Goal: Task Accomplishment & Management: Manage account settings

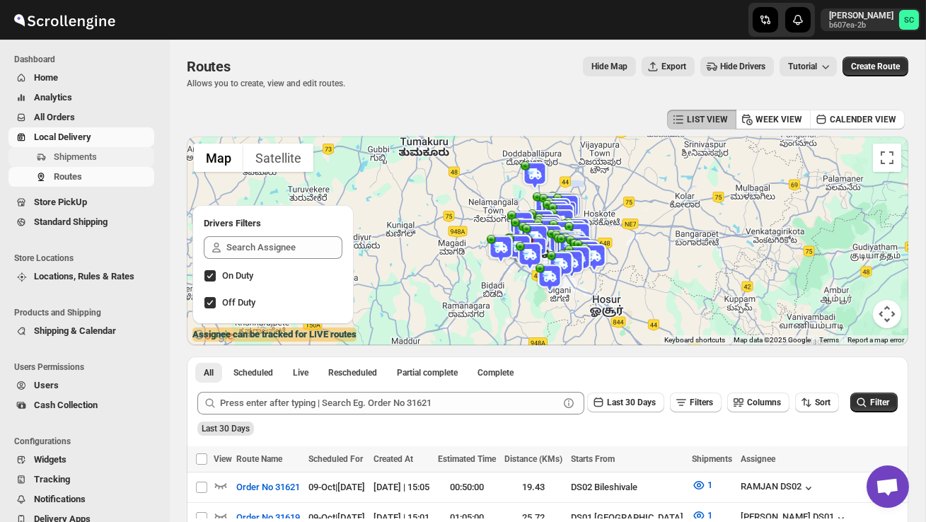
click at [97, 154] on span "Shipments" at bounding box center [75, 156] width 43 height 11
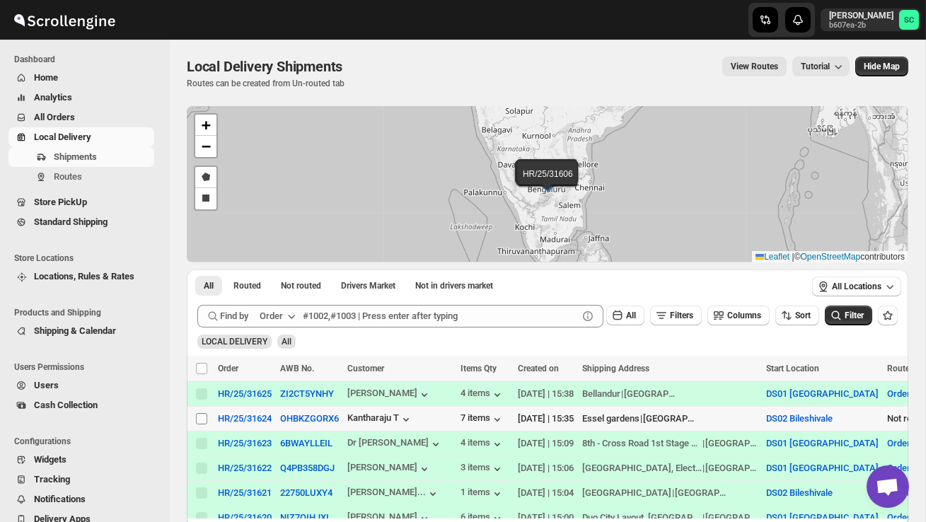
click at [199, 422] on input "Select shipment" at bounding box center [201, 418] width 11 height 11
checkbox input "true"
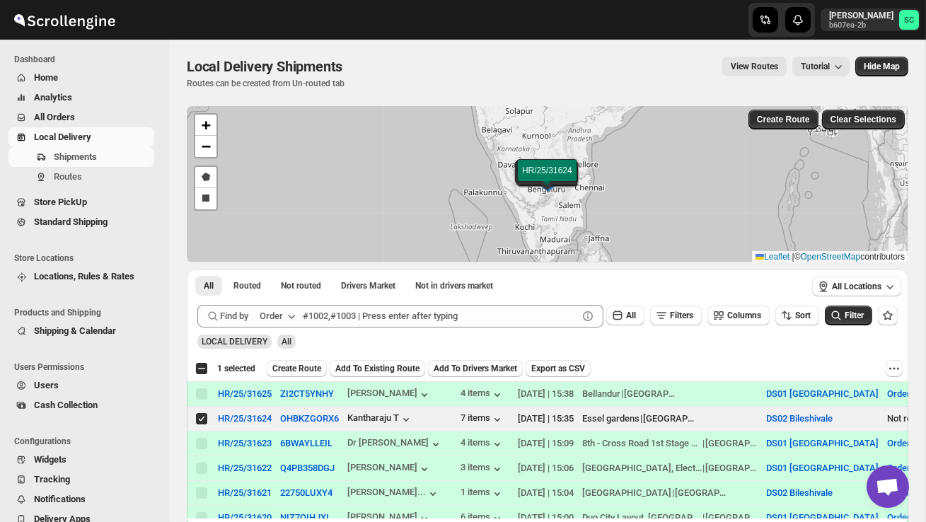
click at [288, 371] on span "Create Route" at bounding box center [296, 368] width 49 height 11
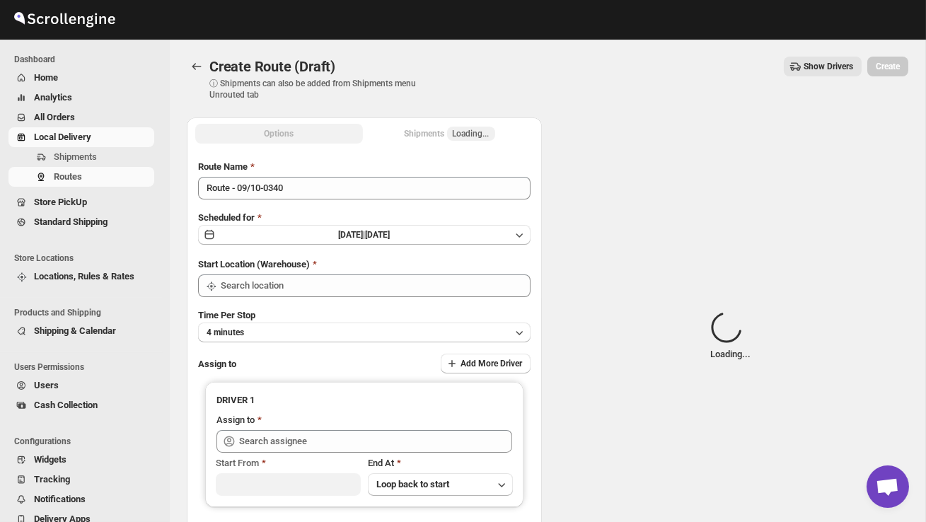
type input "DS02 Bileshivale"
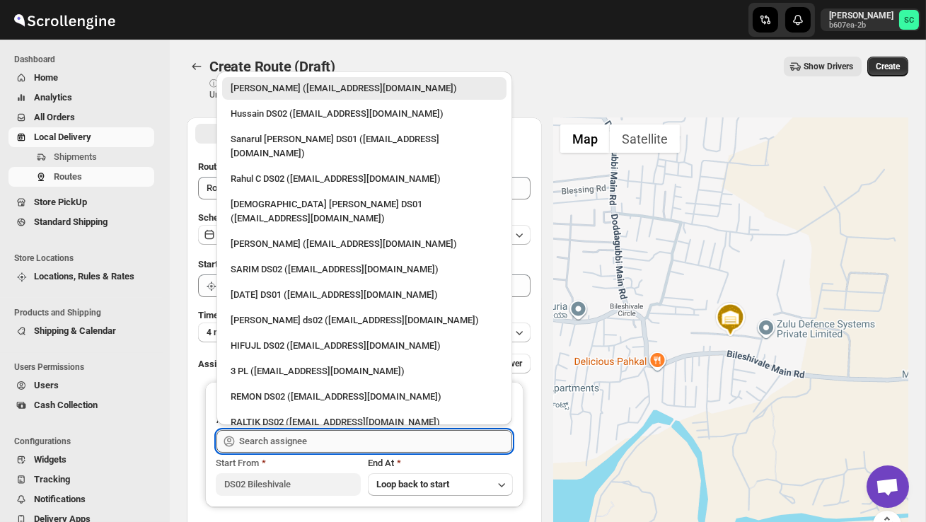
click at [282, 439] on input "text" at bounding box center [375, 441] width 273 height 23
click at [283, 313] on div "[PERSON_NAME] ds02 ([EMAIL_ADDRESS][DOMAIN_NAME])" at bounding box center [364, 320] width 267 height 14
type input "[PERSON_NAME] ds02 ([EMAIL_ADDRESS][DOMAIN_NAME])"
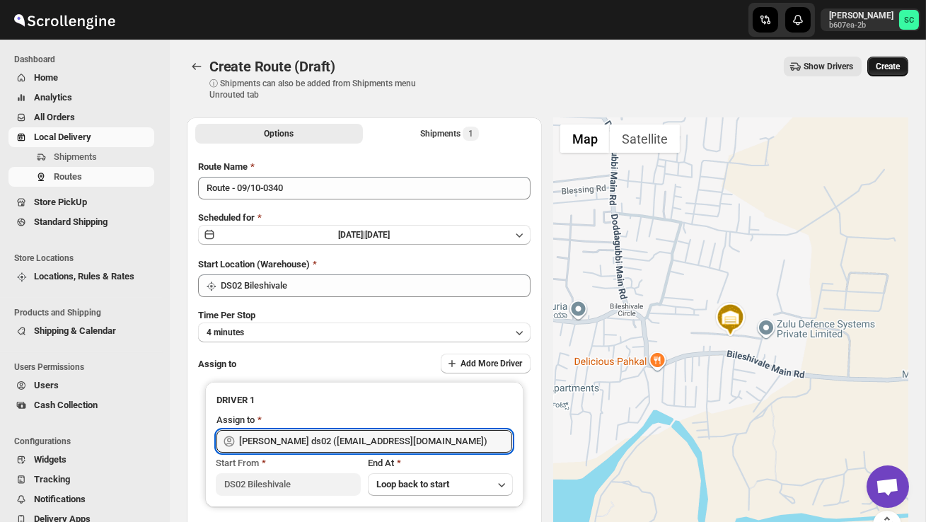
click at [890, 64] on span "Create" at bounding box center [888, 66] width 24 height 11
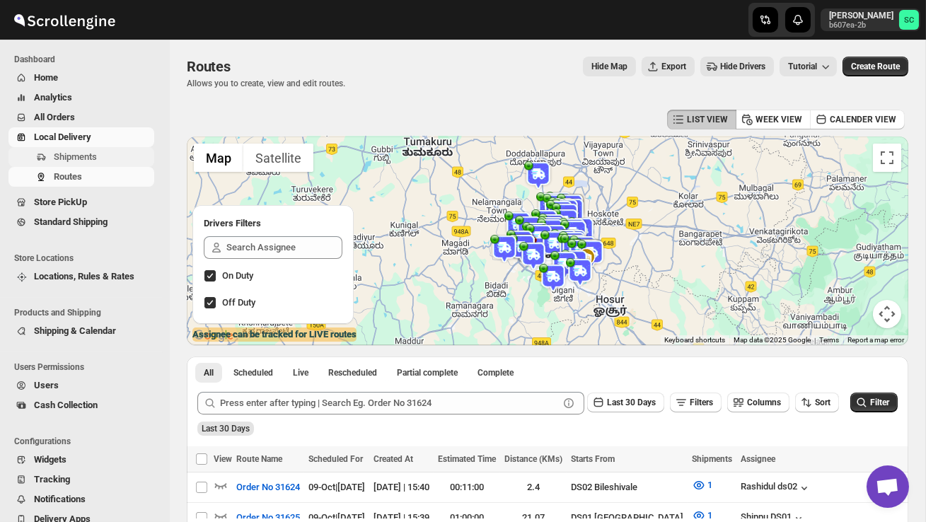
click at [94, 153] on span "Shipments" at bounding box center [75, 156] width 43 height 11
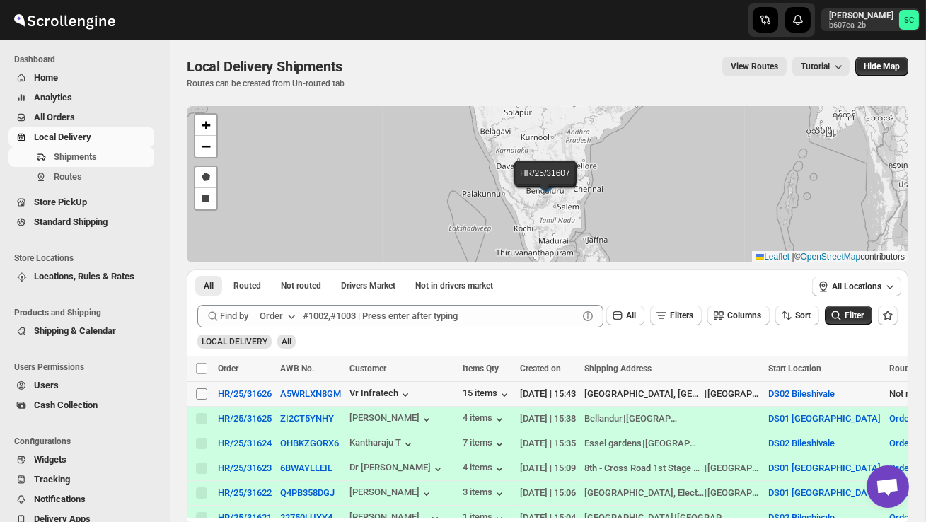
click at [199, 396] on input "Select shipment" at bounding box center [201, 393] width 11 height 11
checkbox input "true"
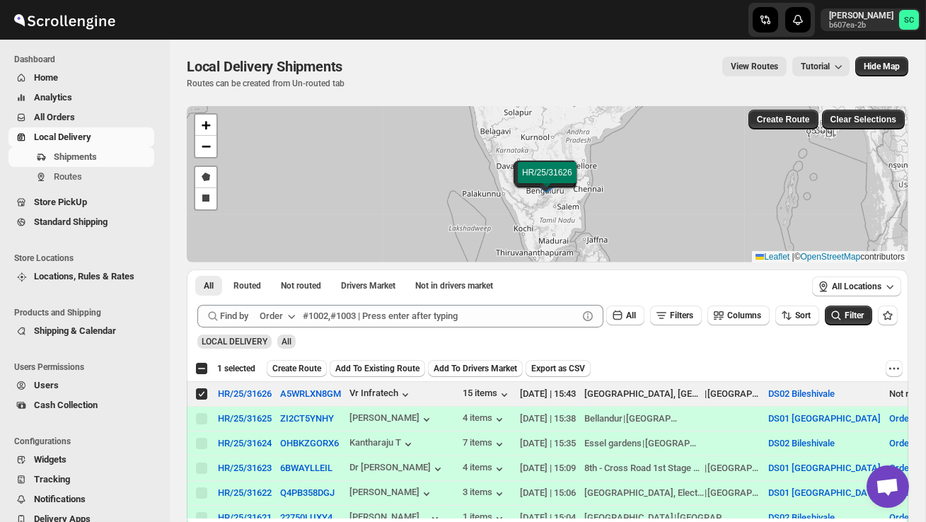
click at [309, 367] on span "Create Route" at bounding box center [296, 368] width 49 height 11
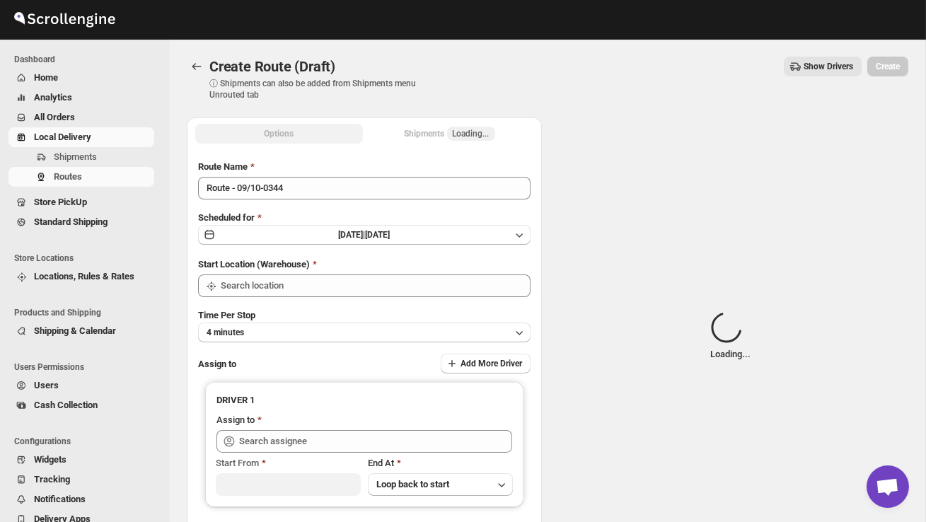
type input "DS02 Bileshivale"
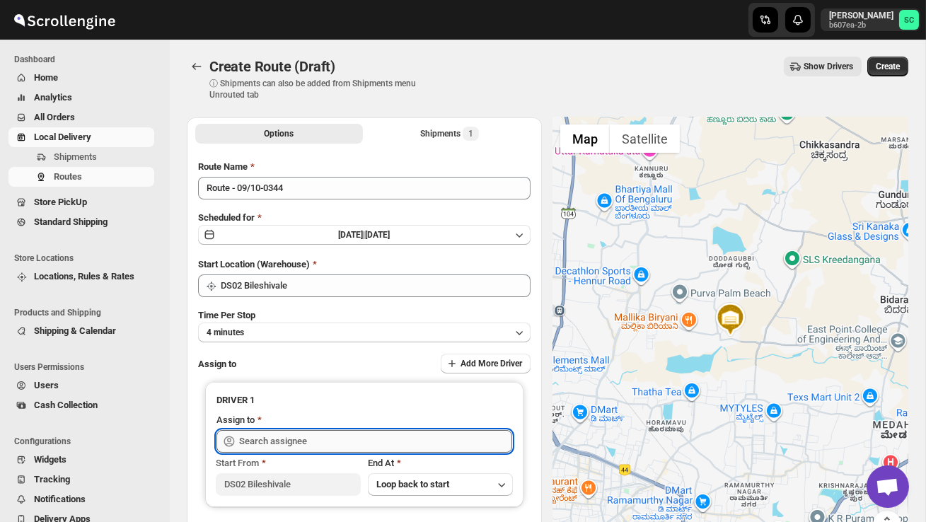
click at [311, 439] on input "text" at bounding box center [375, 441] width 273 height 23
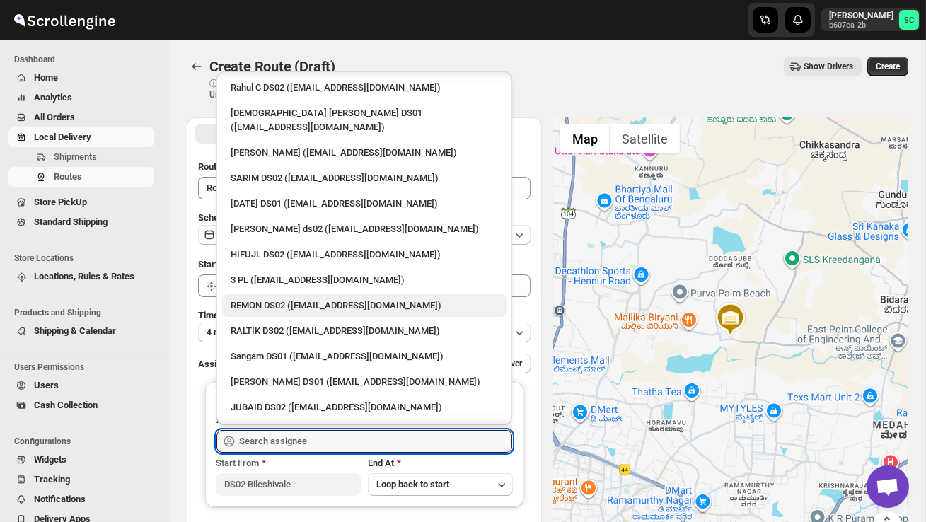
scroll to position [100, 0]
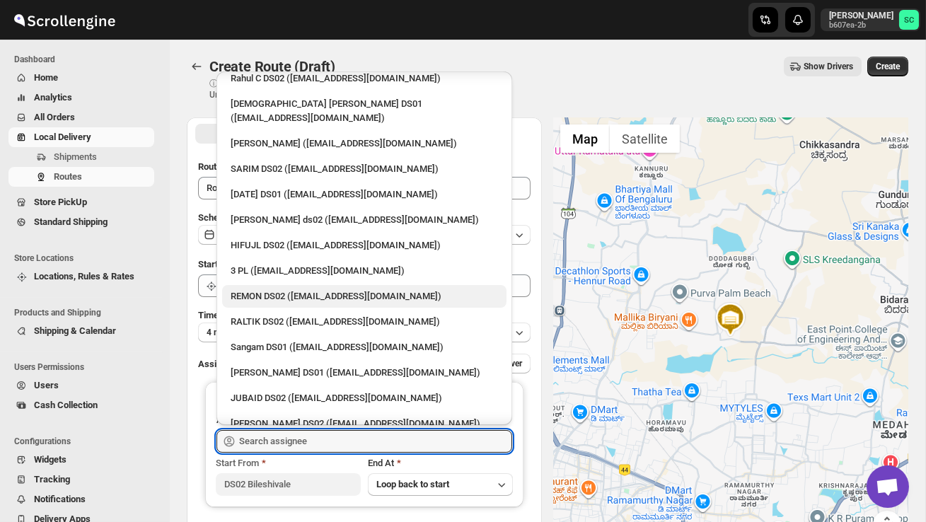
click at [310, 391] on div "JUBAID DS02 ([EMAIL_ADDRESS][DOMAIN_NAME])" at bounding box center [364, 398] width 267 height 14
type input "JUBAID DS02 ([EMAIL_ADDRESS][DOMAIN_NAME])"
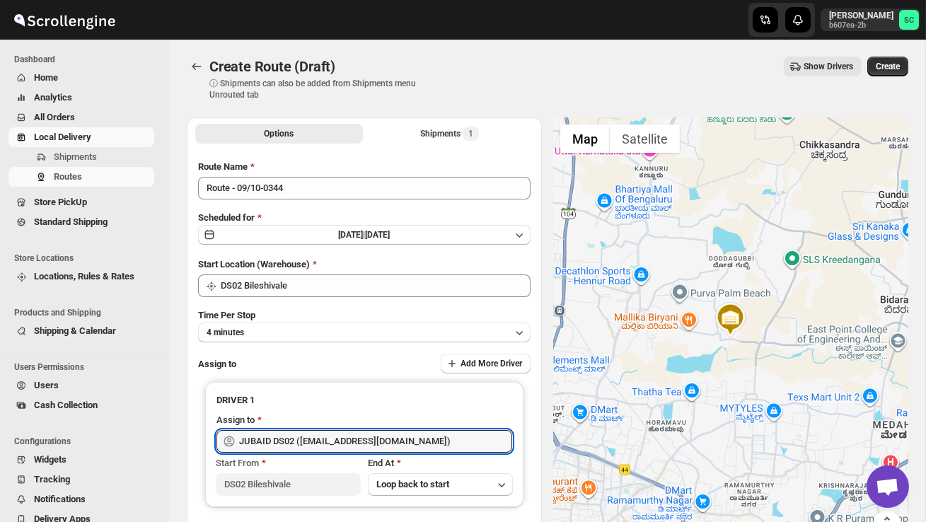
click at [893, 64] on span "Create" at bounding box center [888, 66] width 24 height 11
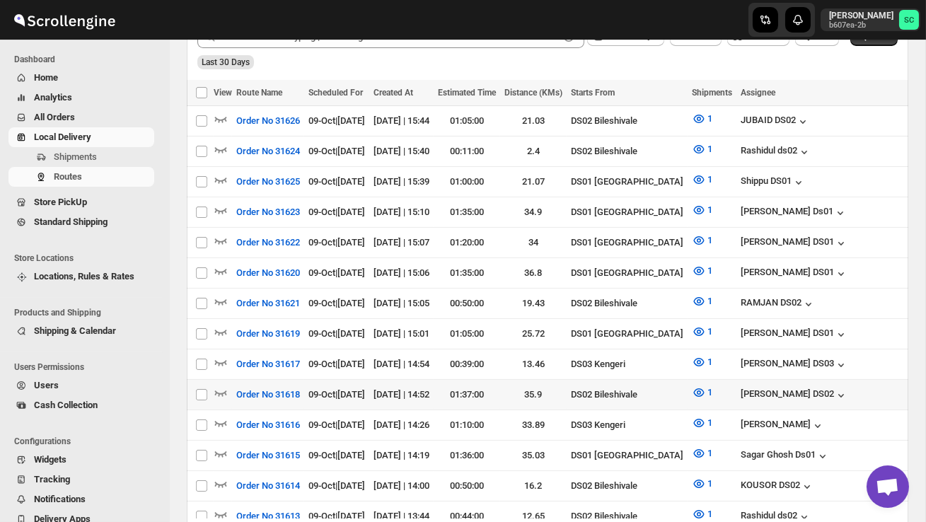
scroll to position [367, 0]
click at [220, 390] on icon "button" at bounding box center [221, 393] width 12 height 6
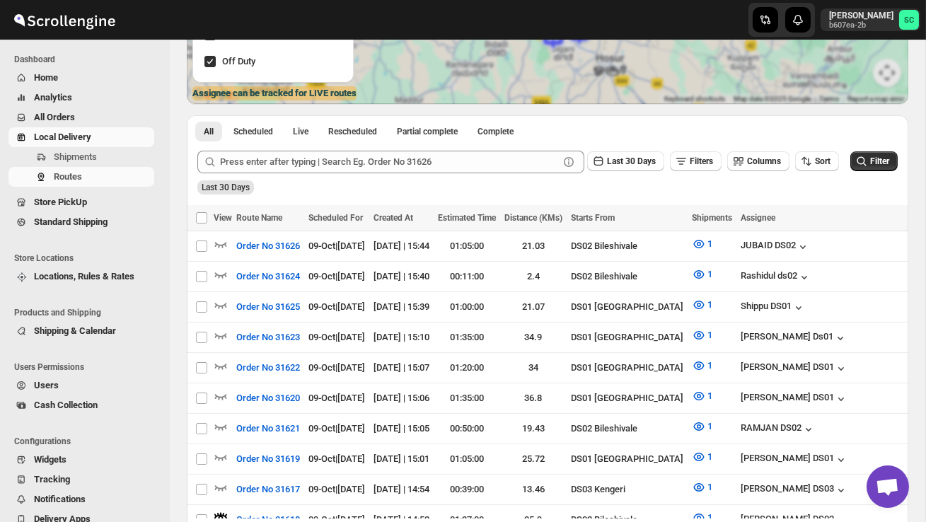
scroll to position [0, 0]
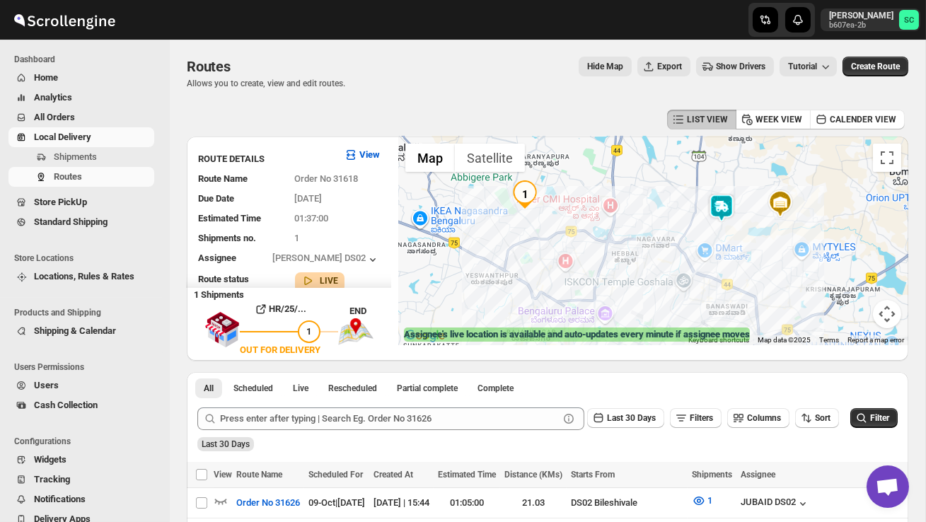
click at [783, 261] on div at bounding box center [653, 241] width 510 height 209
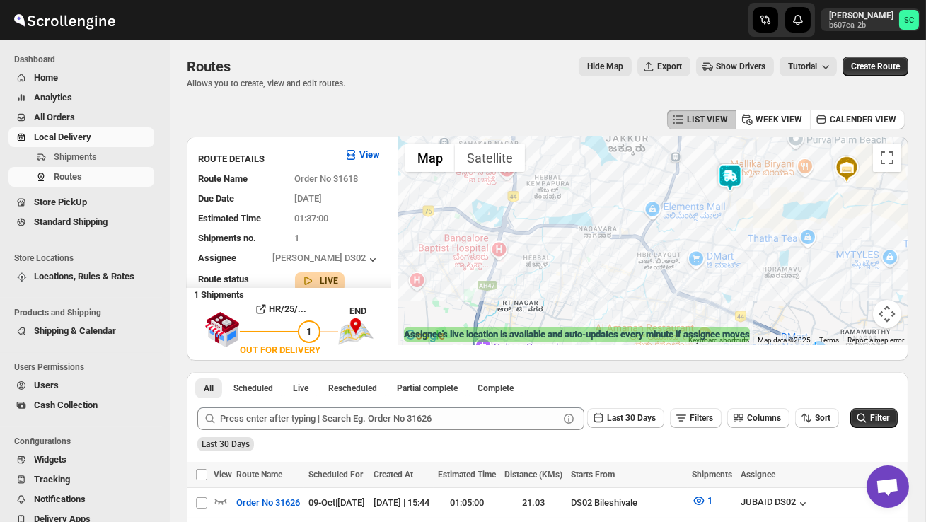
drag, startPoint x: 685, startPoint y: 230, endPoint x: 764, endPoint y: 237, distance: 79.6
click at [759, 238] on div at bounding box center [653, 241] width 510 height 209
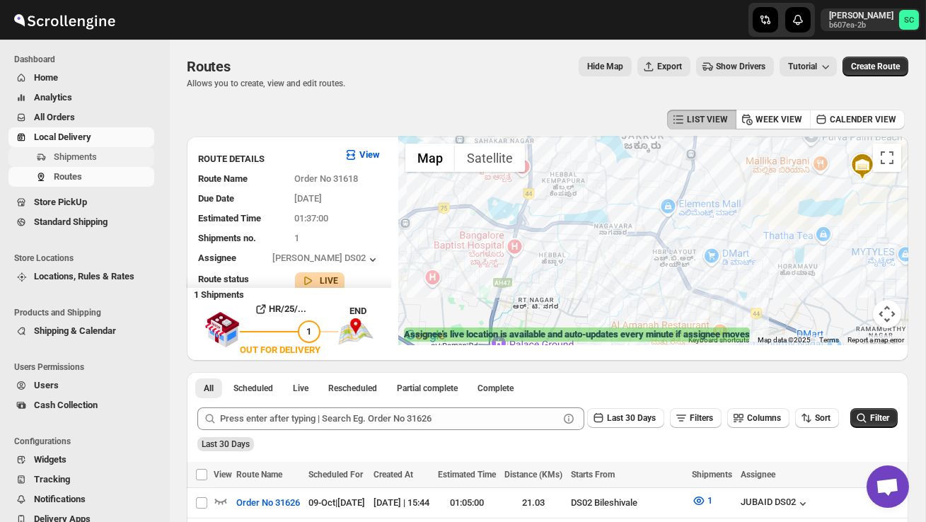
click at [109, 163] on span "Shipments" at bounding box center [103, 157] width 98 height 14
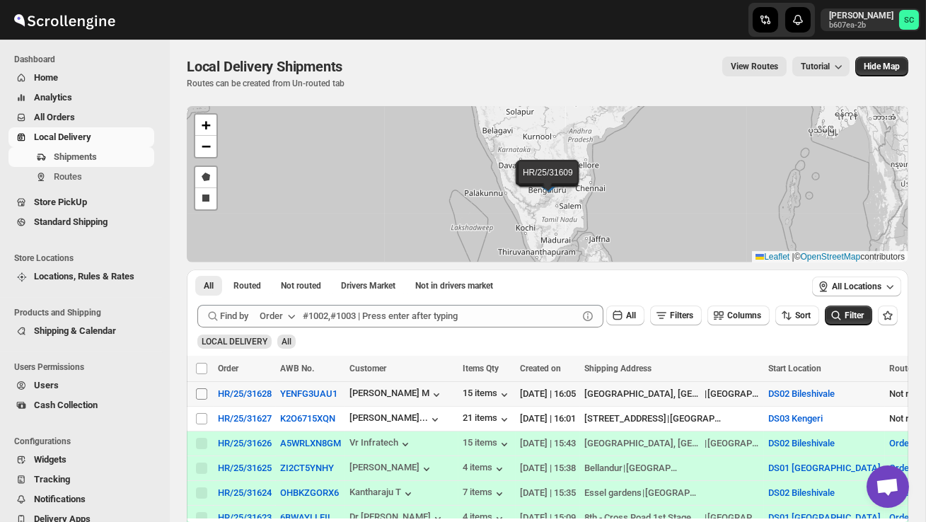
click at [204, 391] on input "Select shipment" at bounding box center [201, 393] width 11 height 11
checkbox input "true"
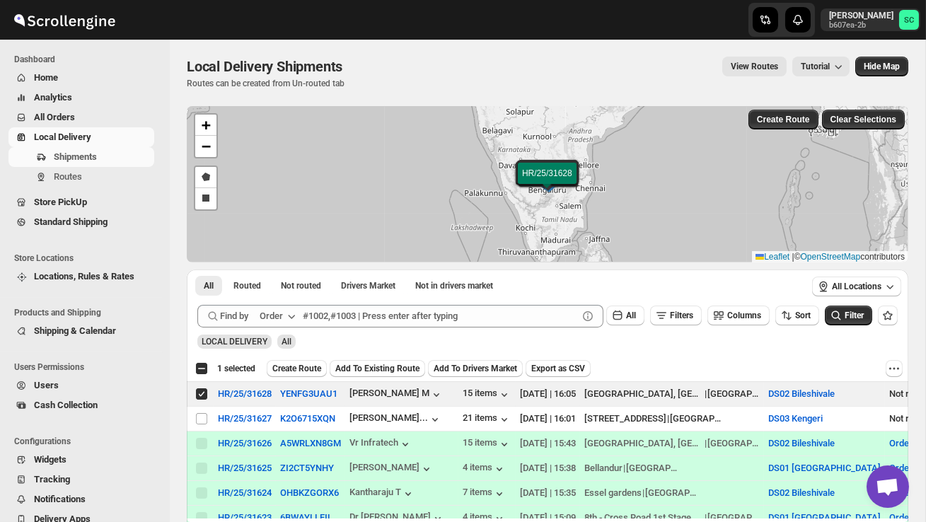
click at [301, 364] on span "Create Route" at bounding box center [296, 368] width 49 height 11
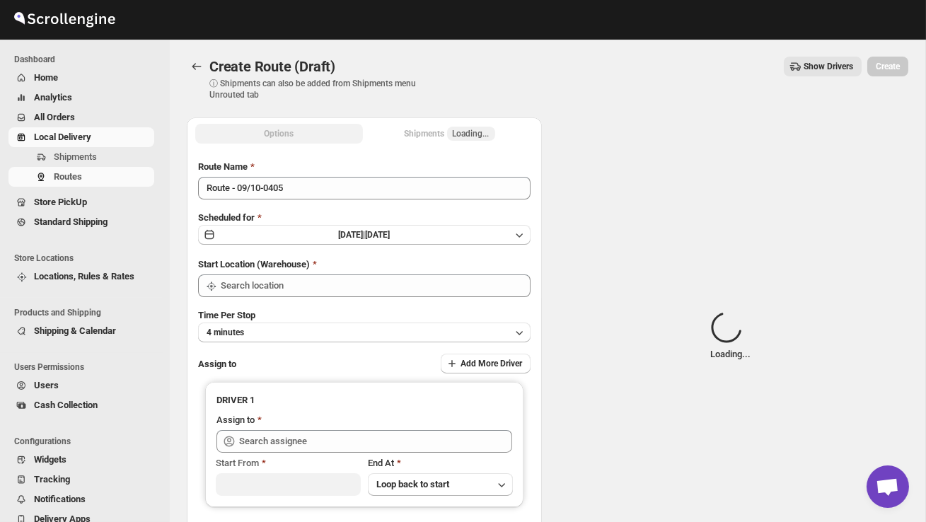
type input "DS02 Bileshivale"
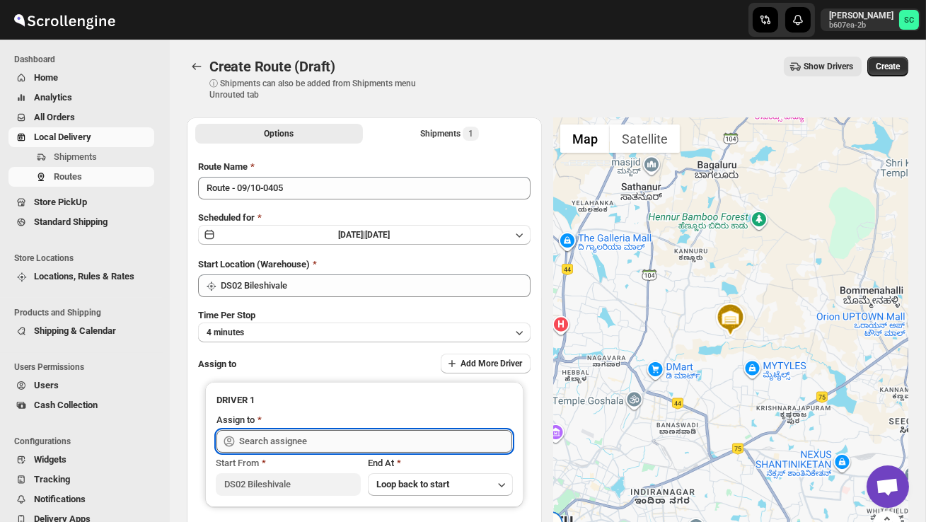
click at [308, 443] on input "text" at bounding box center [375, 441] width 273 height 23
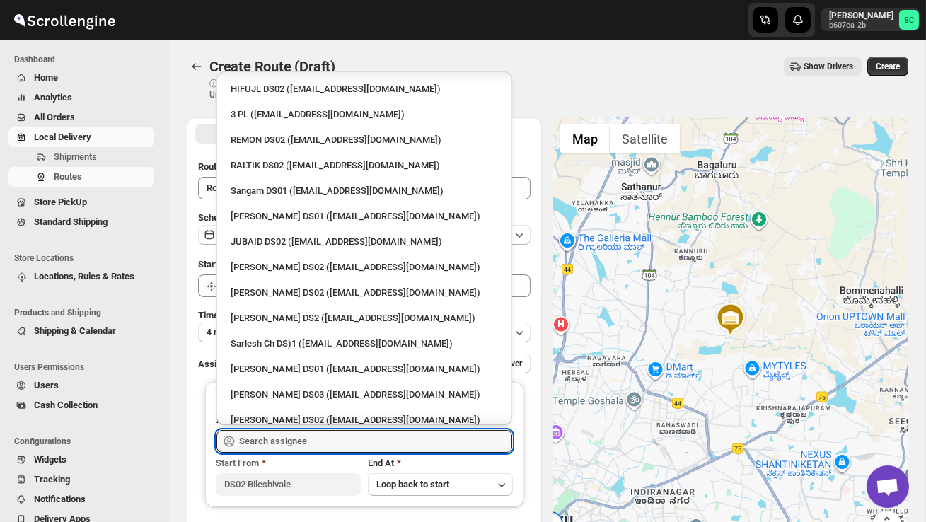
scroll to position [252, 0]
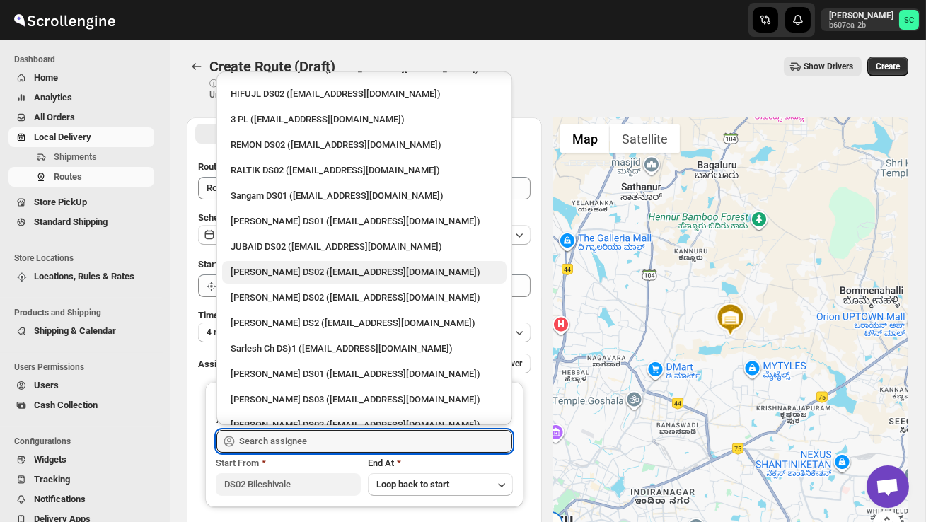
click at [315, 265] on div "[PERSON_NAME] DS02 ([EMAIL_ADDRESS][DOMAIN_NAME])" at bounding box center [364, 272] width 267 height 14
type input "[PERSON_NAME] DS02 ([EMAIL_ADDRESS][DOMAIN_NAME])"
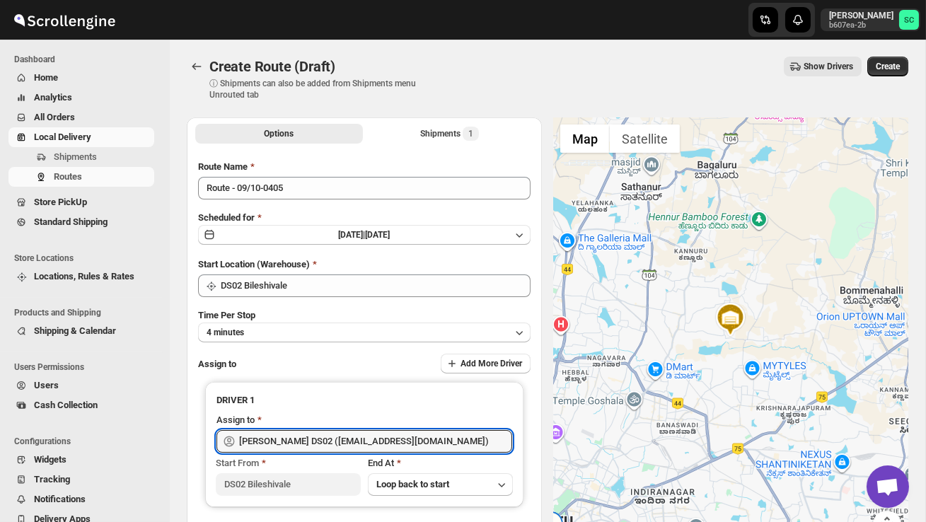
click at [896, 64] on span "Create" at bounding box center [888, 66] width 24 height 11
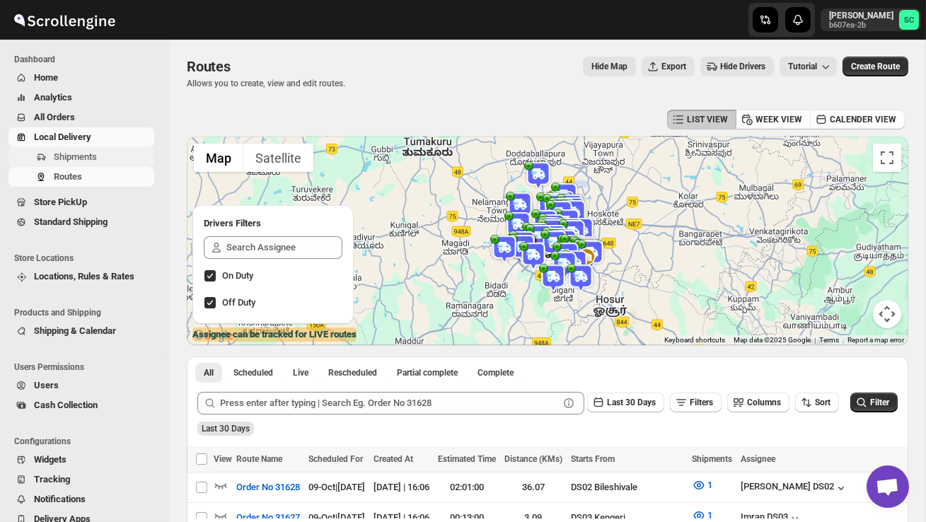
click at [98, 163] on span "Shipments" at bounding box center [103, 157] width 98 height 14
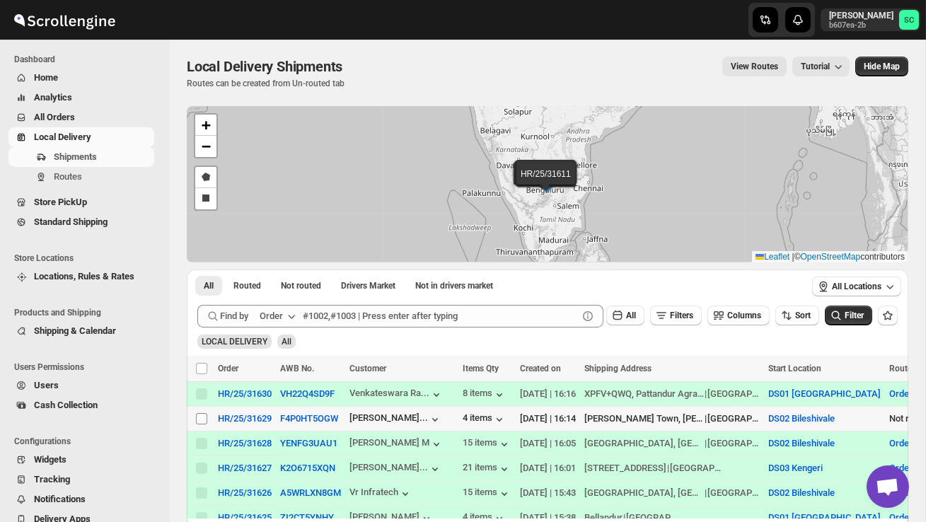
click at [203, 422] on input "Select shipment" at bounding box center [201, 418] width 11 height 11
checkbox input "true"
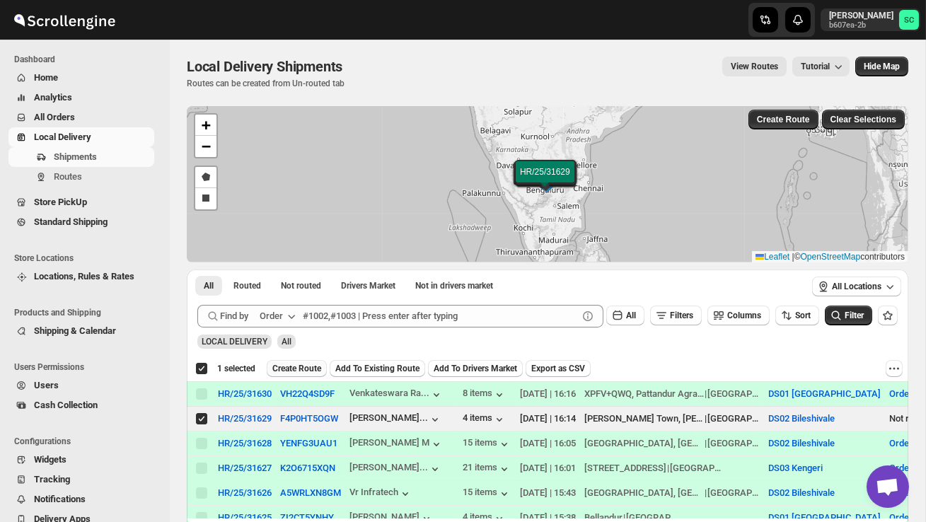
click at [303, 372] on span "Create Route" at bounding box center [296, 368] width 49 height 11
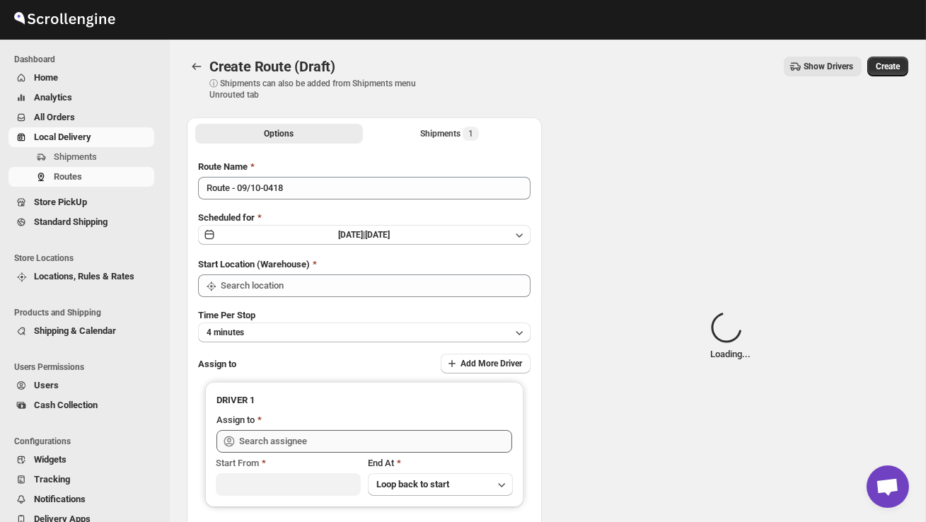
type input "DS02 Bileshivale"
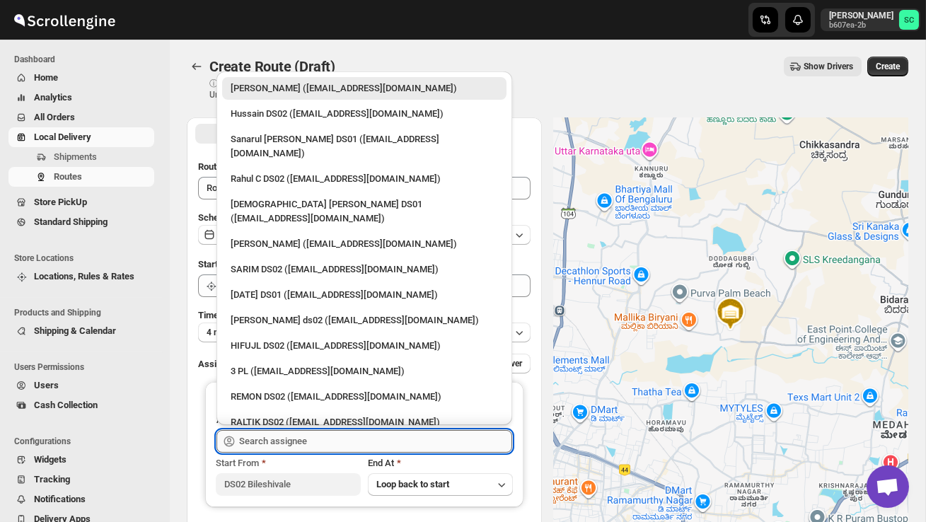
click at [289, 439] on input "text" at bounding box center [375, 441] width 273 height 23
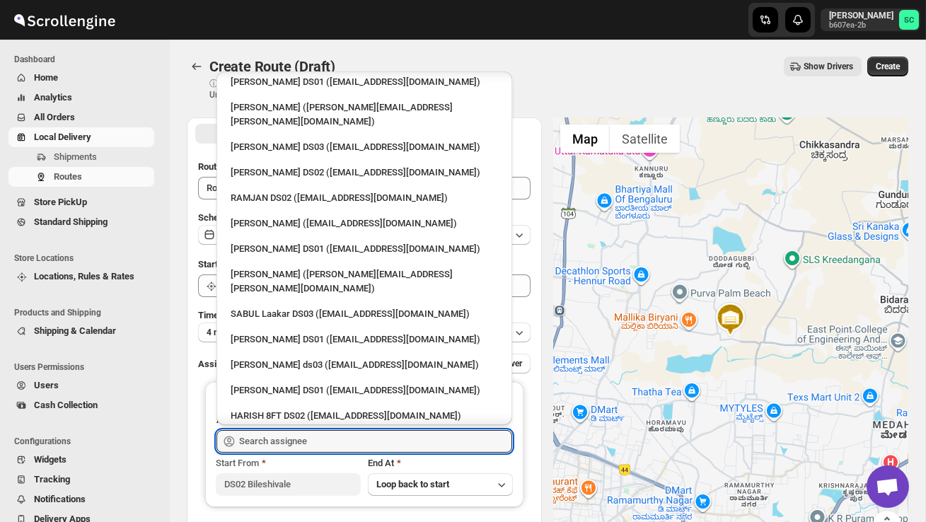
scroll to position [1208, 0]
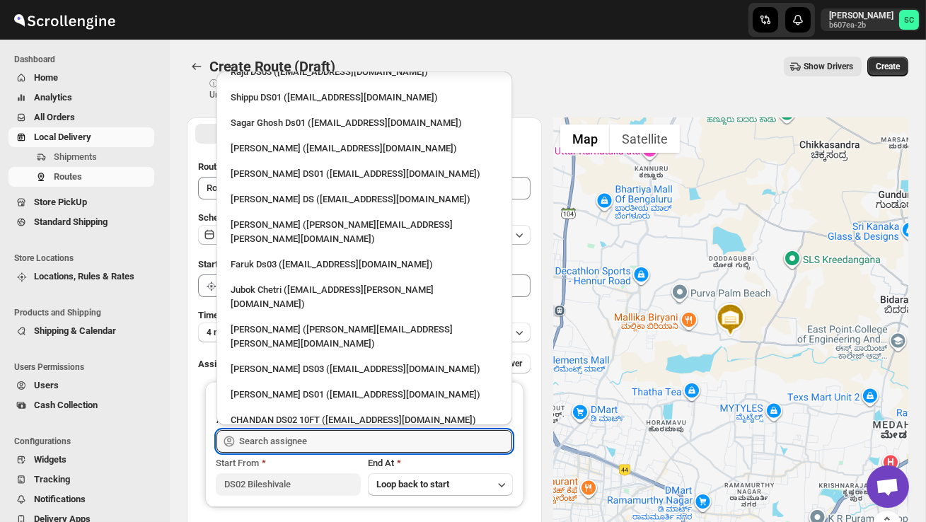
click at [287, 490] on div "SABIR DS02 ([EMAIL_ADDRESS][DOMAIN_NAME])" at bounding box center [364, 497] width 267 height 14
type input "SABIR DS02 ([EMAIL_ADDRESS][DOMAIN_NAME])"
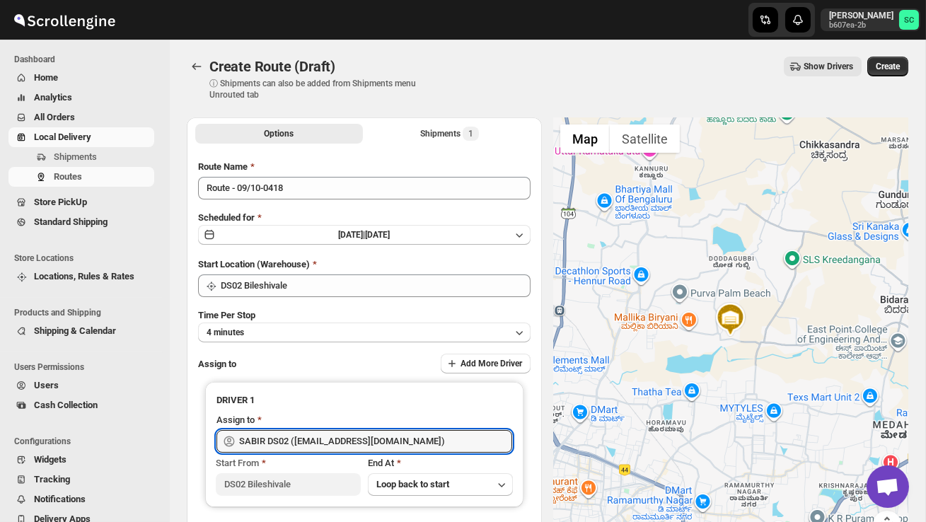
click at [890, 69] on span "Create" at bounding box center [888, 66] width 24 height 11
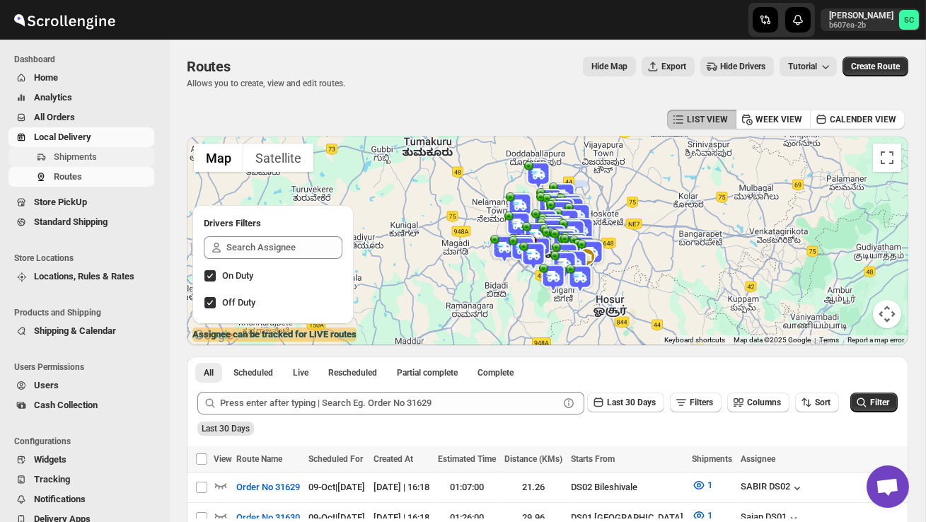
click at [83, 155] on span "Shipments" at bounding box center [75, 156] width 43 height 11
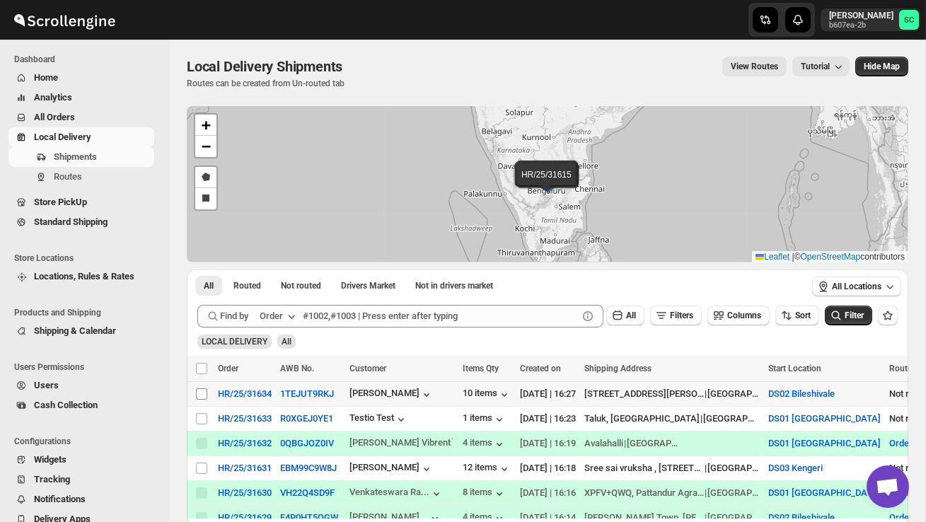
click at [198, 388] on input "Select shipment" at bounding box center [201, 393] width 11 height 11
checkbox input "true"
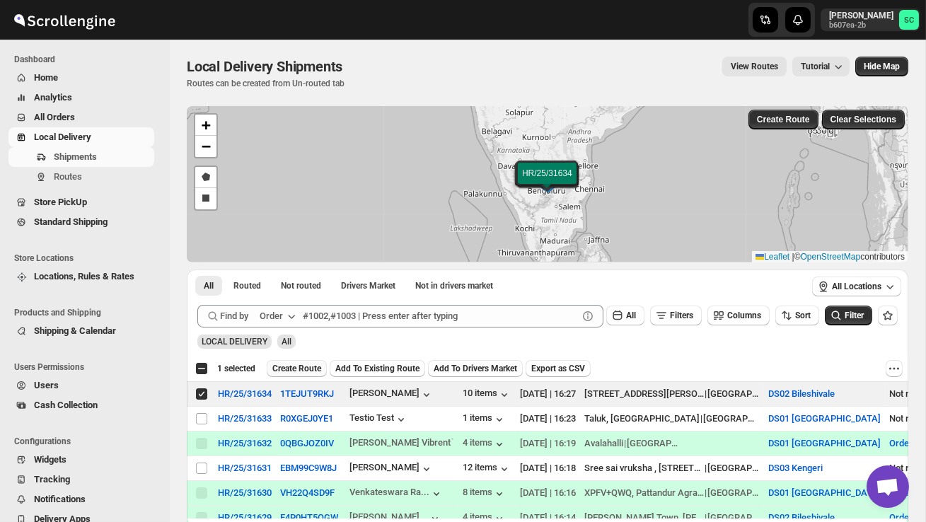
click at [307, 370] on span "Create Route" at bounding box center [296, 368] width 49 height 11
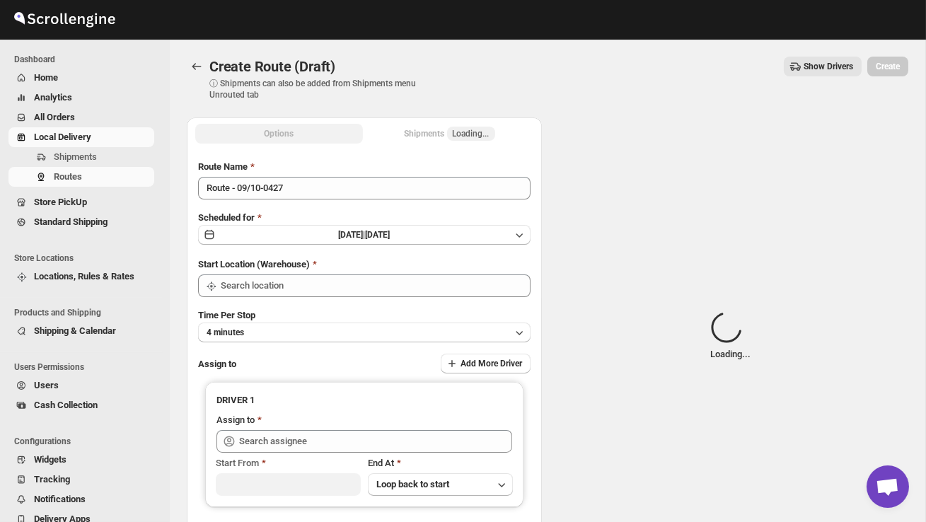
type input "DS02 Bileshivale"
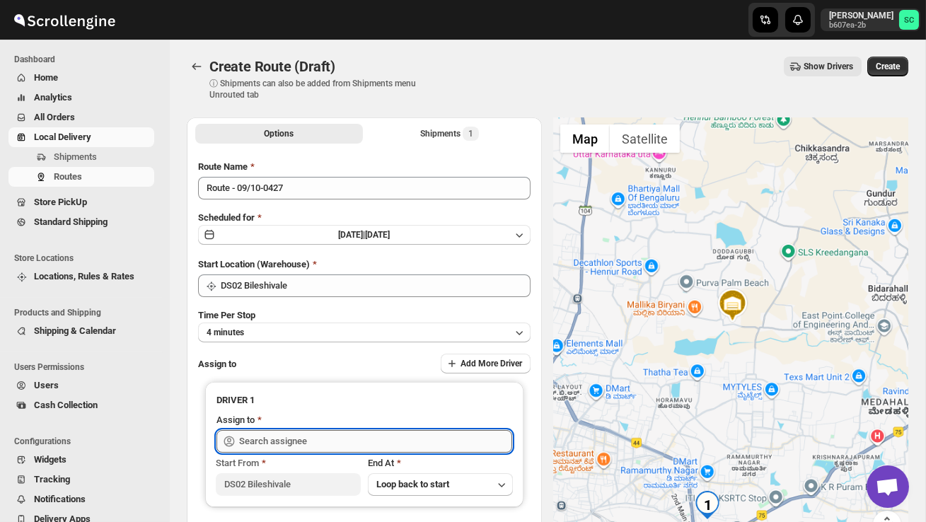
click at [307, 443] on input "text" at bounding box center [375, 441] width 273 height 23
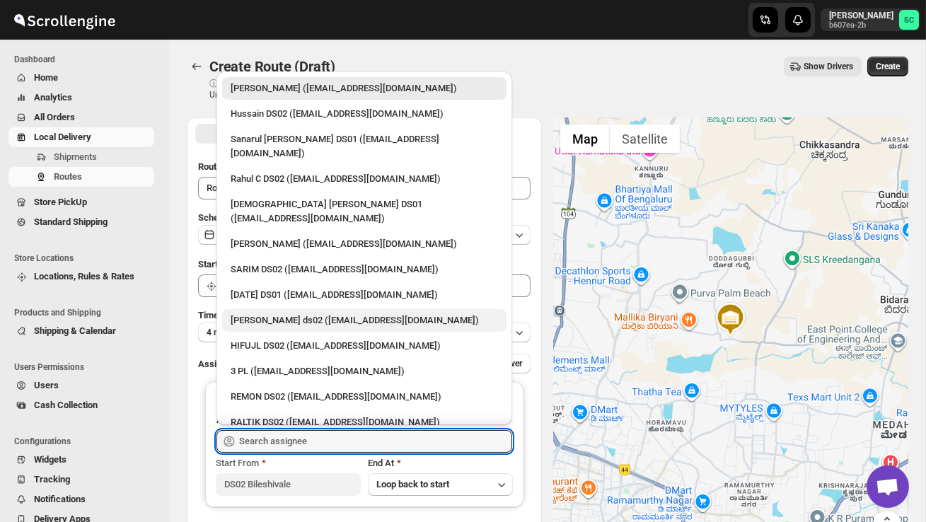
click at [276, 313] on div "[PERSON_NAME] ds02 ([EMAIL_ADDRESS][DOMAIN_NAME])" at bounding box center [364, 320] width 267 height 14
type input "[PERSON_NAME] ds02 ([EMAIL_ADDRESS][DOMAIN_NAME])"
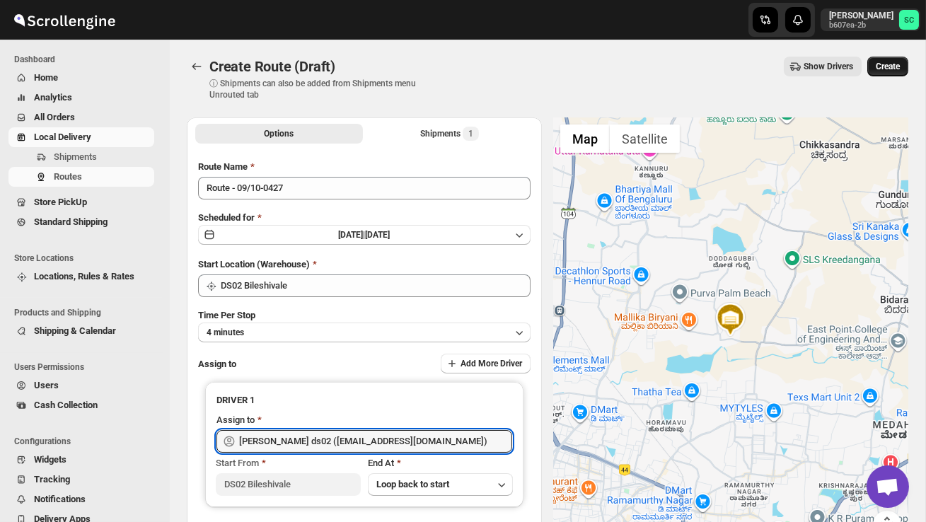
click at [884, 67] on span "Create" at bounding box center [888, 66] width 24 height 11
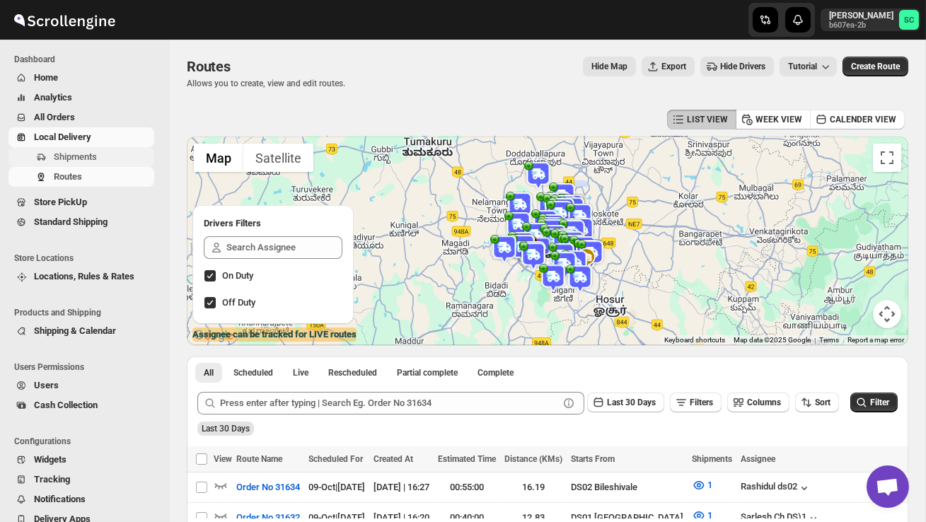
click at [58, 154] on span "Shipments" at bounding box center [75, 156] width 43 height 11
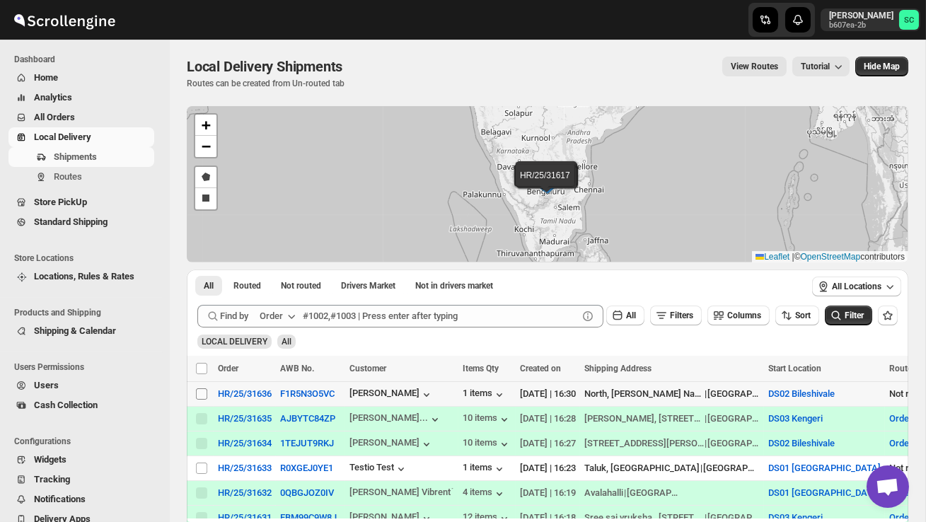
click at [200, 395] on input "Select shipment" at bounding box center [201, 393] width 11 height 11
checkbox input "true"
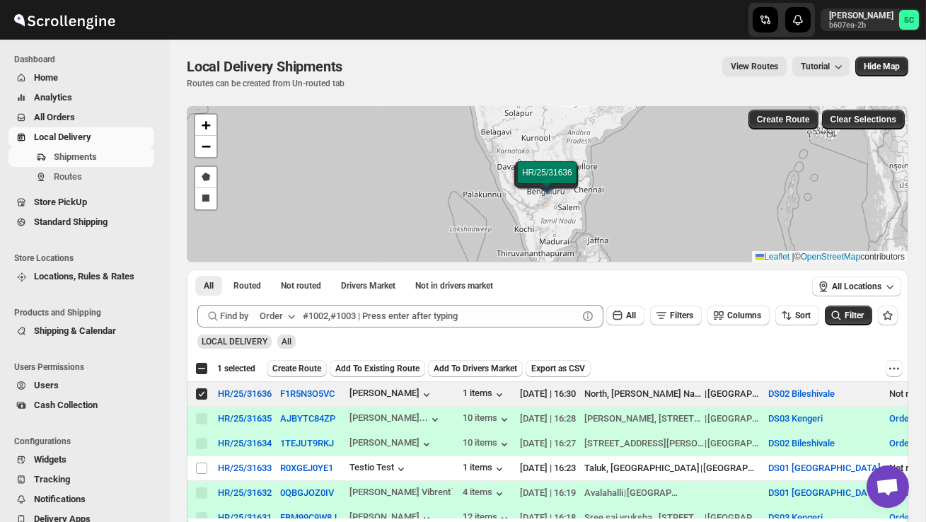
click at [313, 371] on span "Create Route" at bounding box center [296, 368] width 49 height 11
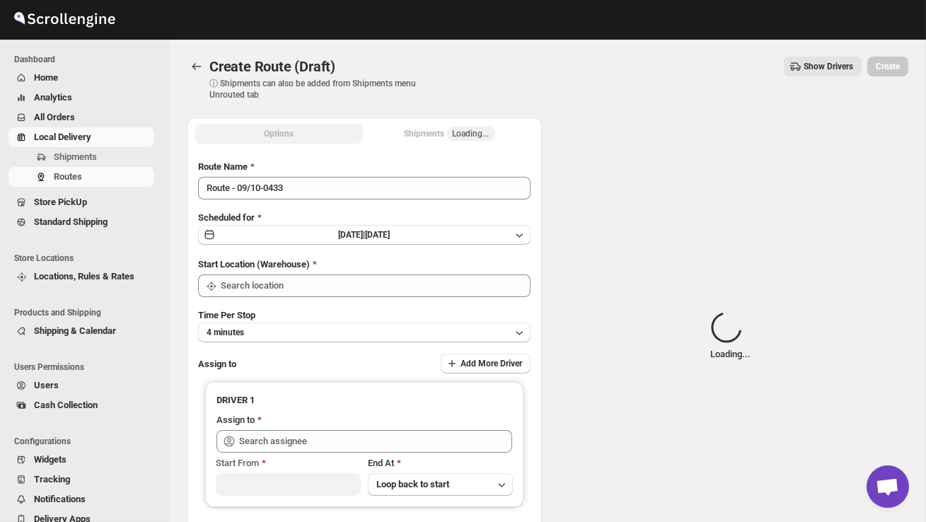
type input "DS02 Bileshivale"
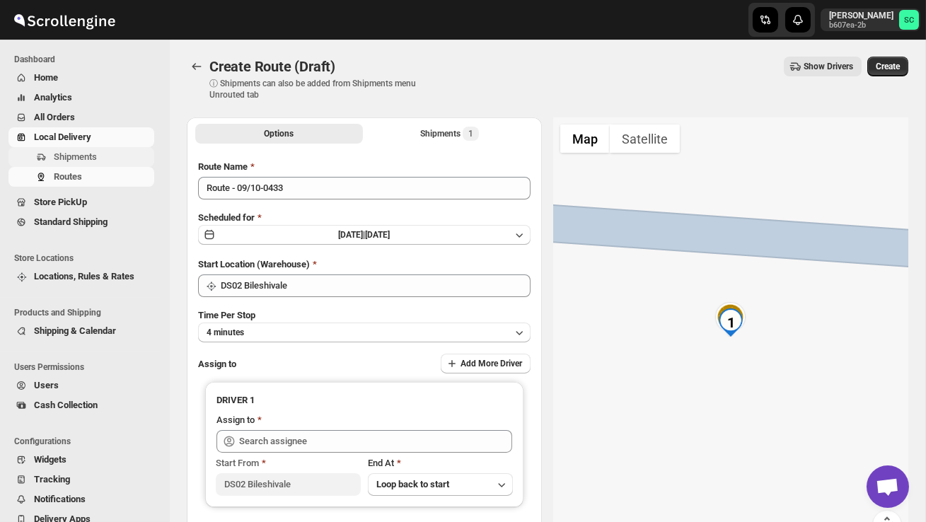
click at [96, 162] on span "Shipments" at bounding box center [103, 157] width 98 height 14
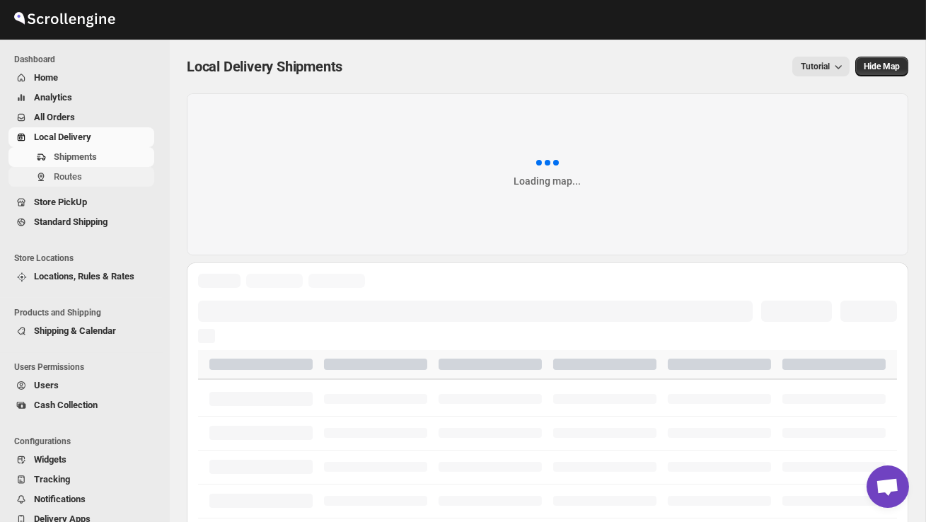
click at [93, 173] on span "Routes" at bounding box center [103, 177] width 98 height 14
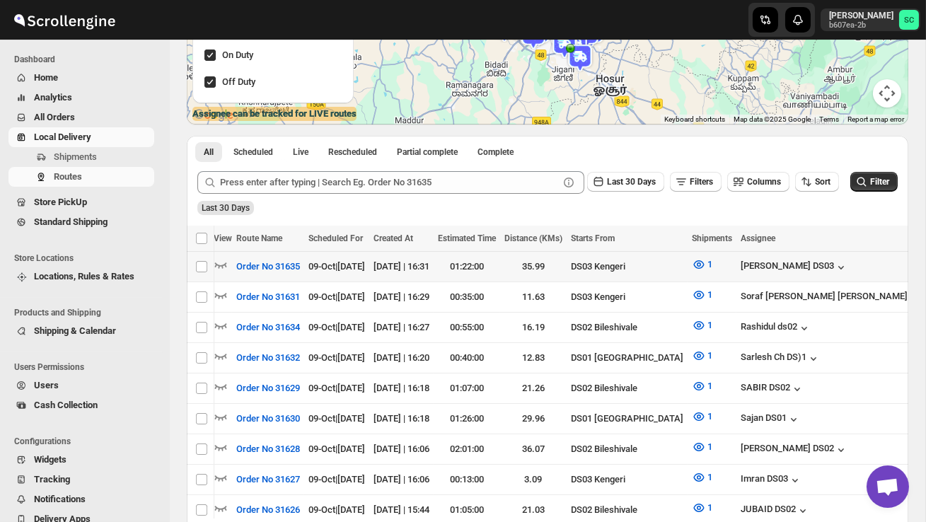
scroll to position [0, 186]
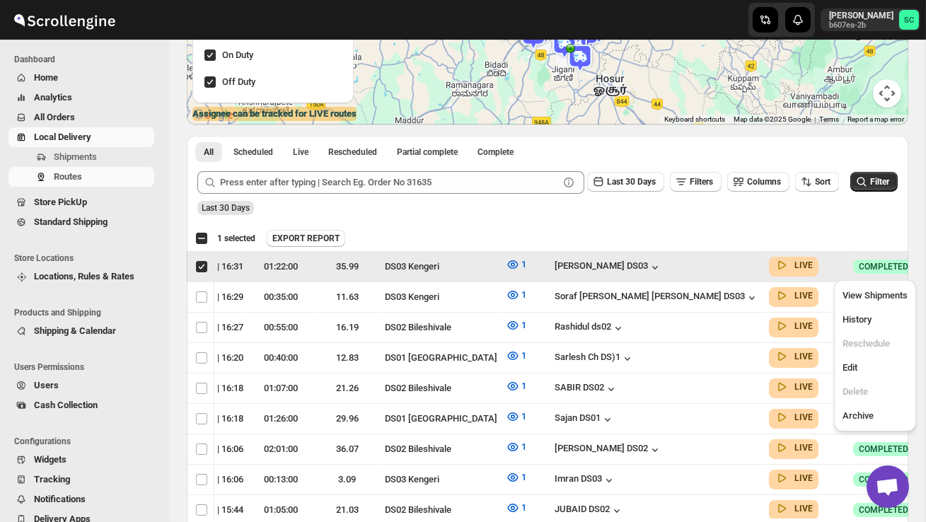
scroll to position [0, 1]
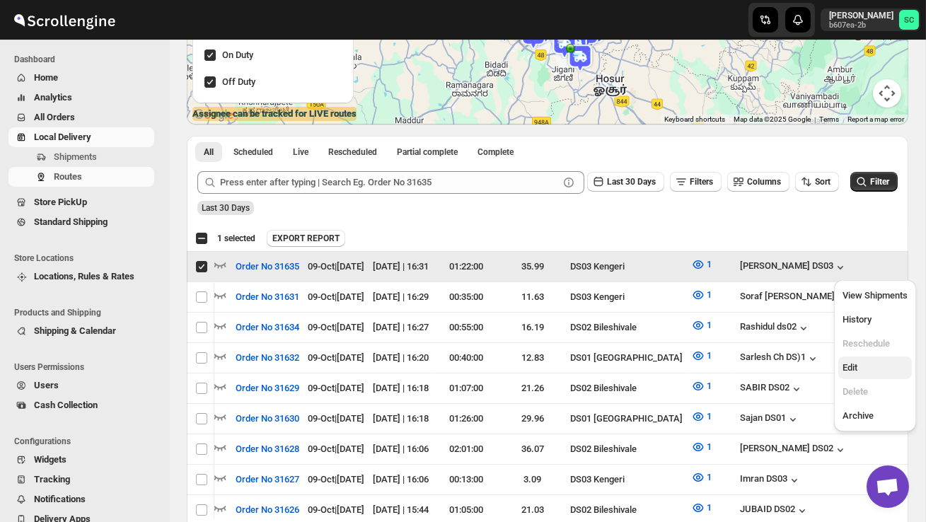
click at [880, 367] on span "Edit" at bounding box center [875, 368] width 65 height 14
checkbox input "false"
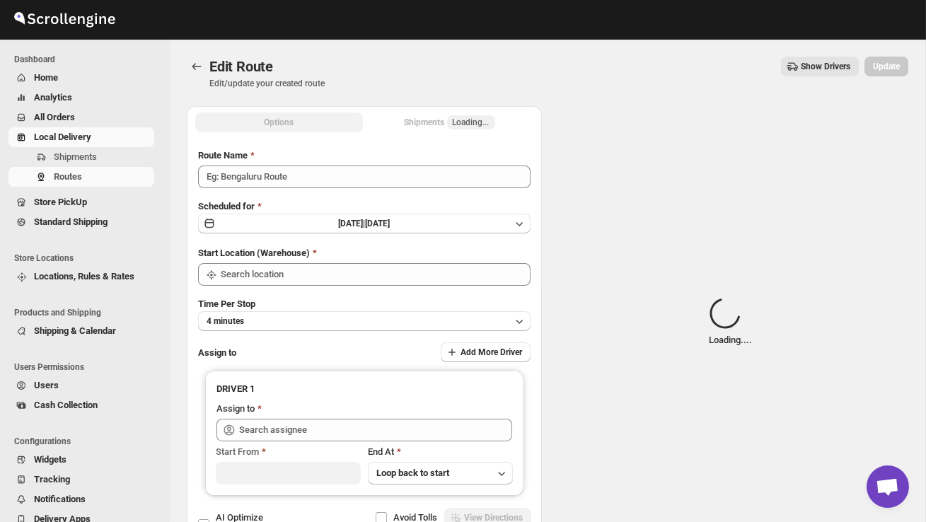
type input "Order No 31635"
type input "DS03 Kengeri"
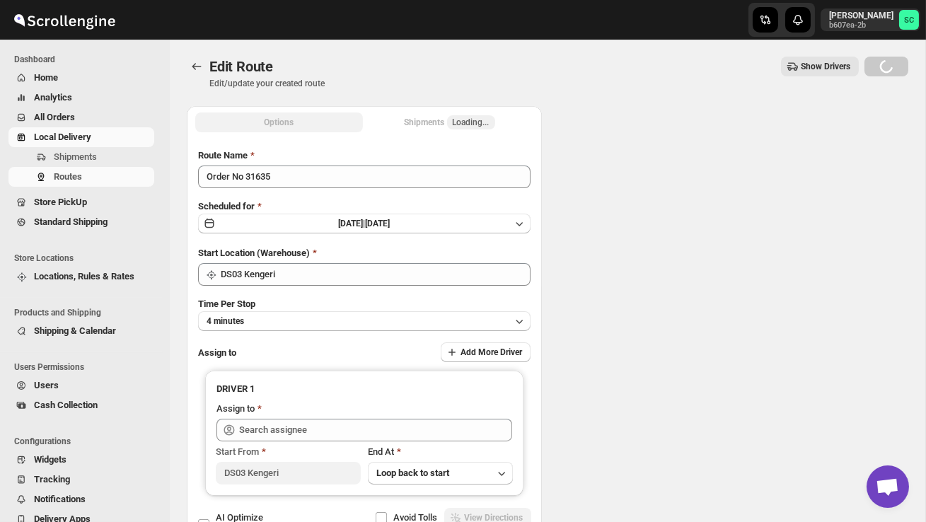
type input "DS03 Kengeri"
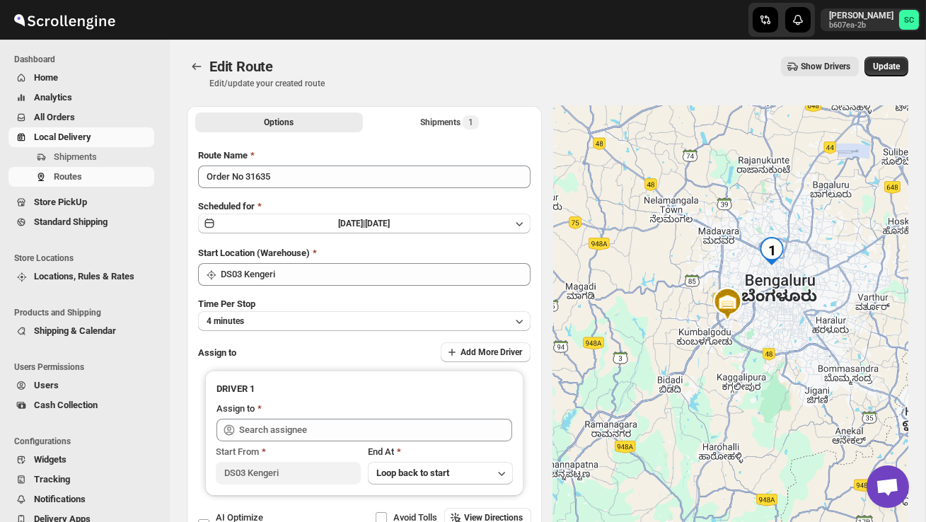
type input "[PERSON_NAME] DS03 ([EMAIL_ADDRESS][DOMAIN_NAME])"
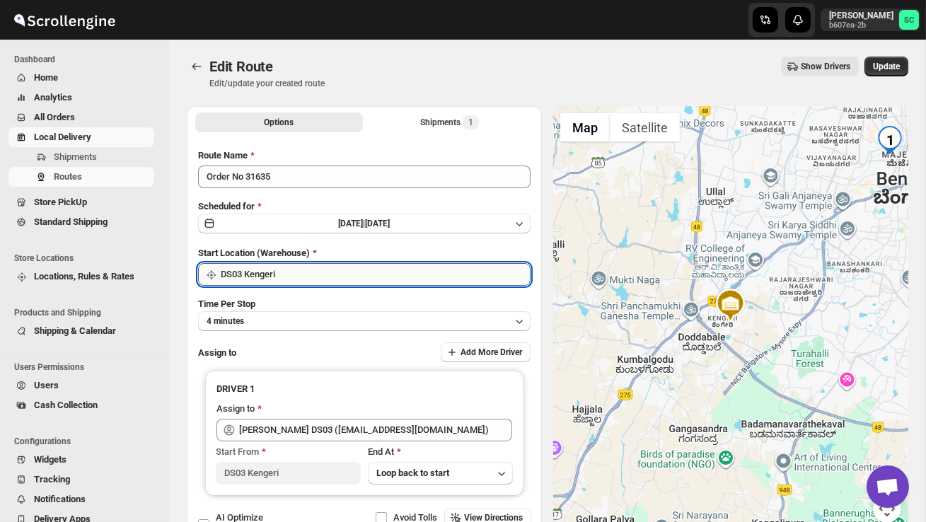
click at [320, 282] on input "DS03 Kengeri" at bounding box center [376, 274] width 310 height 23
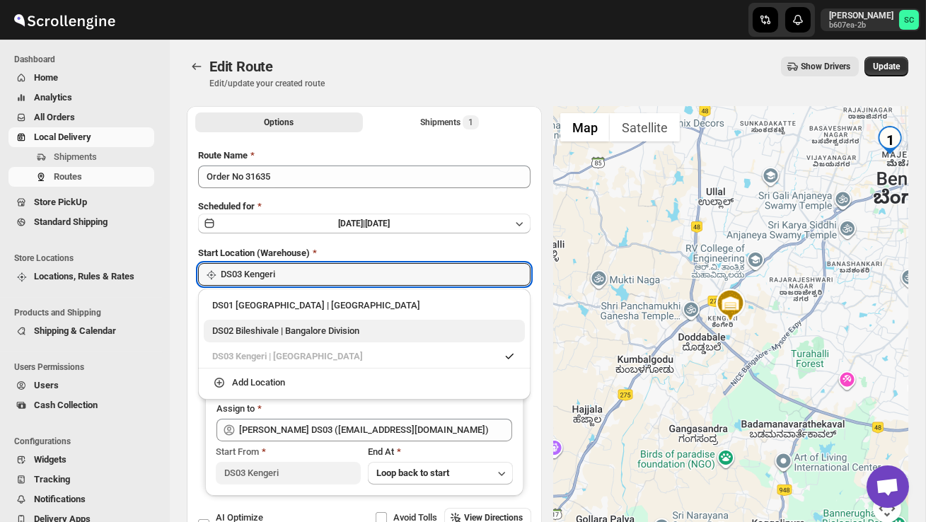
click at [311, 326] on div "DS02 Bileshivale | Bangalore Division" at bounding box center [364, 331] width 304 height 14
type input "DS02 Bileshivale"
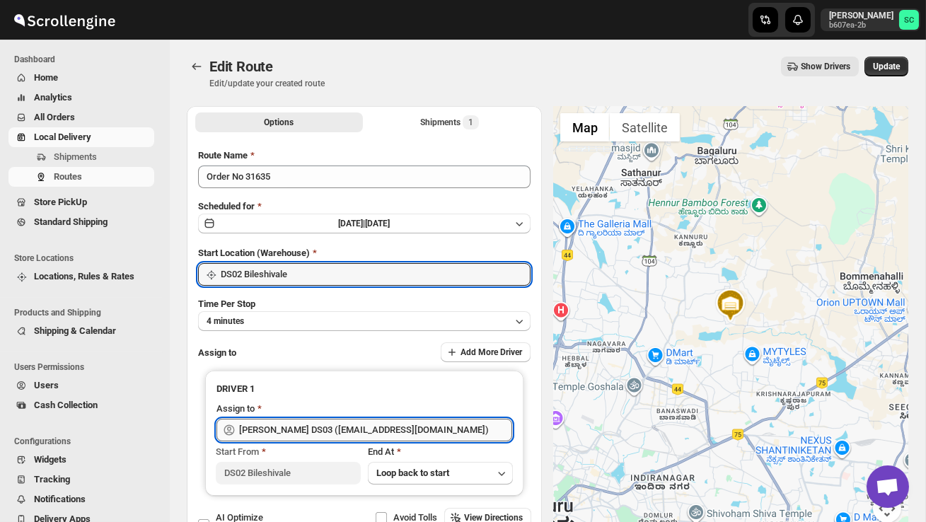
click at [311, 424] on input "[PERSON_NAME] DS03 ([EMAIL_ADDRESS][DOMAIN_NAME])" at bounding box center [375, 430] width 273 height 23
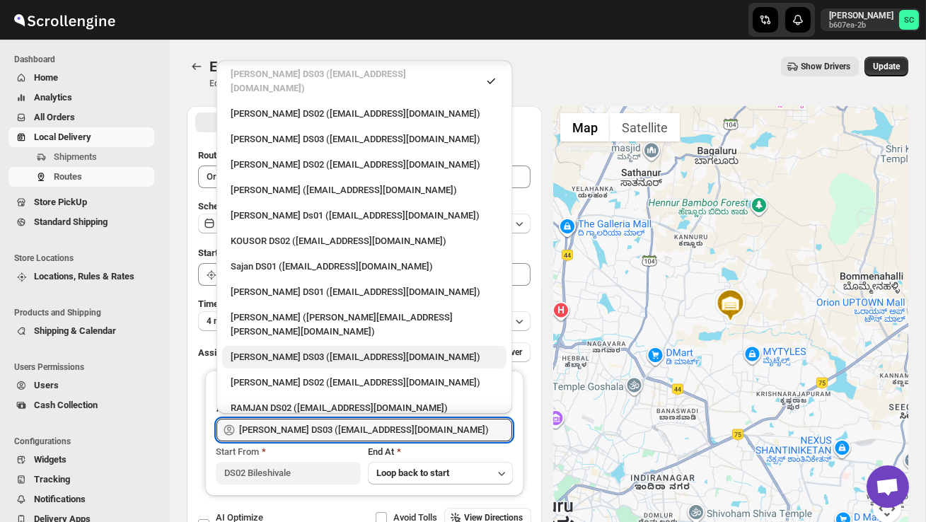
scroll to position [568, 0]
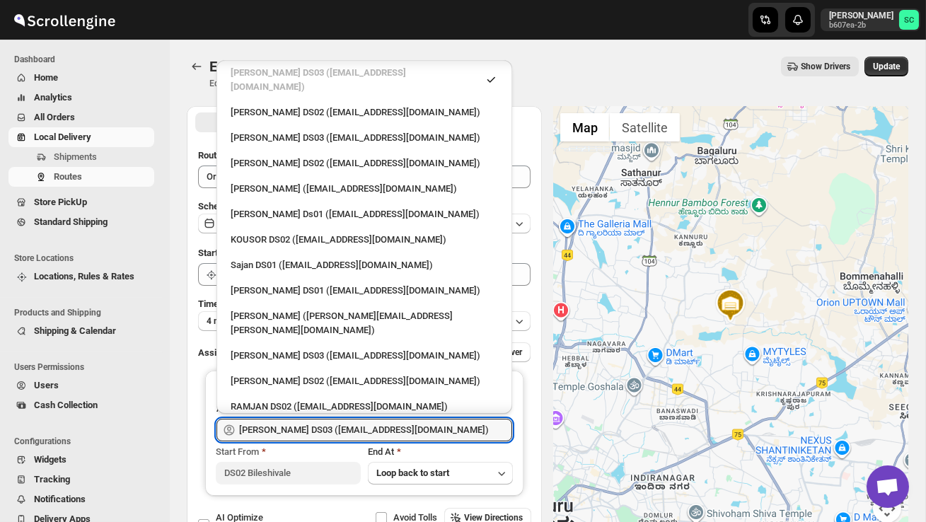
click at [307, 396] on div "RAMJAN DS02 ([EMAIL_ADDRESS][DOMAIN_NAME])" at bounding box center [364, 407] width 284 height 23
type input "RAMJAN DS02 ([EMAIL_ADDRESS][DOMAIN_NAME])"
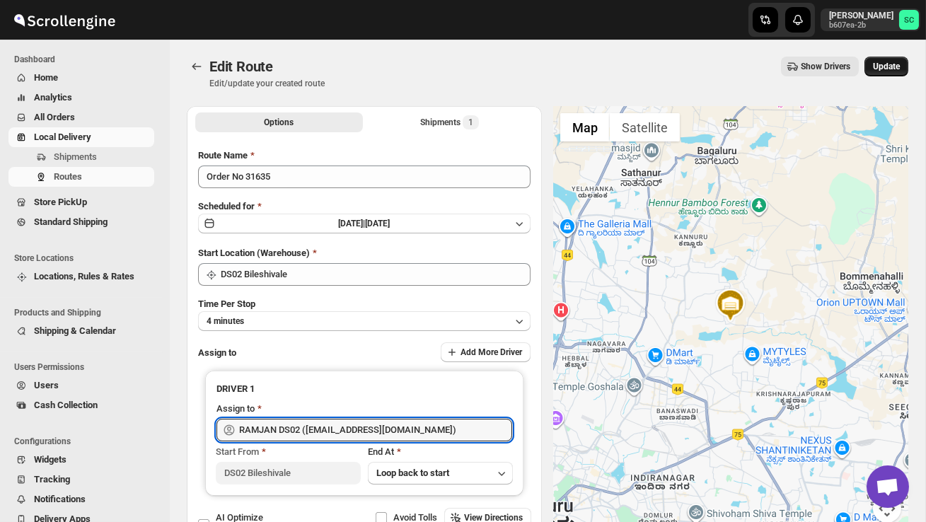
click at [895, 64] on span "Update" at bounding box center [886, 66] width 27 height 11
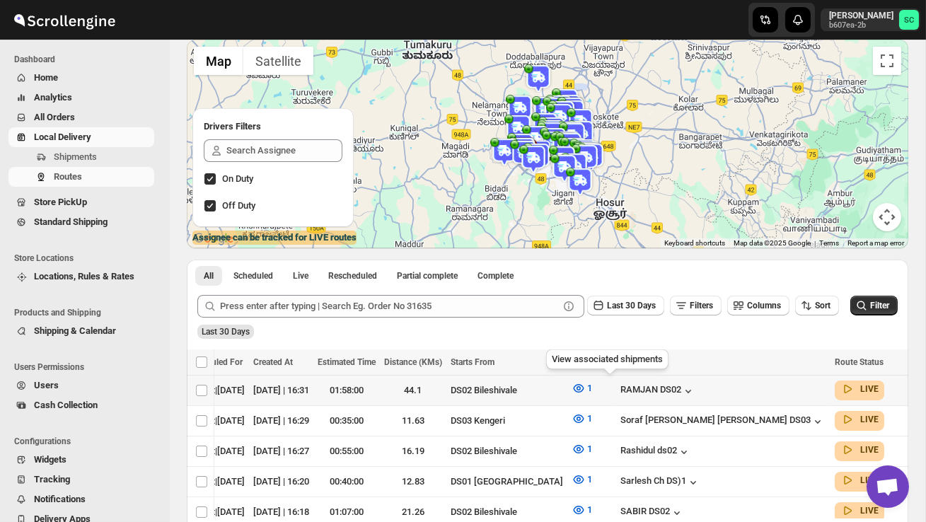
scroll to position [0, 175]
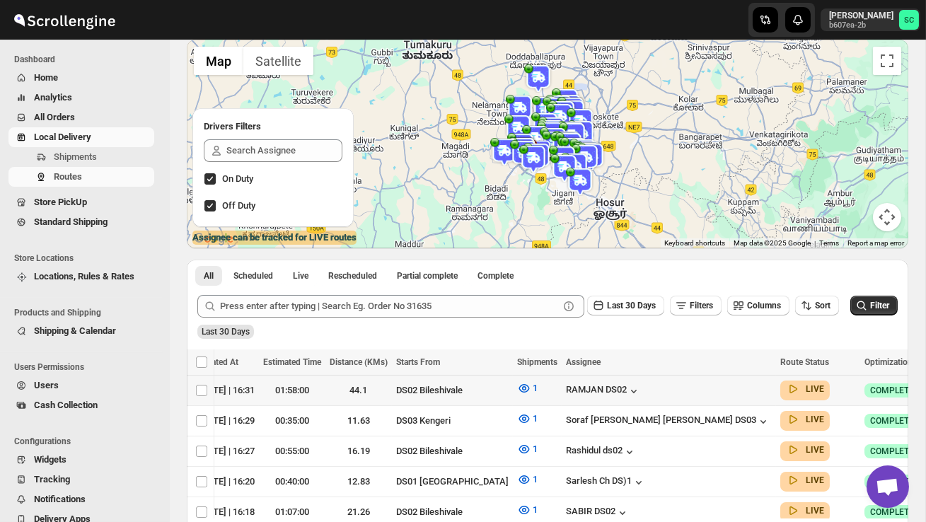
checkbox input "true"
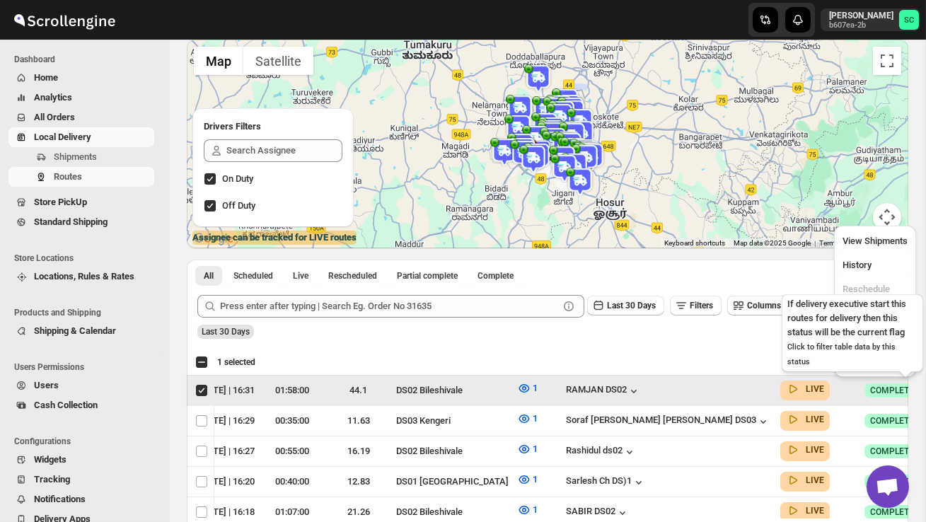
scroll to position [0, 1]
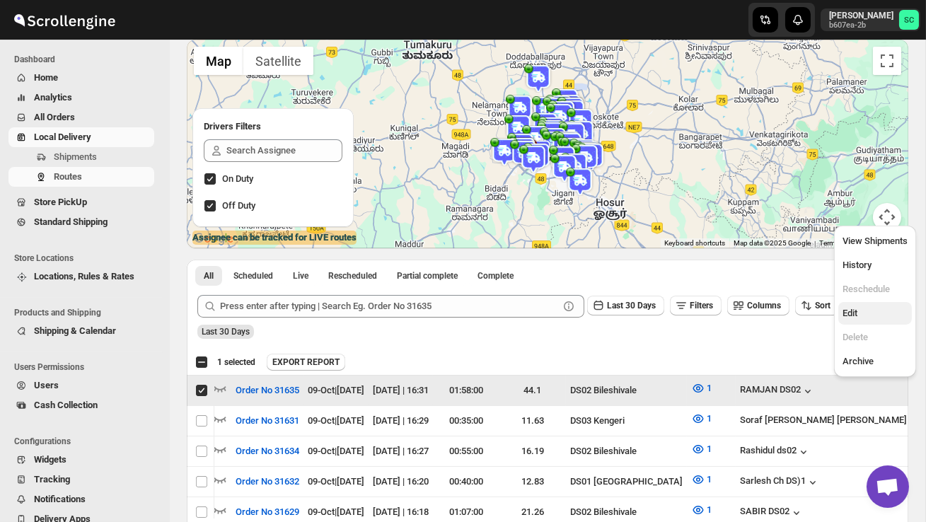
click at [875, 305] on button "Edit" at bounding box center [876, 313] width 74 height 23
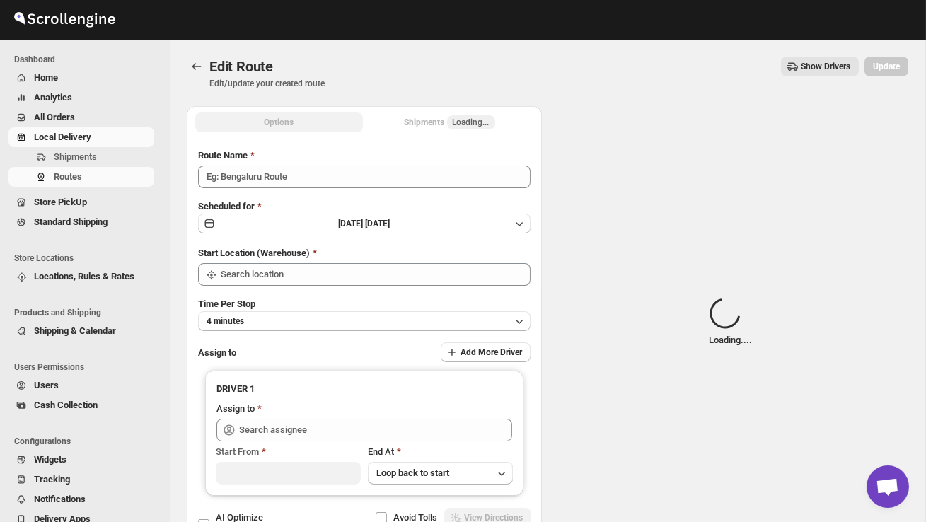
type input "Order No 31635"
type input "DS02 Bileshivale"
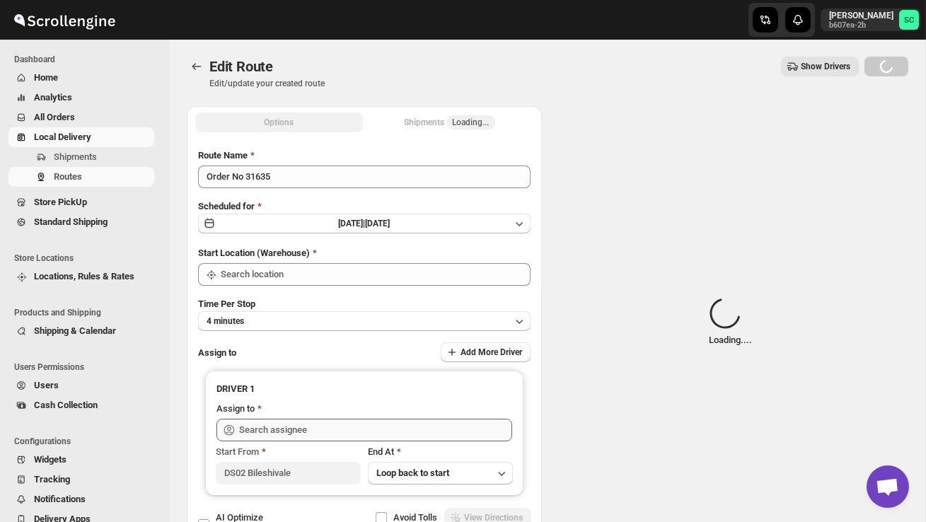
type input "DS02 Bileshivale"
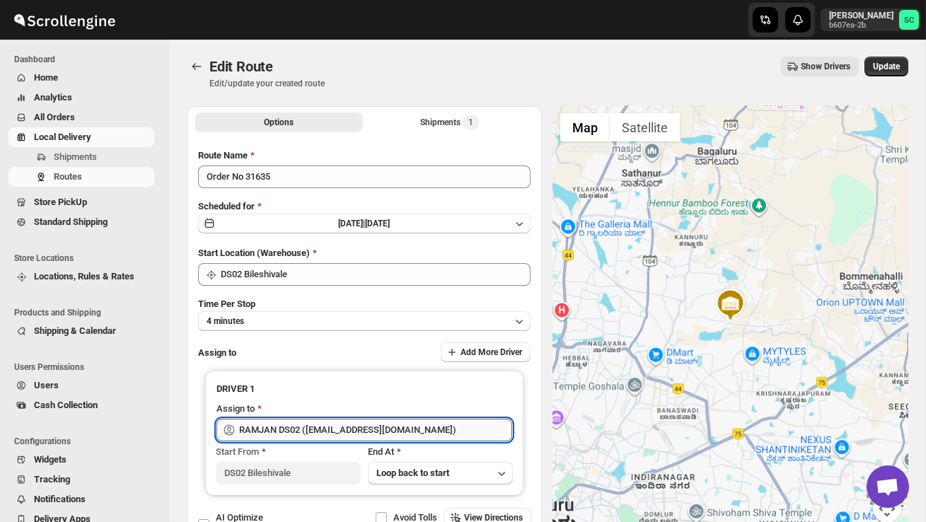
click at [408, 425] on input "RAMJAN DS02 ([EMAIL_ADDRESS][DOMAIN_NAME])" at bounding box center [375, 430] width 273 height 23
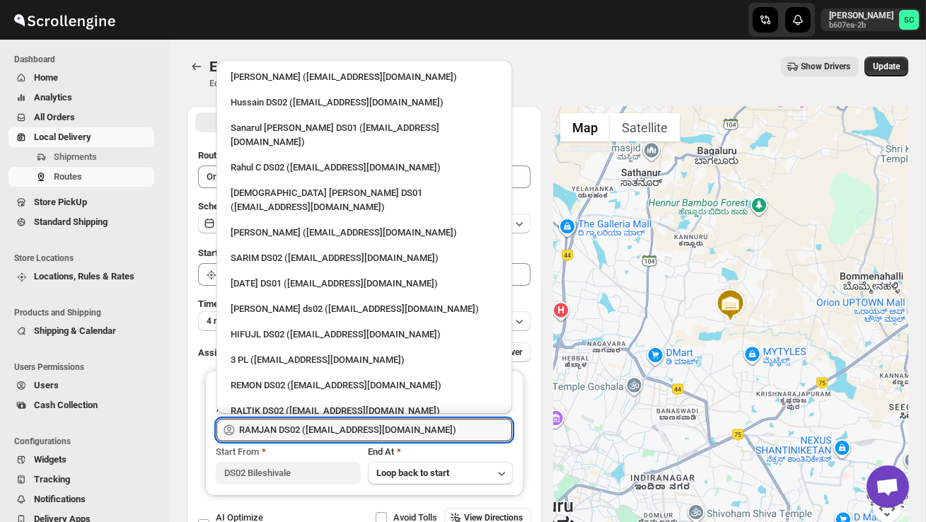
click at [653, 328] on div at bounding box center [730, 323] width 355 height 434
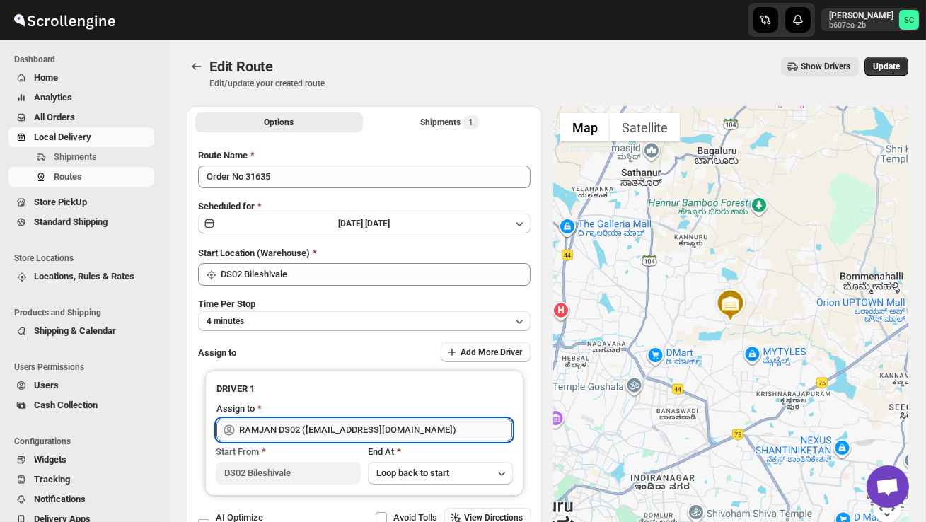
click at [396, 429] on input "RAMJAN DS02 ([EMAIL_ADDRESS][DOMAIN_NAME])" at bounding box center [375, 430] width 273 height 23
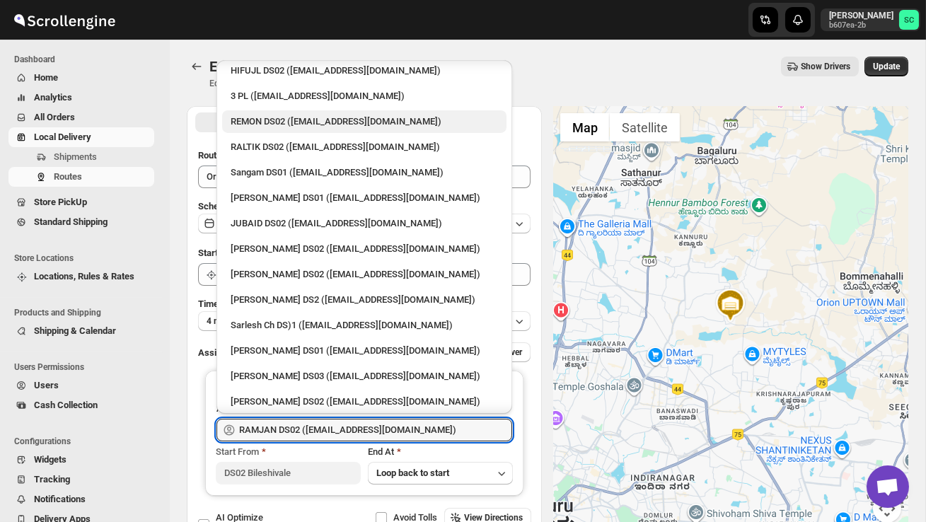
scroll to position [279, 0]
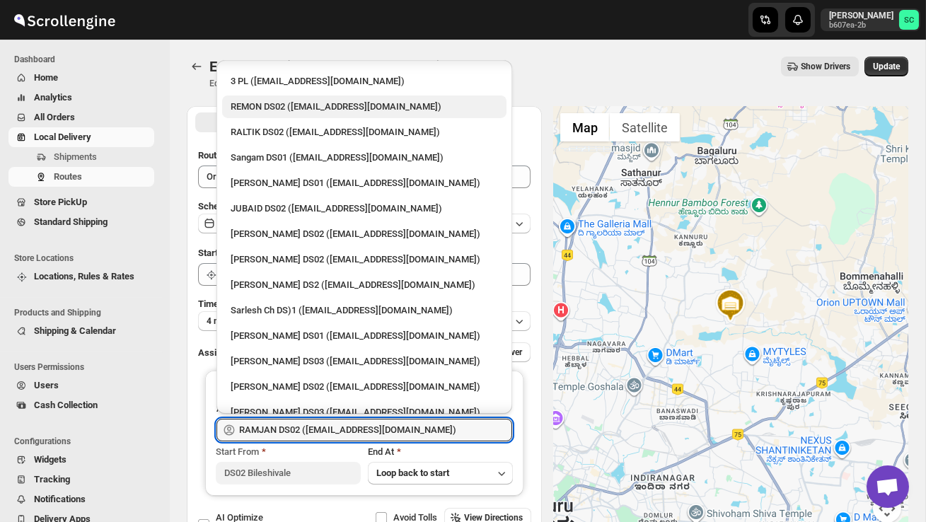
click at [350, 380] on div "[PERSON_NAME] DS02 ([EMAIL_ADDRESS][DOMAIN_NAME])" at bounding box center [364, 387] width 267 height 14
type input "[PERSON_NAME] DS02 ([EMAIL_ADDRESS][DOMAIN_NAME])"
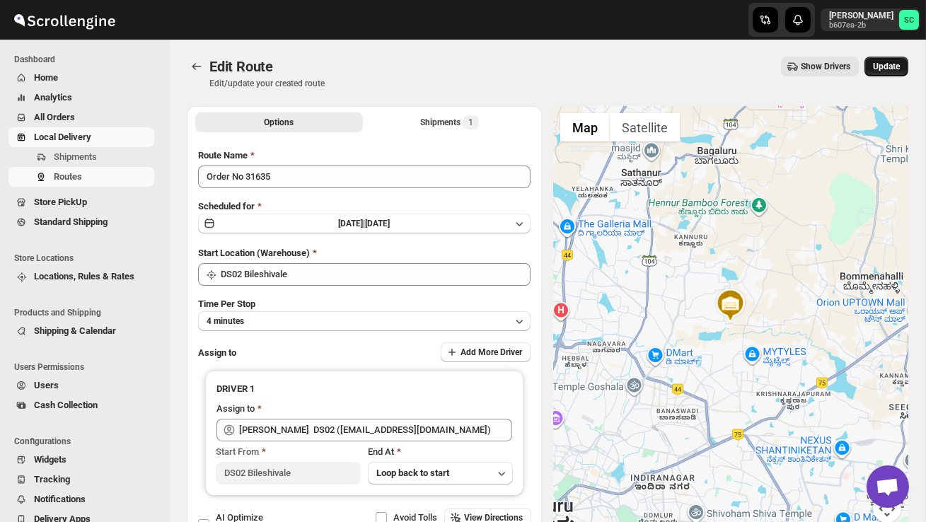
click at [890, 67] on span "Update" at bounding box center [886, 66] width 27 height 11
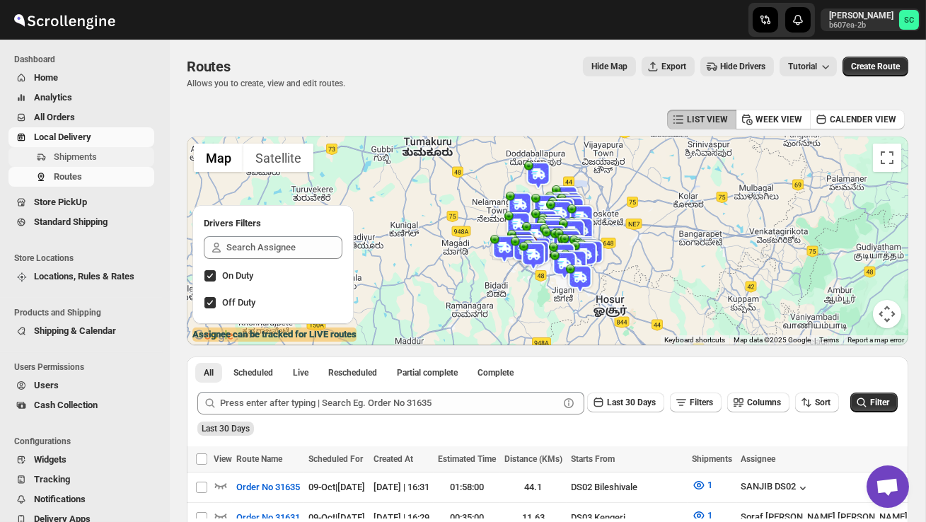
click at [96, 165] on button "Shipments" at bounding box center [81, 157] width 146 height 20
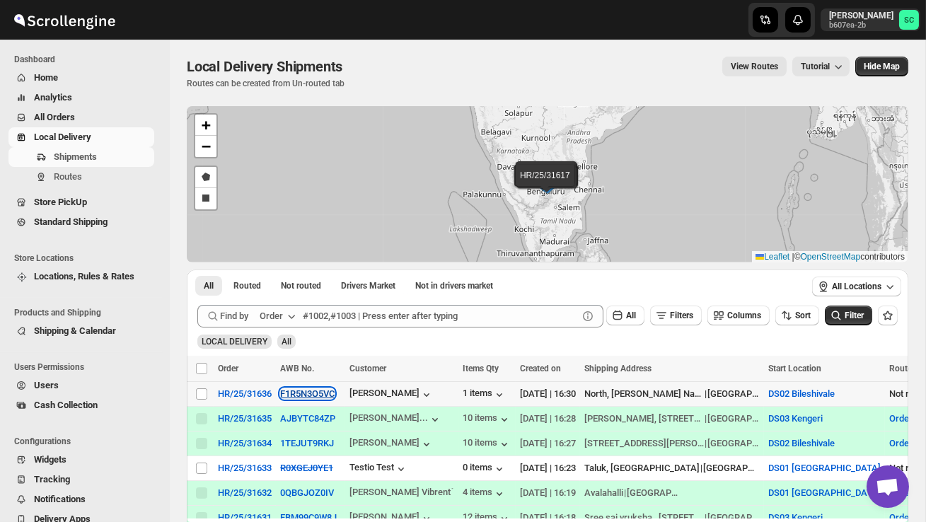
click at [314, 393] on button "F1R5N3O5VC" at bounding box center [307, 393] width 54 height 11
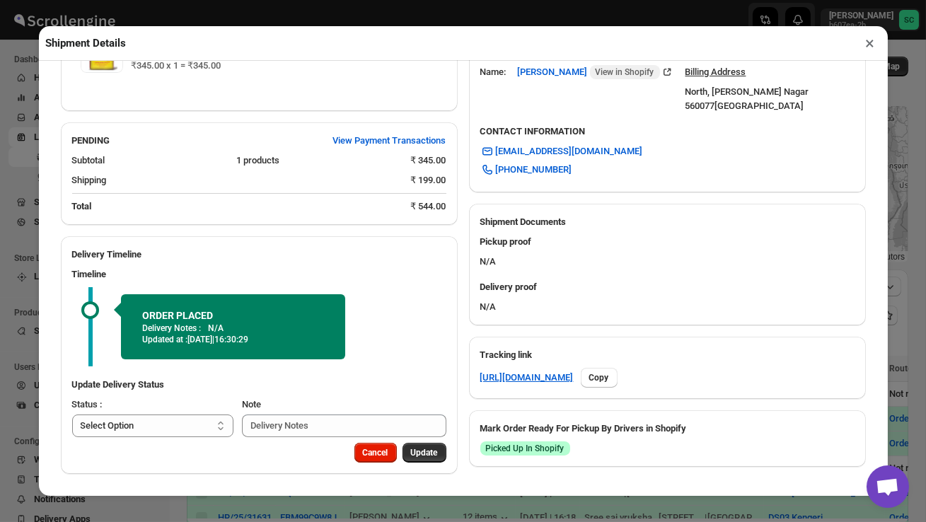
scroll to position [411, 0]
click at [209, 415] on select "Select Option PICKED UP OUT FOR DELIVERY RESCHEDULE DELIVERED CANCELLED" at bounding box center [153, 426] width 162 height 23
select select "PICKED_UP"
click at [401, 447] on span "Pick Products" at bounding box center [411, 452] width 53 height 11
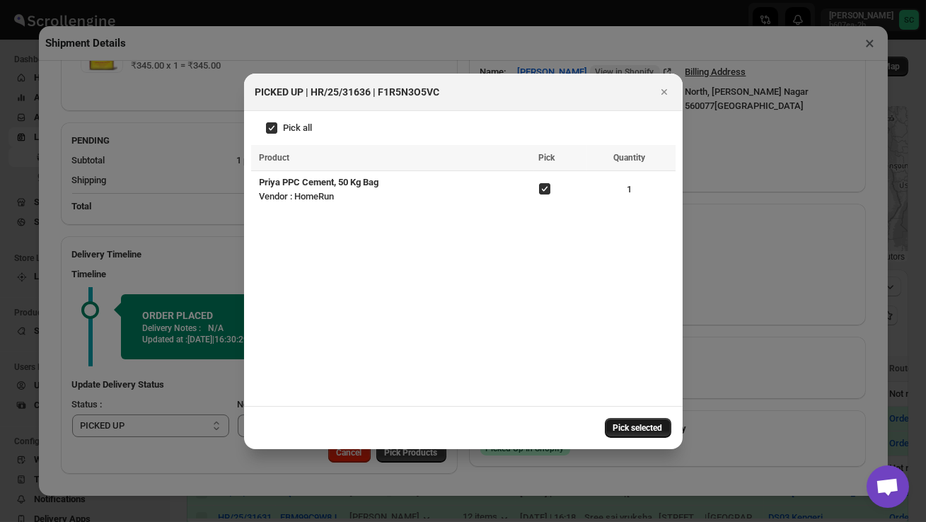
click at [637, 427] on span "Pick selected" at bounding box center [639, 427] width 50 height 11
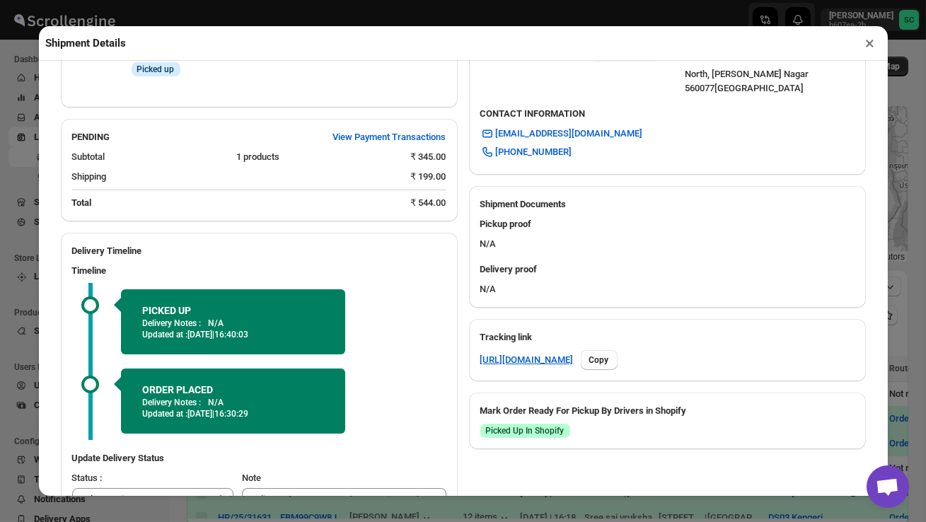
scroll to position [485, 0]
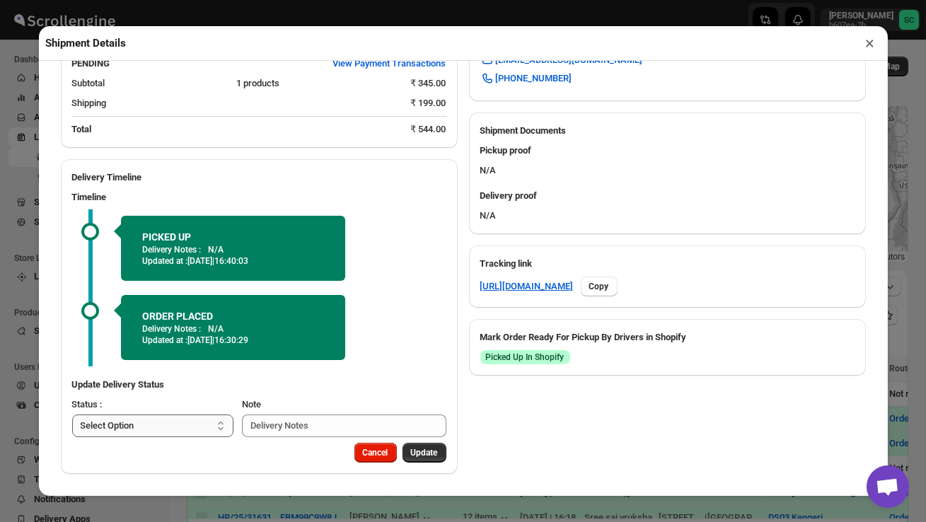
click at [175, 422] on select "Select Option PICKED UP OUT FOR DELIVERY RESCHEDULE DELIVERED CANCELLED" at bounding box center [153, 426] width 162 height 23
select select "OUT_FOR_DELIVERY"
click at [427, 454] on span "Update" at bounding box center [424, 452] width 27 height 11
select select
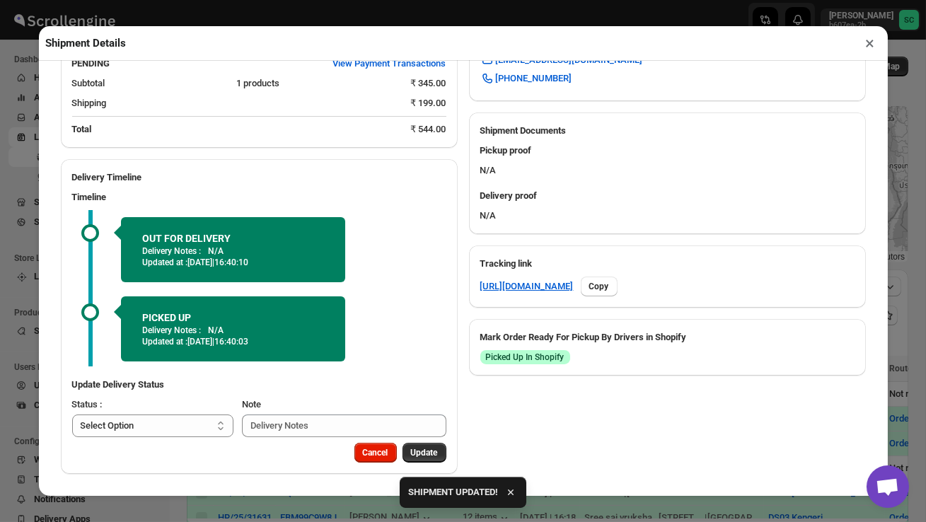
click at [870, 44] on button "×" at bounding box center [870, 43] width 21 height 20
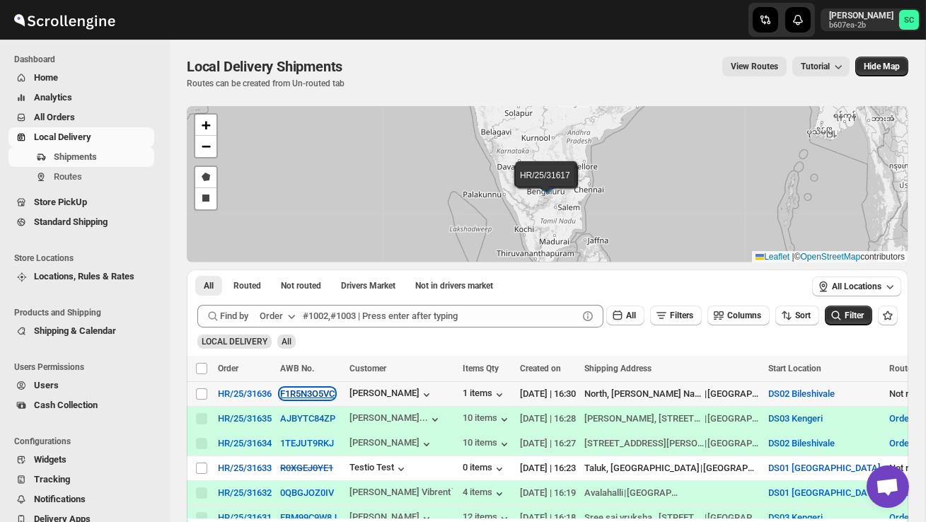
click at [308, 389] on button "F1R5N3O5VC" at bounding box center [307, 393] width 54 height 11
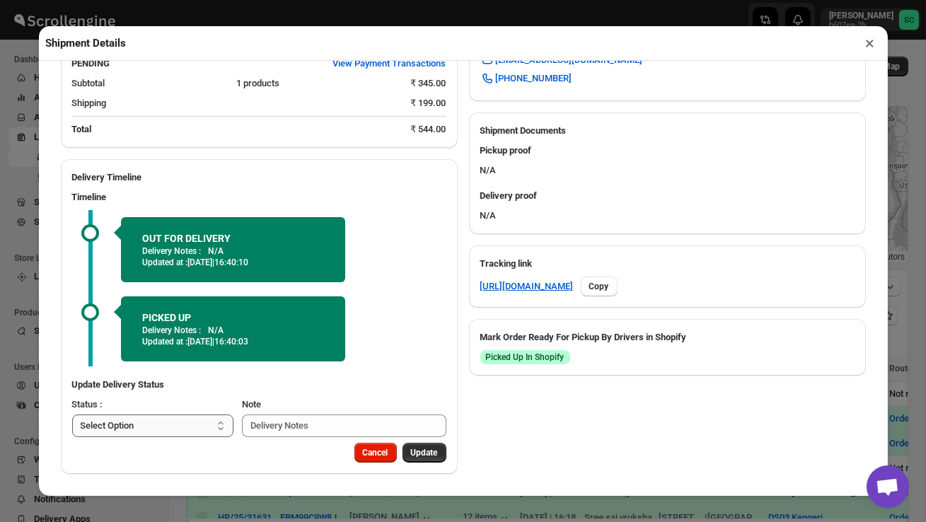
click at [212, 424] on select "Select Option PICKED UP OUT FOR DELIVERY RESCHEDULE DELIVERED CANCELLED" at bounding box center [153, 426] width 162 height 23
click at [187, 426] on select "Select Option PICKED UP OUT FOR DELIVERY RESCHEDULE DELIVERED CANCELLED" at bounding box center [153, 426] width 163 height 23
select select "DELIVERED"
click at [426, 451] on span "Update" at bounding box center [424, 452] width 27 height 11
select select
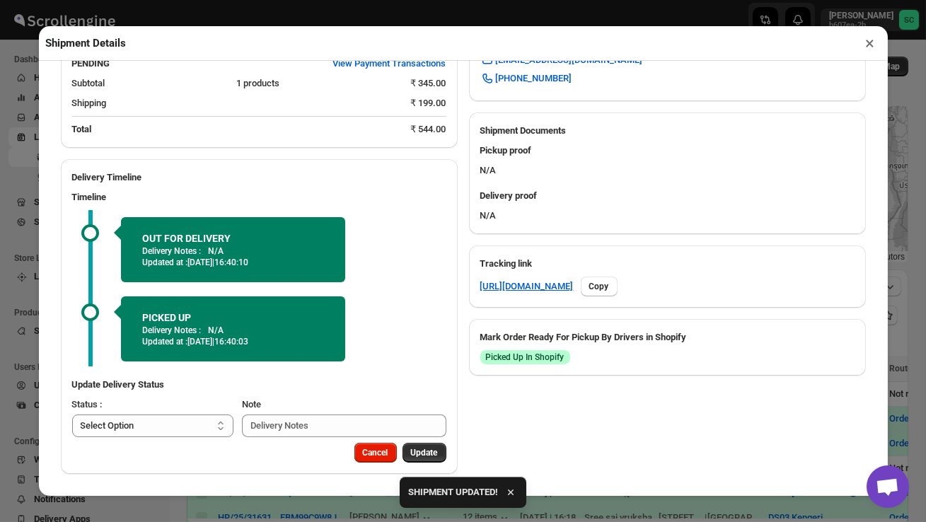
click at [870, 45] on button "×" at bounding box center [870, 43] width 21 height 20
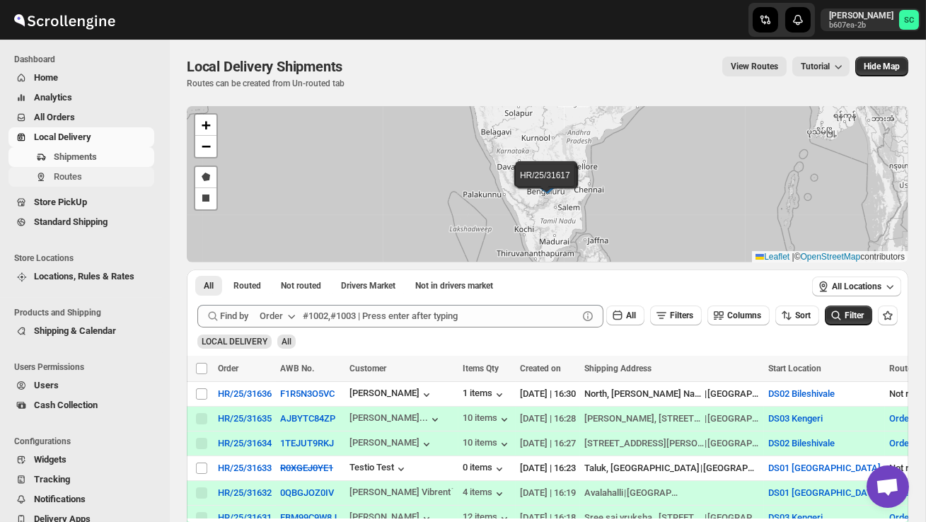
click at [108, 184] on button "Routes" at bounding box center [81, 177] width 146 height 20
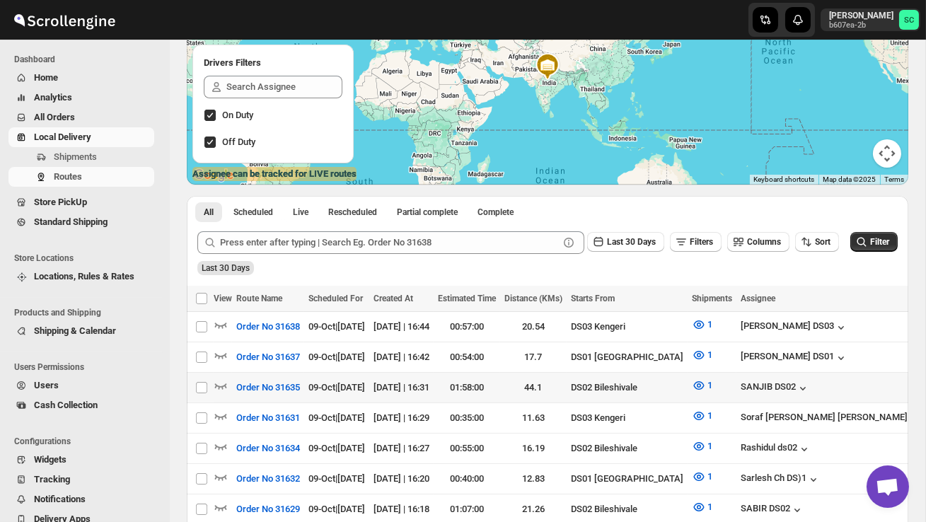
scroll to position [162, 0]
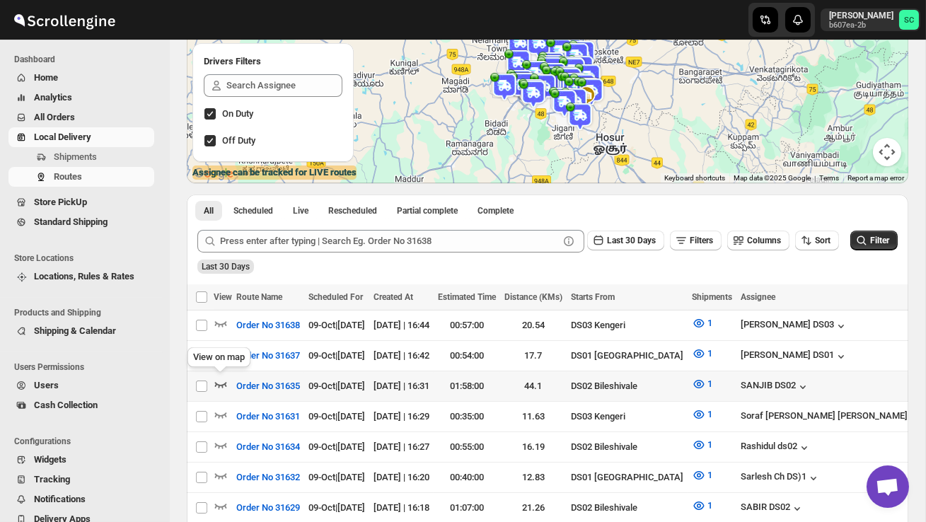
click at [222, 384] on icon "button" at bounding box center [221, 385] width 12 height 6
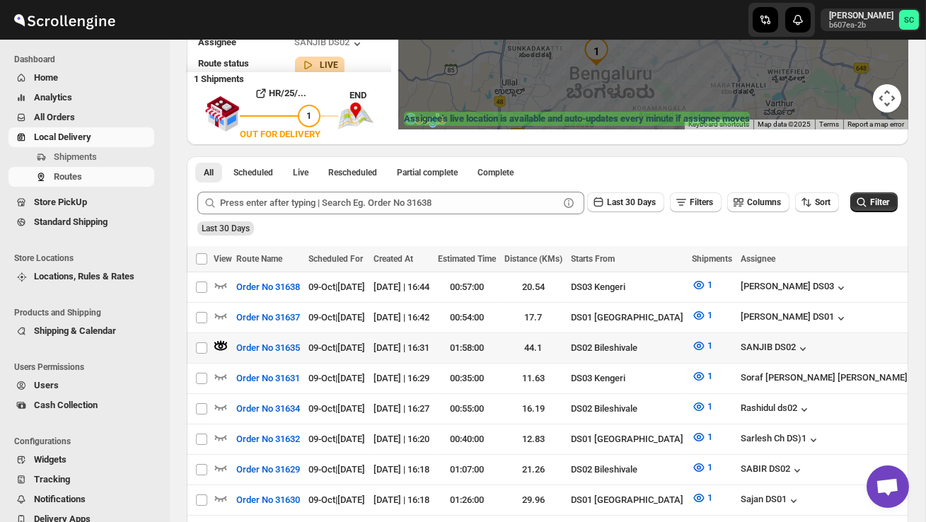
scroll to position [294, 0]
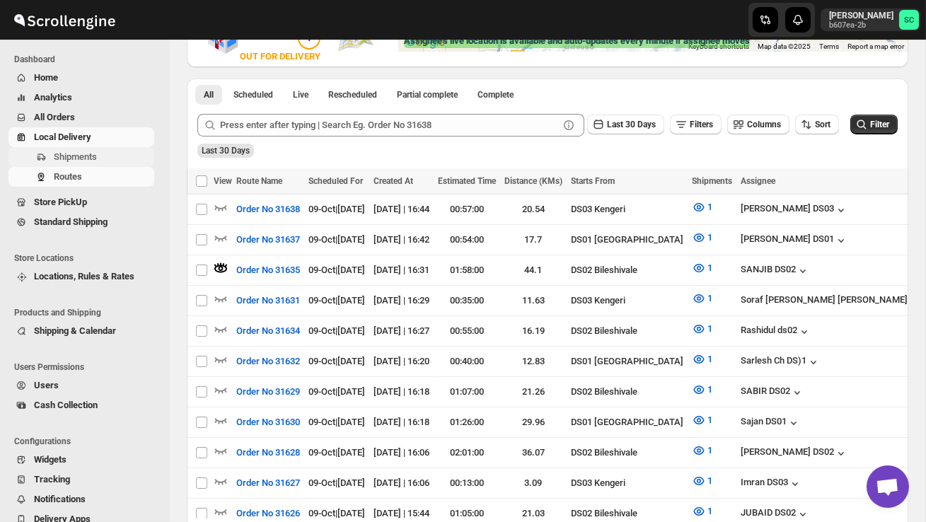
click at [81, 149] on button "Shipments" at bounding box center [81, 157] width 146 height 20
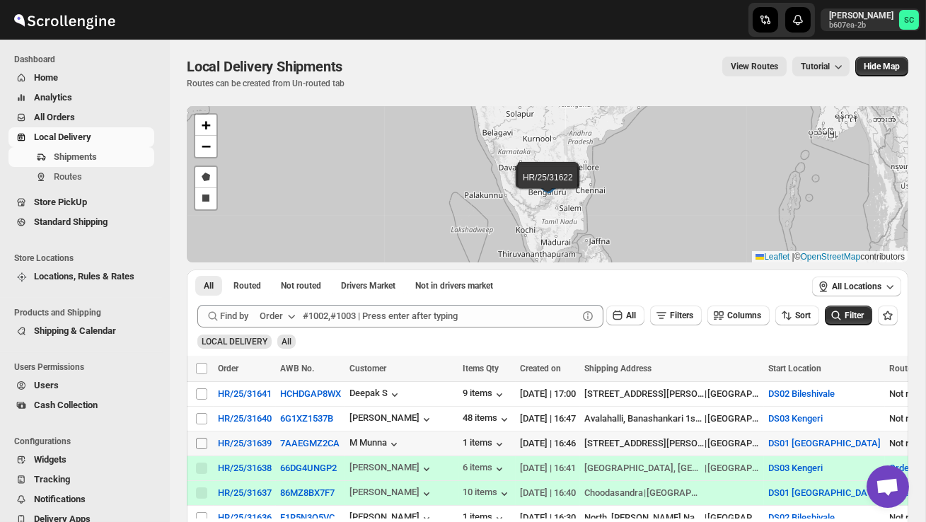
click at [202, 439] on input "Select shipment" at bounding box center [201, 443] width 11 height 11
checkbox input "true"
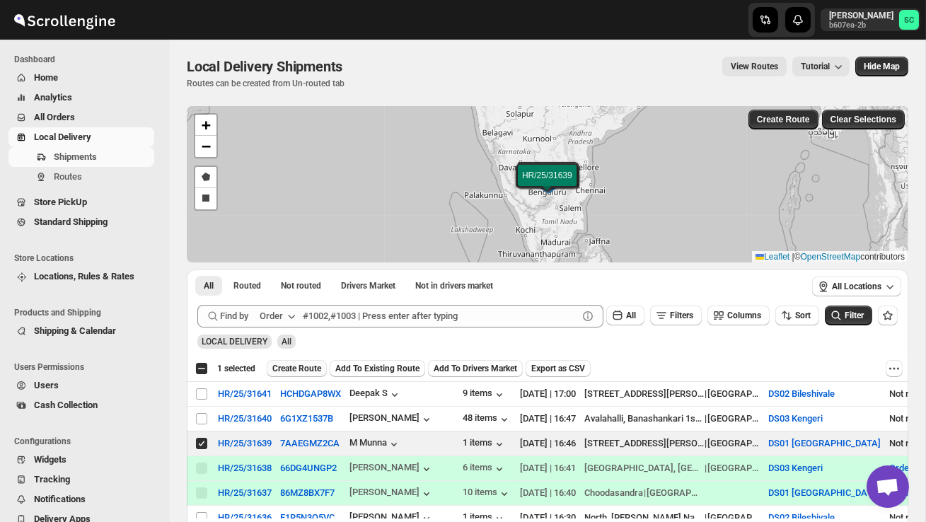
click at [300, 361] on button "Create Route" at bounding box center [297, 368] width 60 height 17
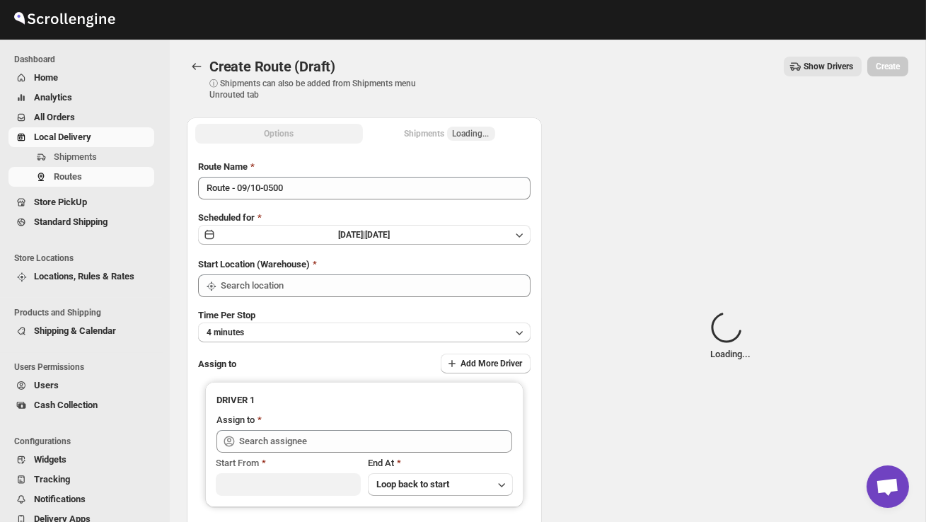
type input "DS01 [GEOGRAPHIC_DATA]"
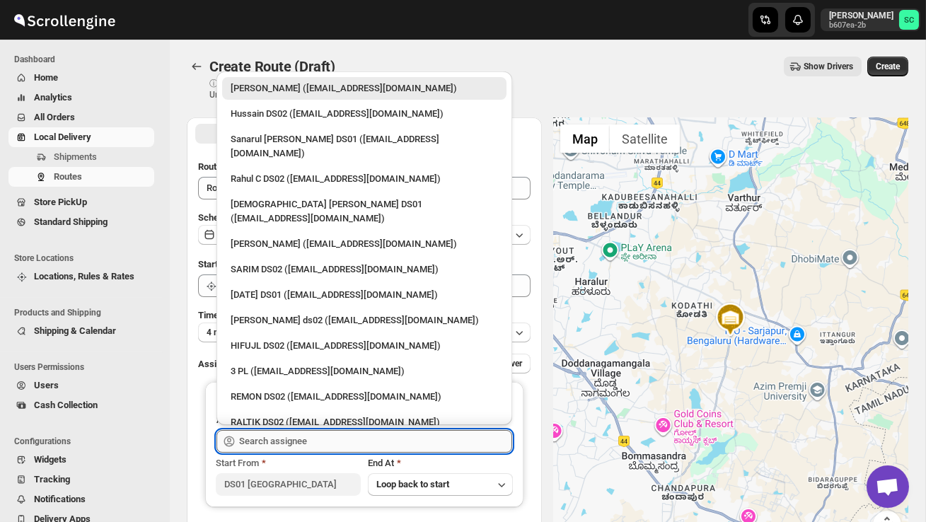
click at [282, 440] on input "text" at bounding box center [375, 441] width 273 height 23
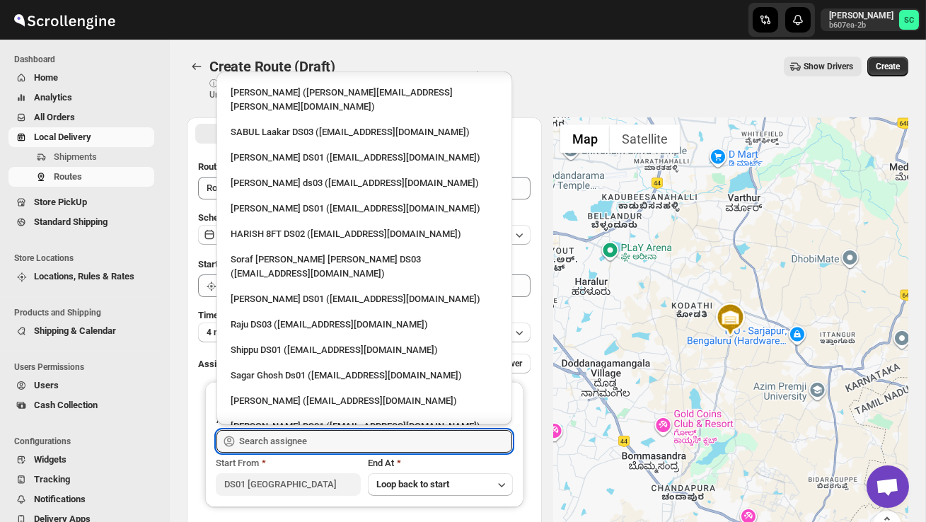
scroll to position [1208, 0]
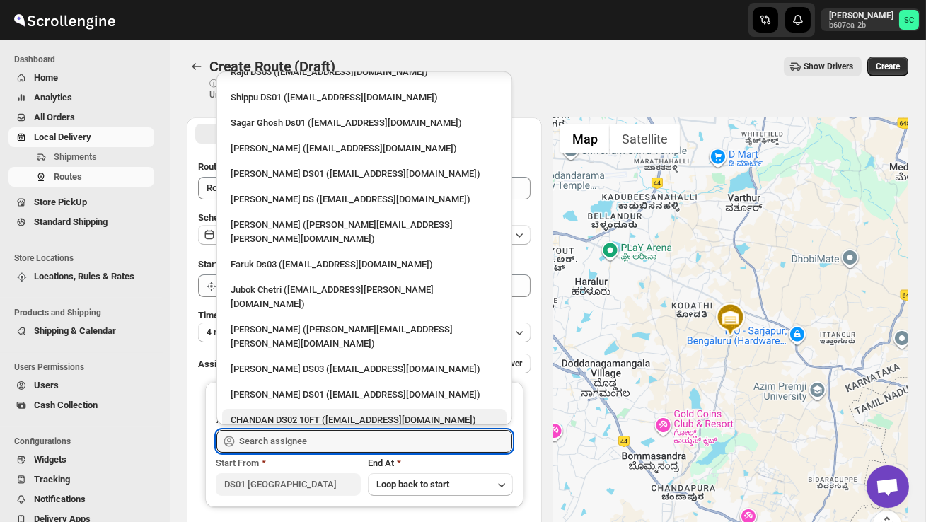
click at [291, 413] on div "CHANDAN DS02 10FT ([EMAIL_ADDRESS][DOMAIN_NAME])" at bounding box center [364, 420] width 267 height 14
type input "CHANDAN DS02 10FT ([EMAIL_ADDRESS][DOMAIN_NAME])"
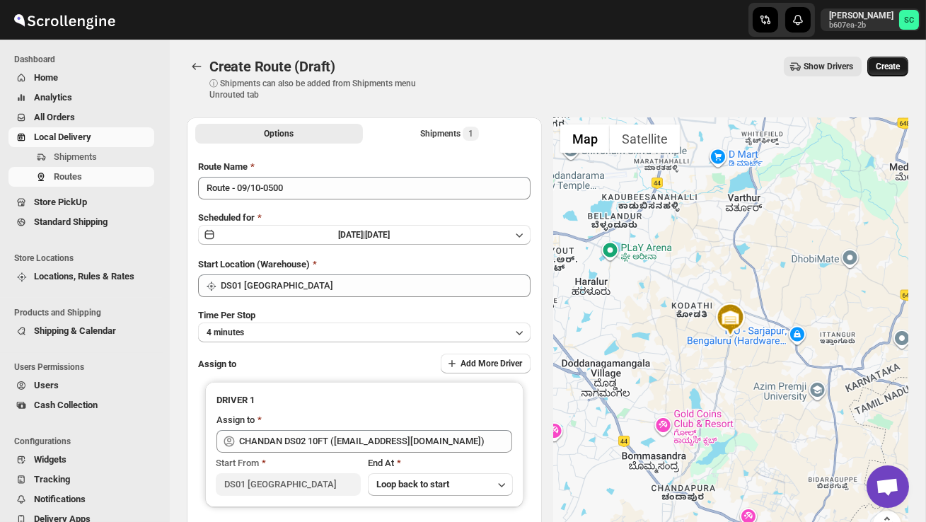
click at [900, 64] on span "Create" at bounding box center [888, 66] width 24 height 11
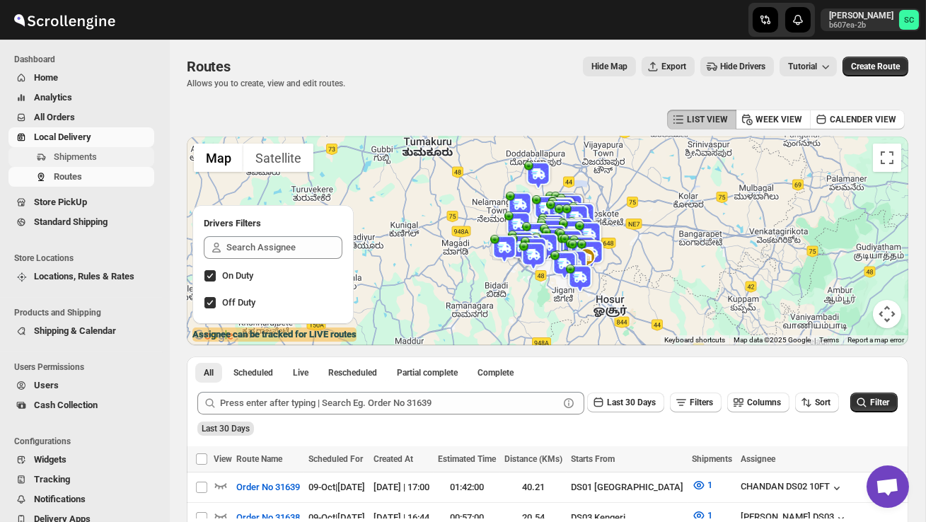
click at [62, 154] on span "Shipments" at bounding box center [75, 156] width 43 height 11
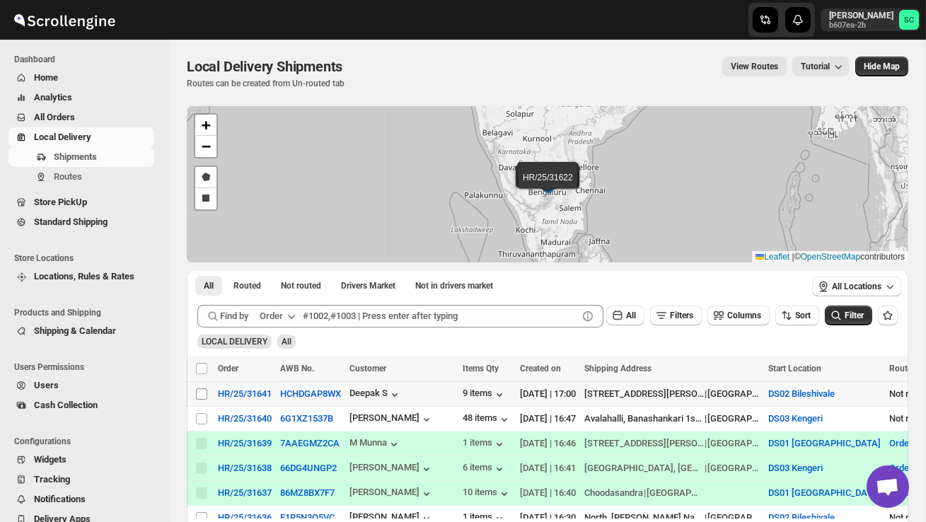
click at [201, 395] on input "Select shipment" at bounding box center [201, 393] width 11 height 11
checkbox input "true"
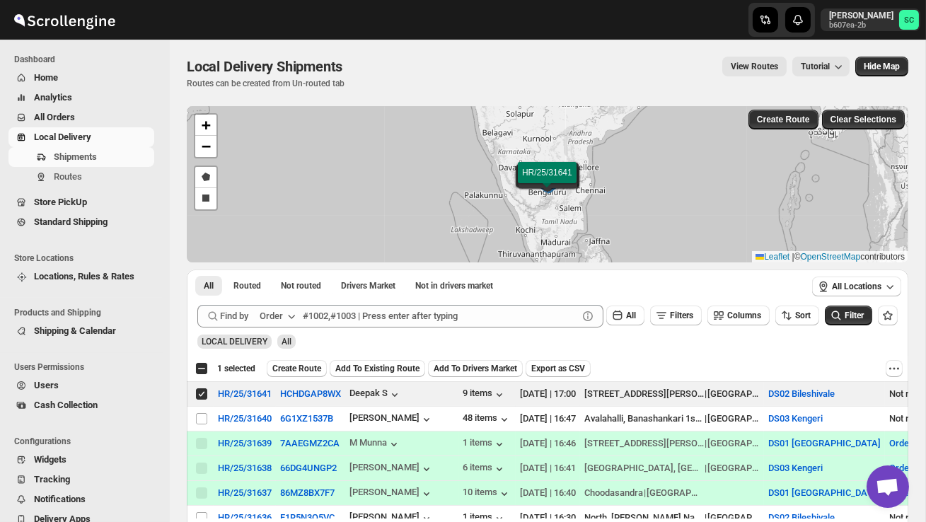
click at [305, 359] on div "Select all 4 shipments 1 selected Create Route Add To Existing Route Add To Dri…" at bounding box center [548, 368] width 722 height 25
click at [311, 366] on span "Create Route" at bounding box center [296, 368] width 49 height 11
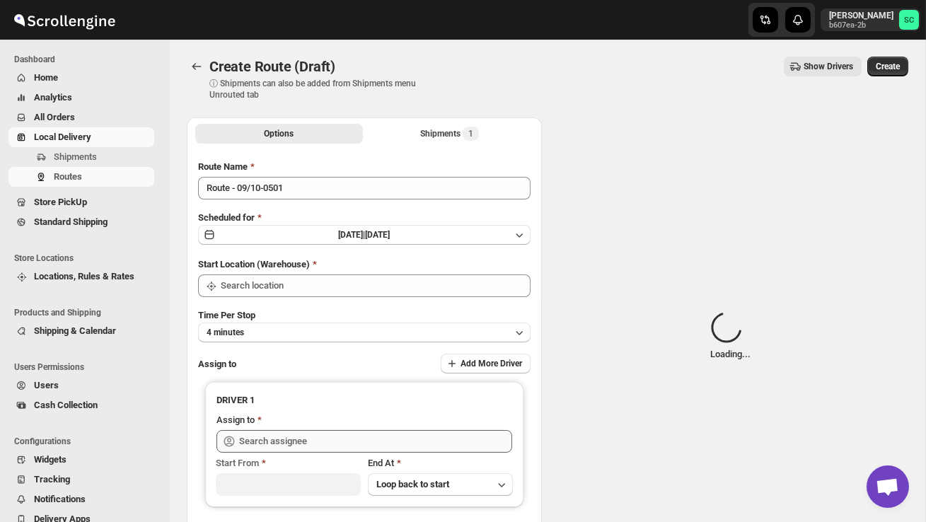
type input "DS02 Bileshivale"
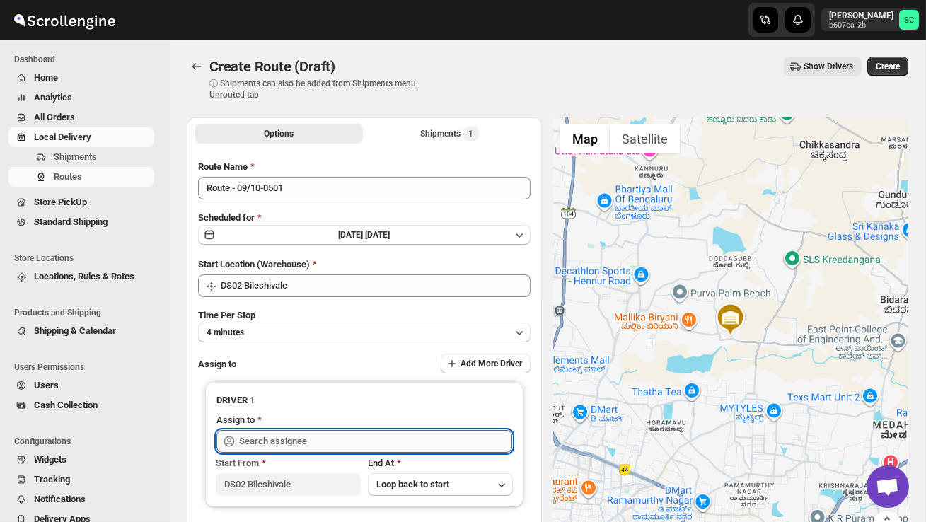
click at [294, 442] on input "text" at bounding box center [375, 441] width 273 height 23
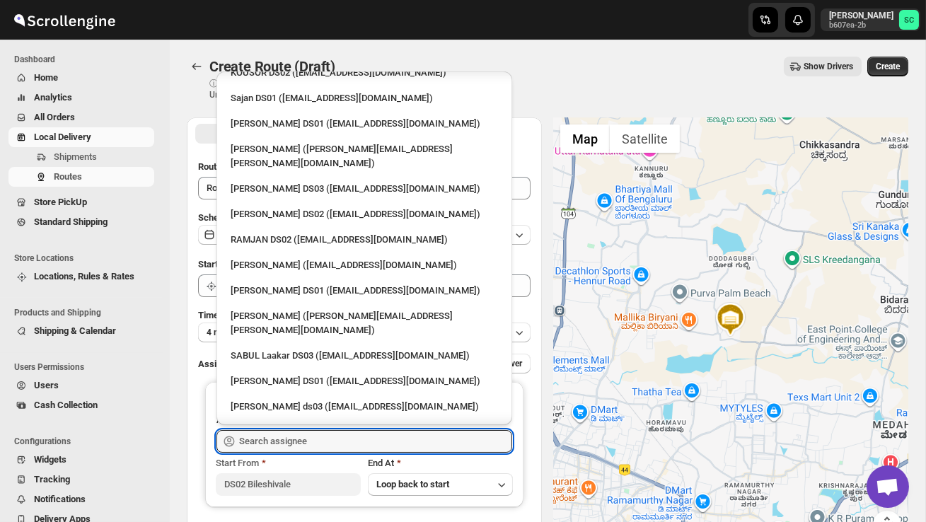
scroll to position [729, 0]
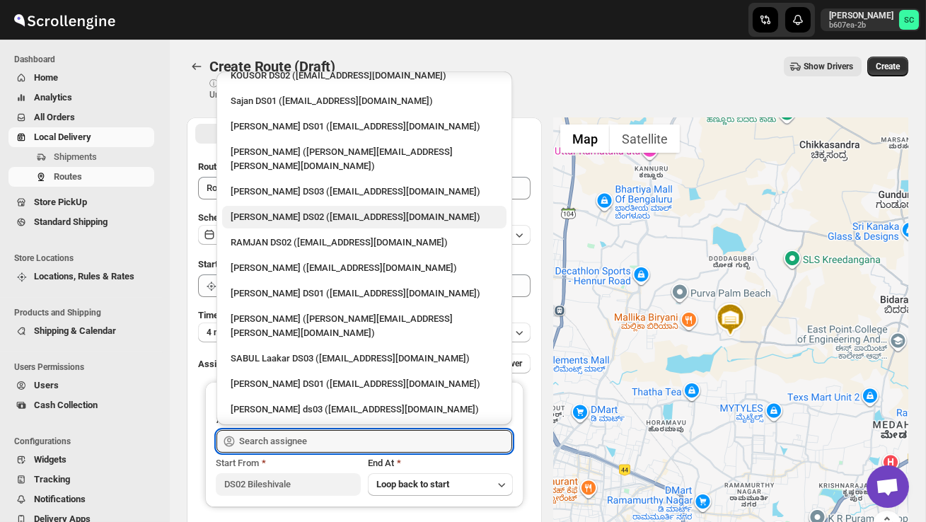
click at [280, 210] on div "[PERSON_NAME] DS02 ([EMAIL_ADDRESS][DOMAIN_NAME])" at bounding box center [364, 217] width 267 height 14
type input "[PERSON_NAME] DS02 ([EMAIL_ADDRESS][DOMAIN_NAME])"
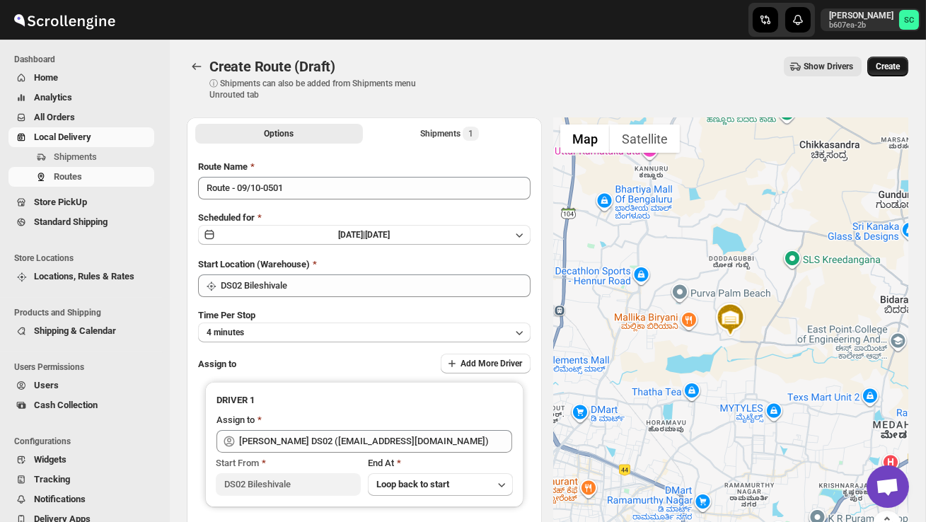
click at [900, 62] on button "Create" at bounding box center [888, 67] width 41 height 20
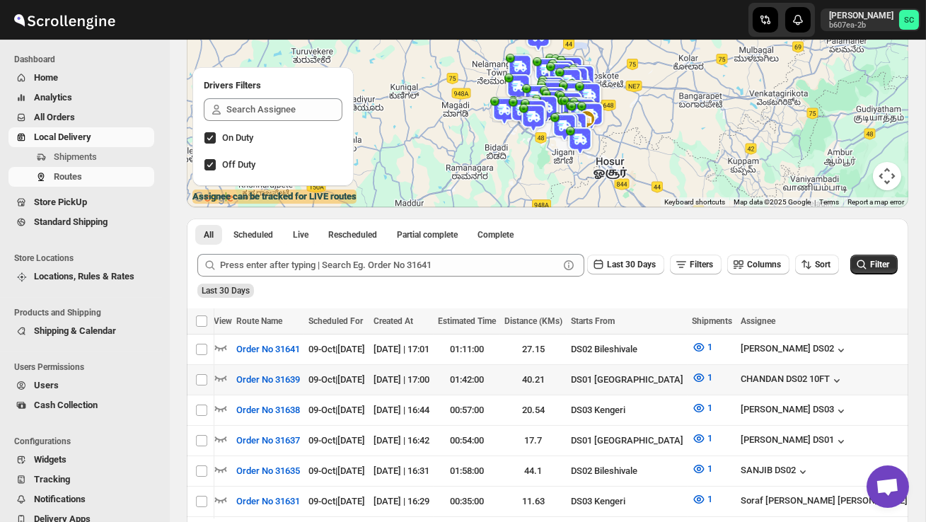
scroll to position [0, 192]
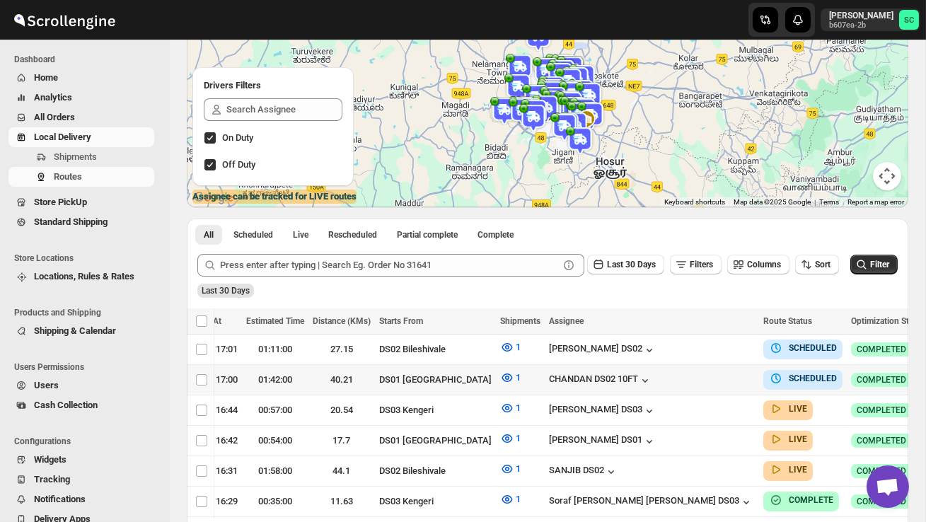
click at [926, 374] on icon "button" at bounding box center [944, 379] width 14 height 14
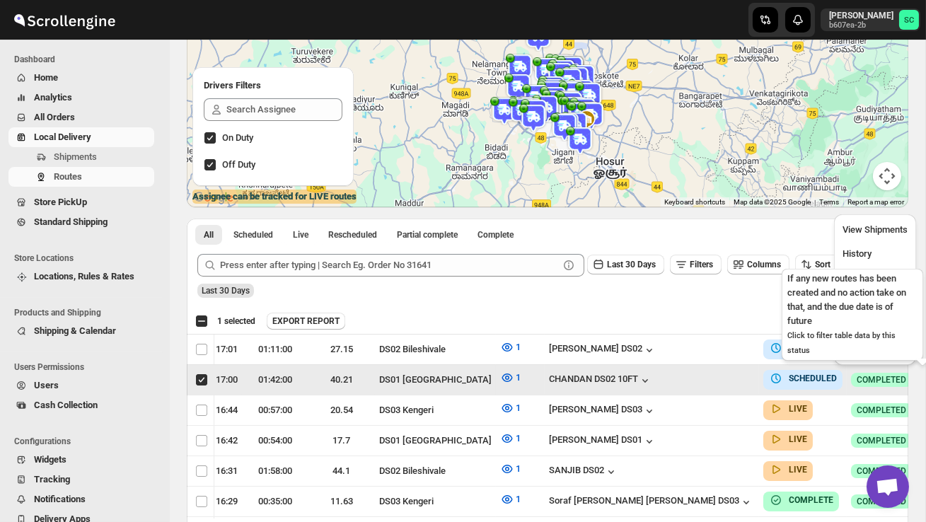
scroll to position [0, 1]
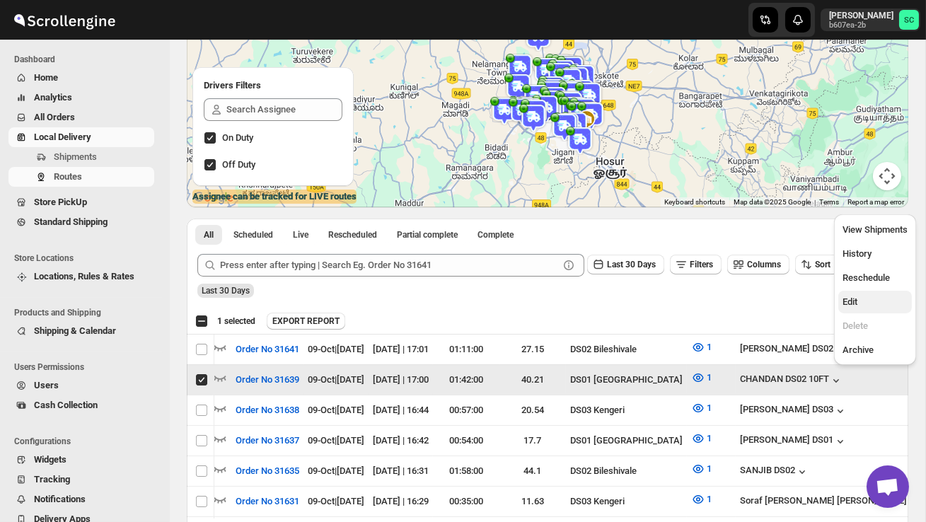
click at [874, 300] on span "Edit" at bounding box center [875, 302] width 65 height 14
checkbox input "false"
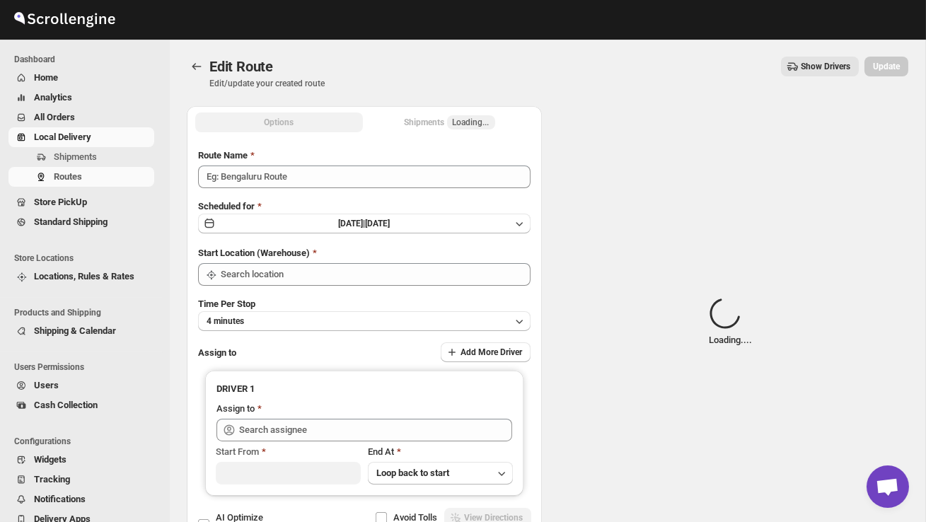
type input "Order No 31639"
type input "DS01 [GEOGRAPHIC_DATA]"
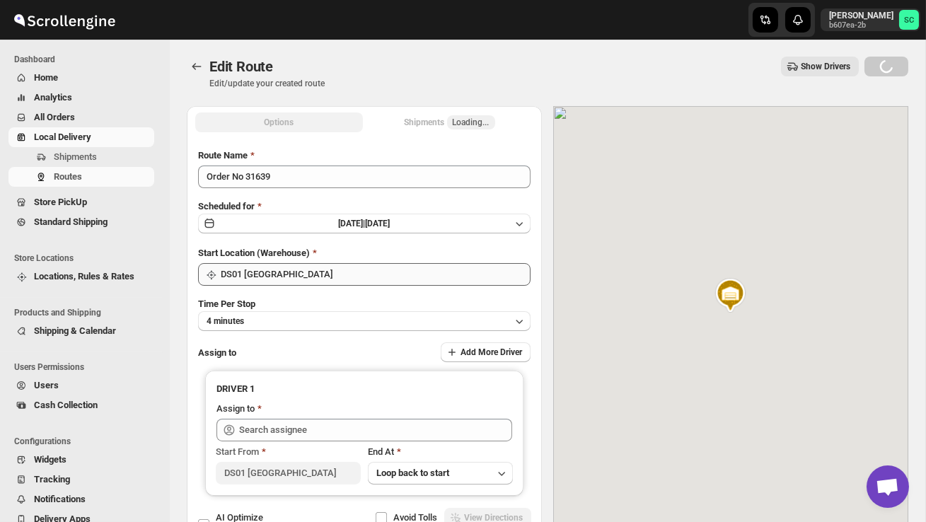
type input "CHANDAN DS02 10FT ([EMAIL_ADDRESS][DOMAIN_NAME])"
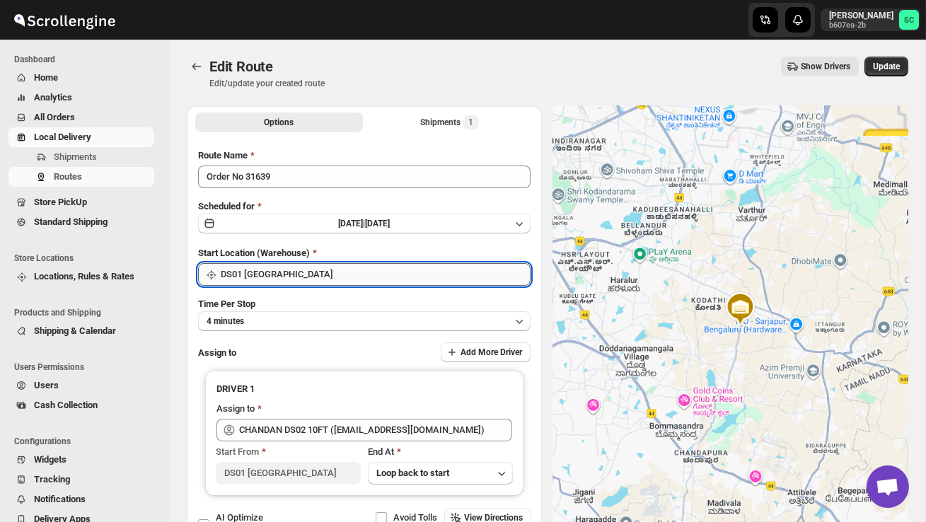
click at [386, 272] on input "DS01 [GEOGRAPHIC_DATA]" at bounding box center [376, 274] width 310 height 23
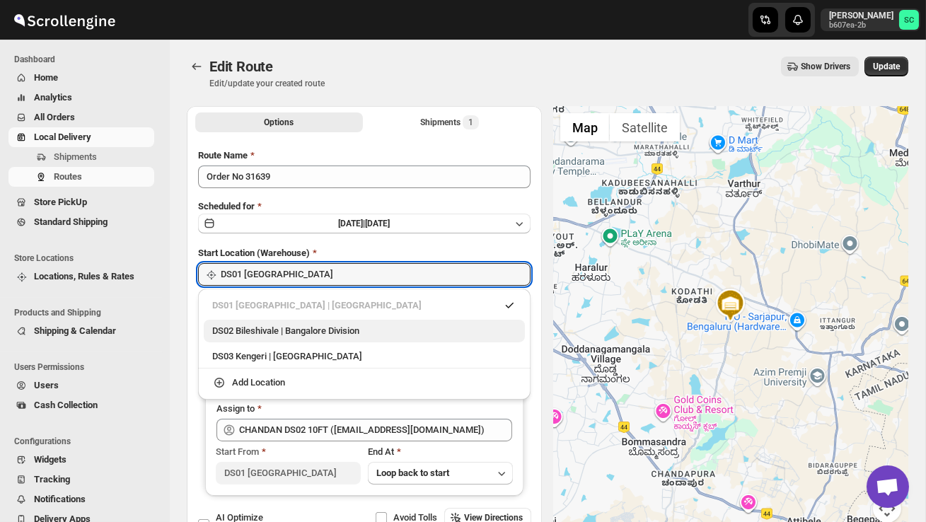
click at [368, 323] on div "DS02 Bileshivale | Bangalore Division" at bounding box center [364, 331] width 321 height 23
type input "DS02 Bileshivale"
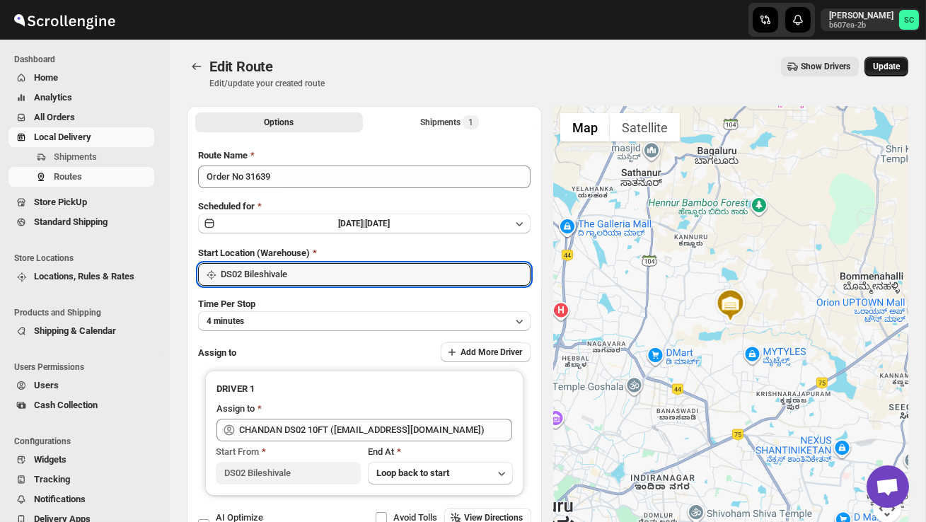
click at [895, 65] on span "Update" at bounding box center [886, 66] width 27 height 11
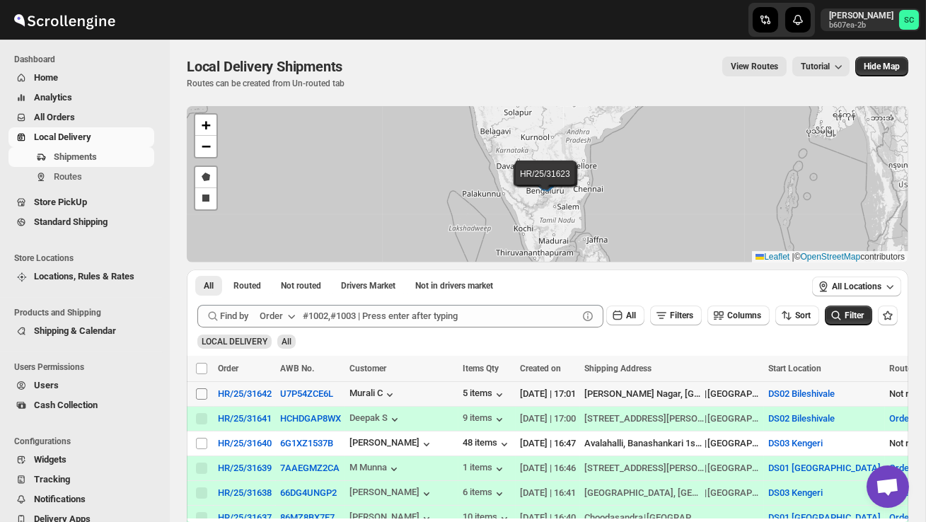
click at [202, 396] on input "Select shipment" at bounding box center [201, 393] width 11 height 11
checkbox input "true"
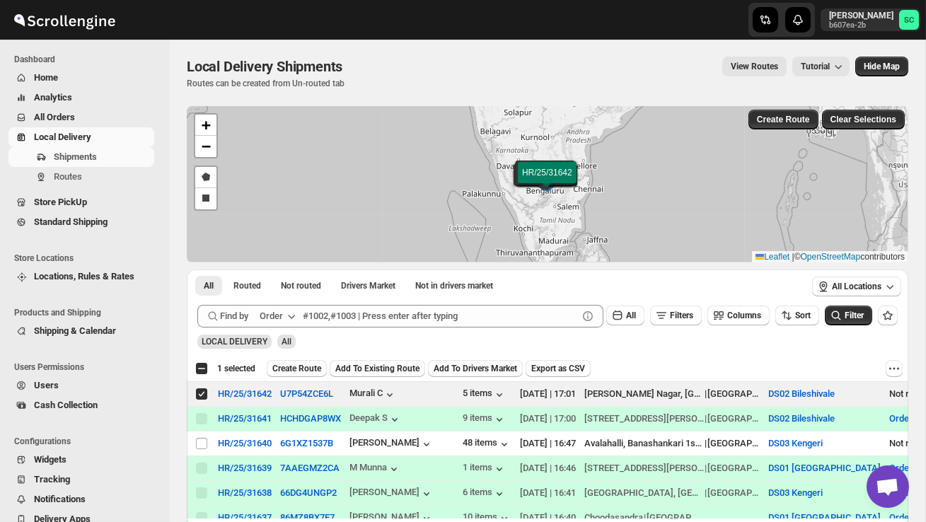
click at [298, 373] on span "Create Route" at bounding box center [296, 368] width 49 height 11
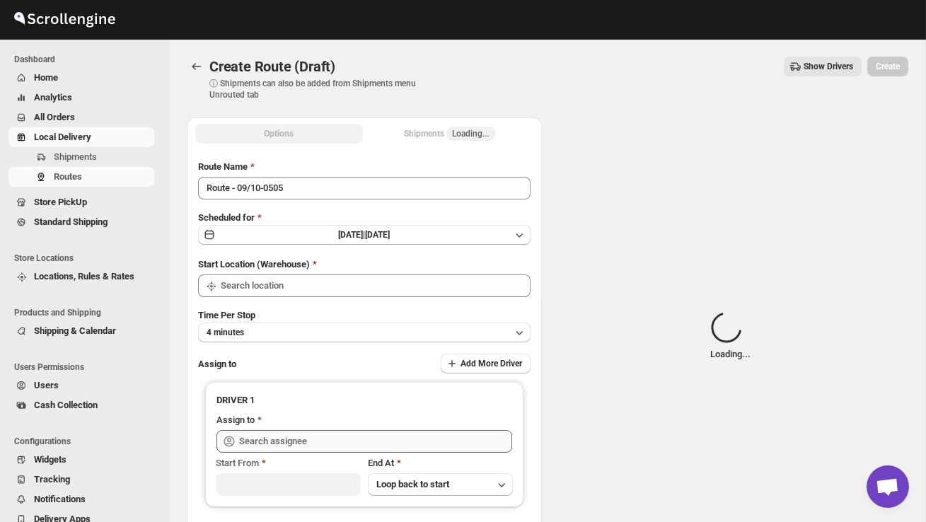
type input "DS02 Bileshivale"
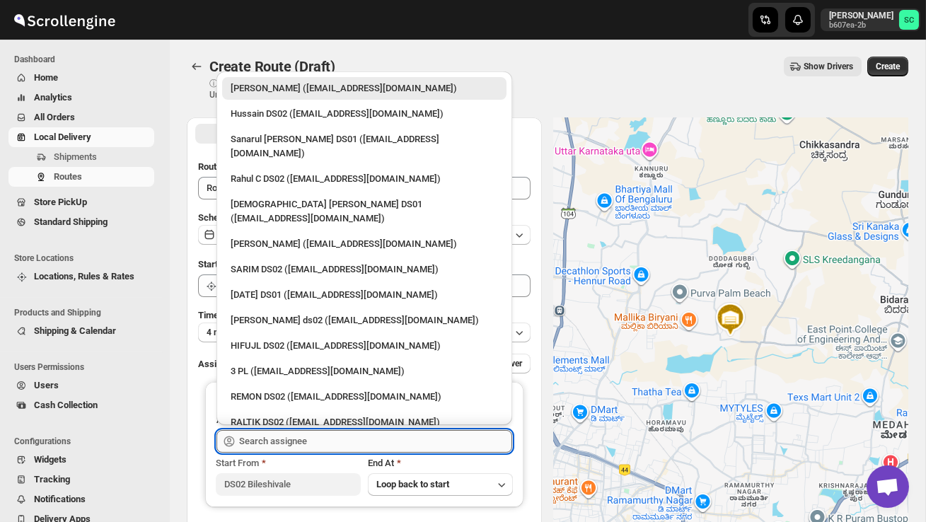
click at [300, 444] on input "text" at bounding box center [375, 441] width 273 height 23
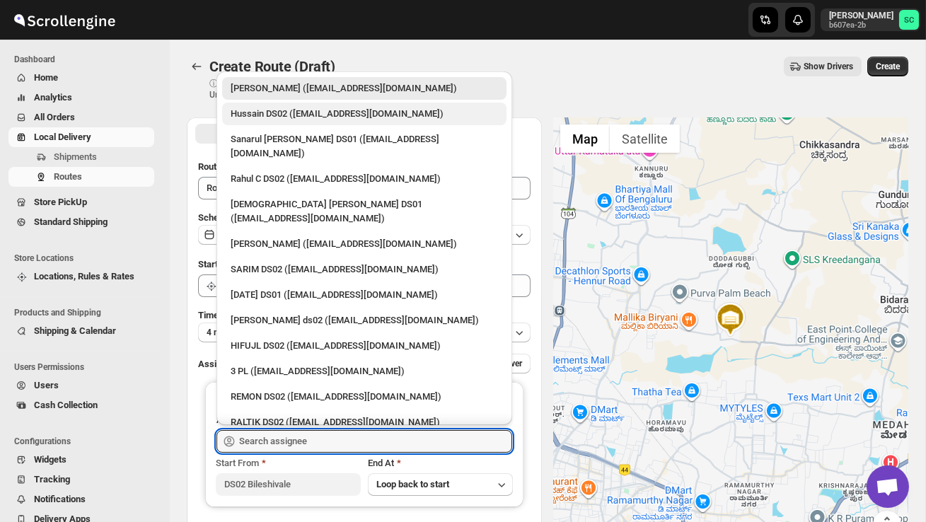
click at [313, 115] on div "Hussain DS02 ([EMAIL_ADDRESS][DOMAIN_NAME])" at bounding box center [364, 114] width 267 height 14
type input "Hussain DS02 ([EMAIL_ADDRESS][DOMAIN_NAME])"
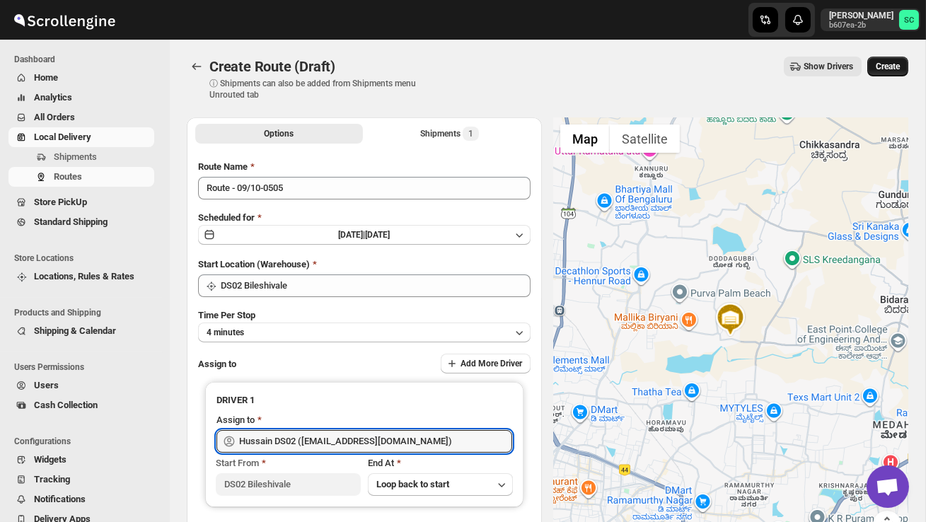
click at [878, 66] on span "Create" at bounding box center [888, 66] width 24 height 11
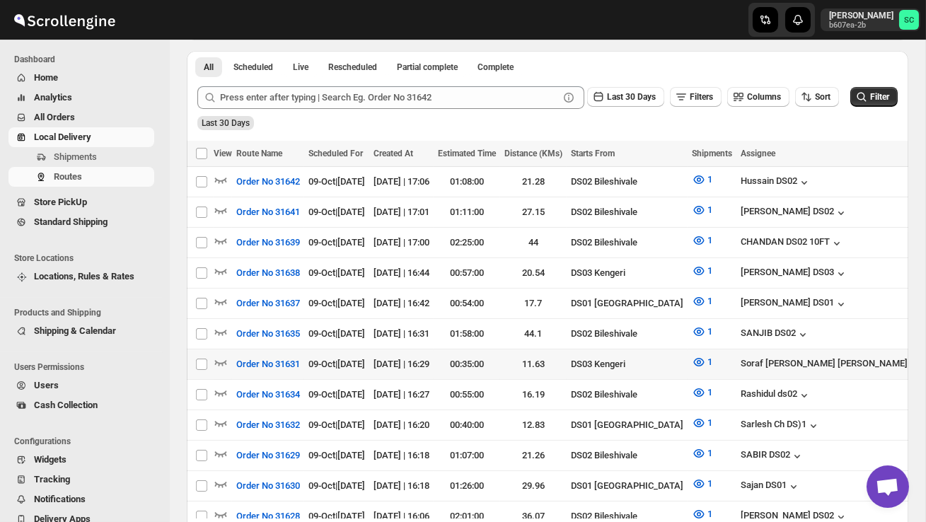
scroll to position [328, 0]
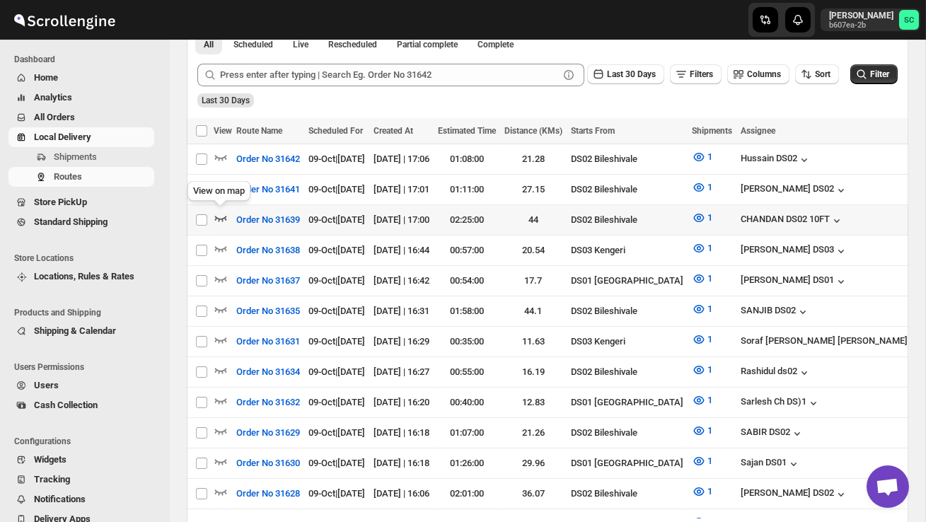
click at [224, 215] on icon "button" at bounding box center [221, 218] width 14 height 14
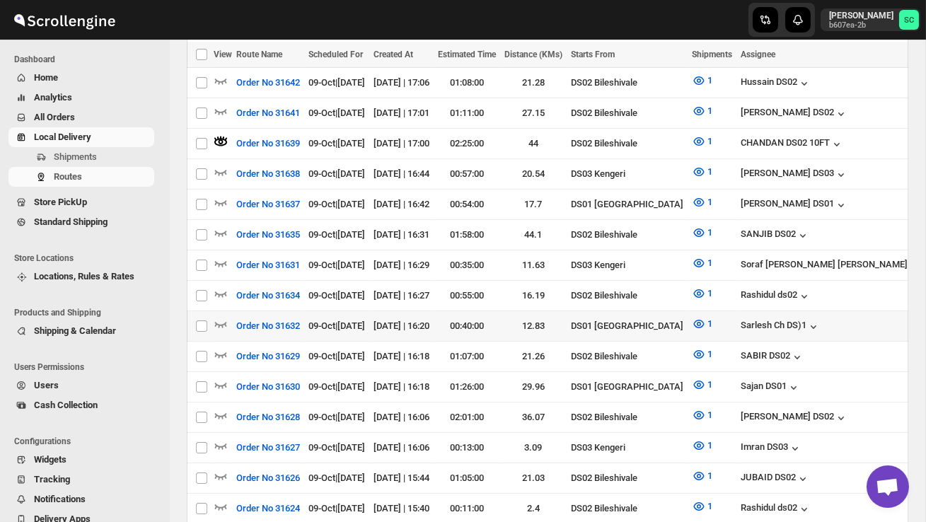
scroll to position [425, 0]
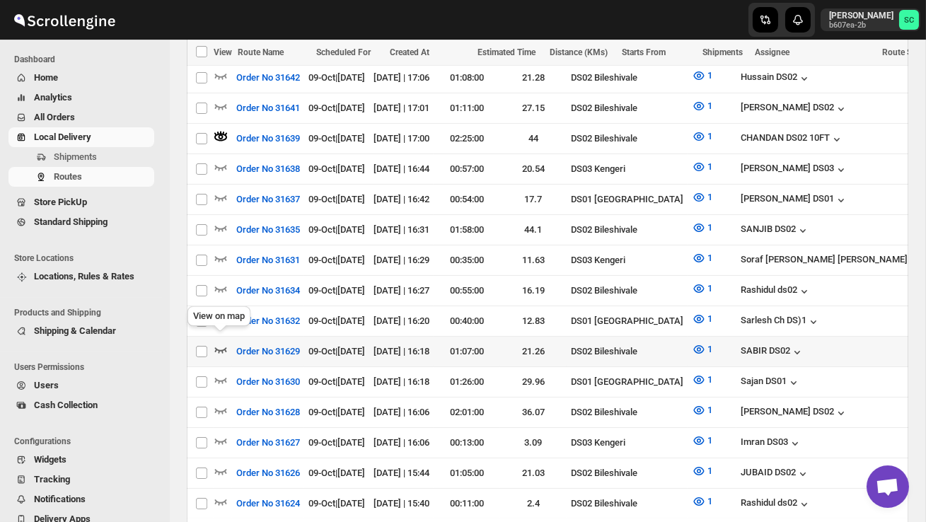
click at [224, 342] on icon "button" at bounding box center [221, 349] width 14 height 14
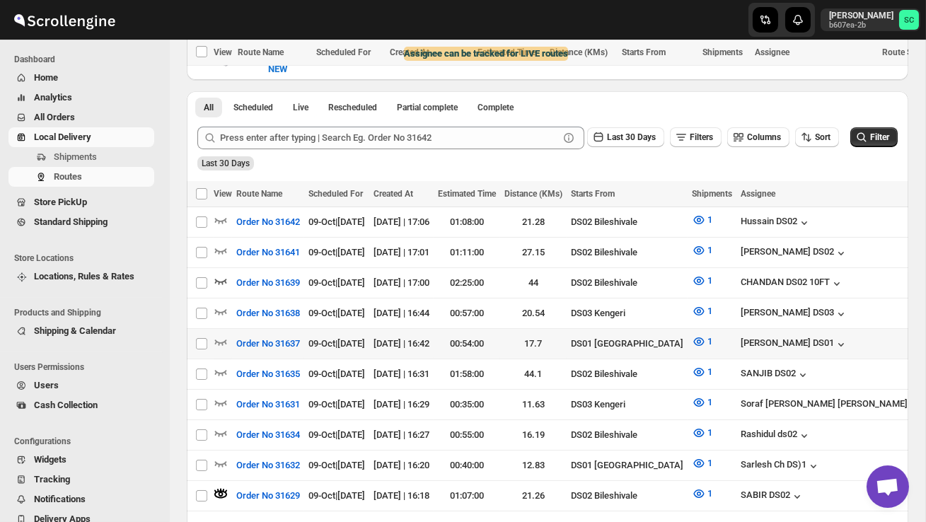
scroll to position [0, 0]
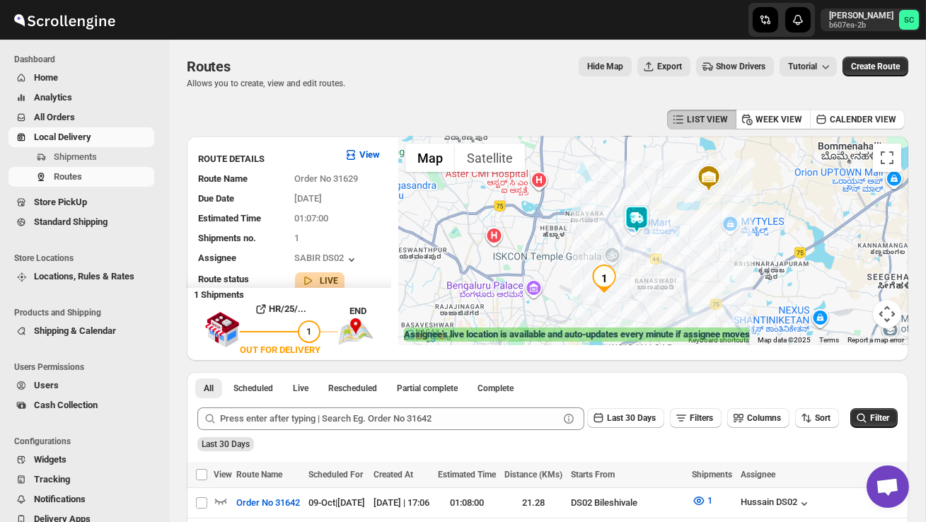
click at [645, 228] on img at bounding box center [637, 219] width 28 height 28
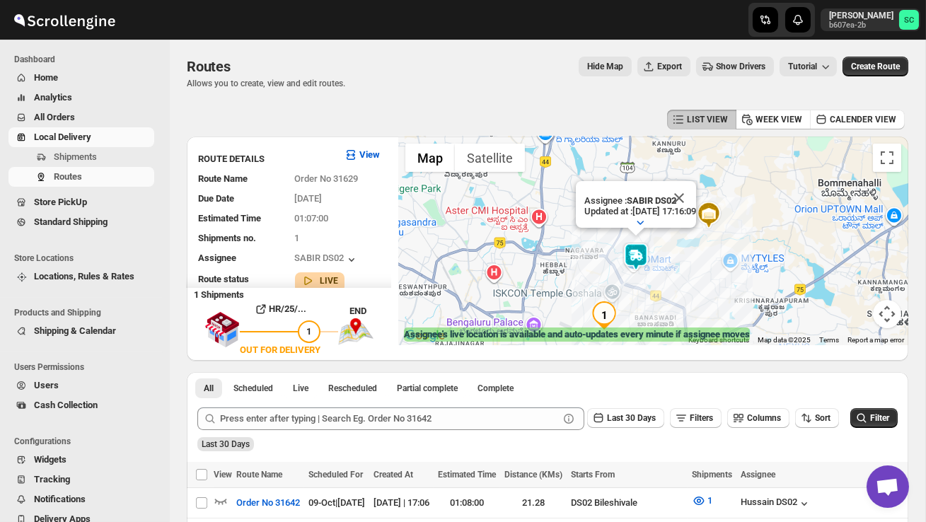
drag, startPoint x: 584, startPoint y: 265, endPoint x: 604, endPoint y: 220, distance: 49.4
click at [586, 251] on div "Assignee : SABIR DS02 Updated at : 09/10/2025, 17:16:09 Duty mode Enabled Batte…" at bounding box center [653, 241] width 510 height 209
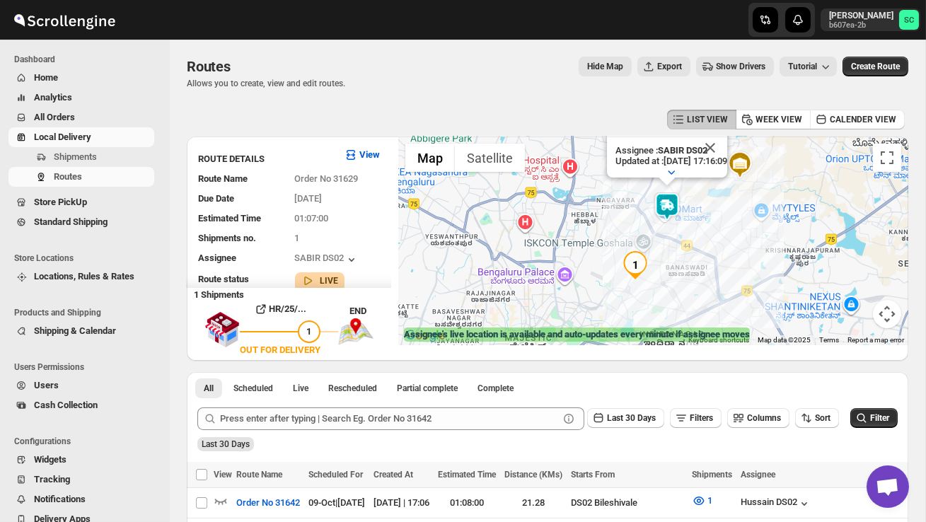
drag, startPoint x: 577, startPoint y: 308, endPoint x: 609, endPoint y: 260, distance: 57.1
click at [609, 260] on div "Assignee : SABIR DS02 Updated at : 09/10/2025, 17:16:09 Duty mode Enabled Batte…" at bounding box center [653, 241] width 510 height 209
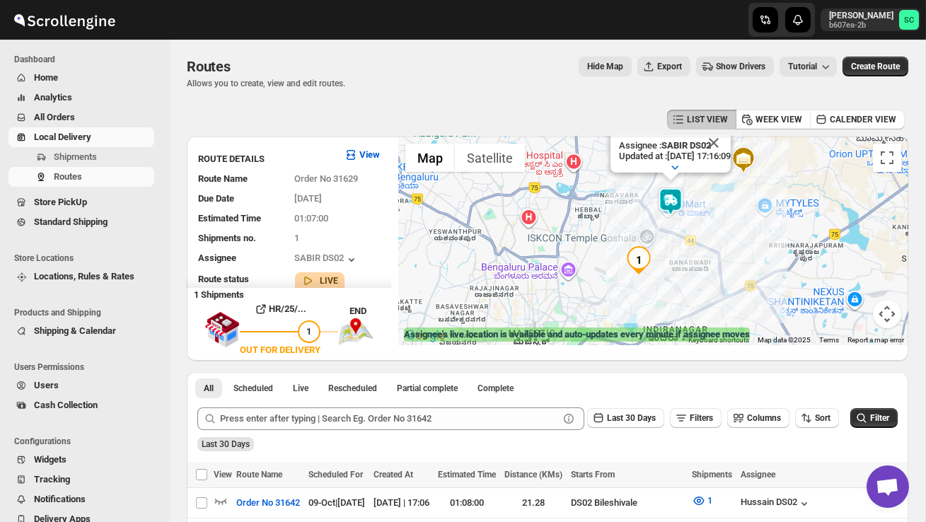
click at [609, 261] on div "Assignee : SABIR DS02 Updated at : 09/10/2025, 17:16:09 Duty mode Enabled Batte…" at bounding box center [653, 241] width 510 height 209
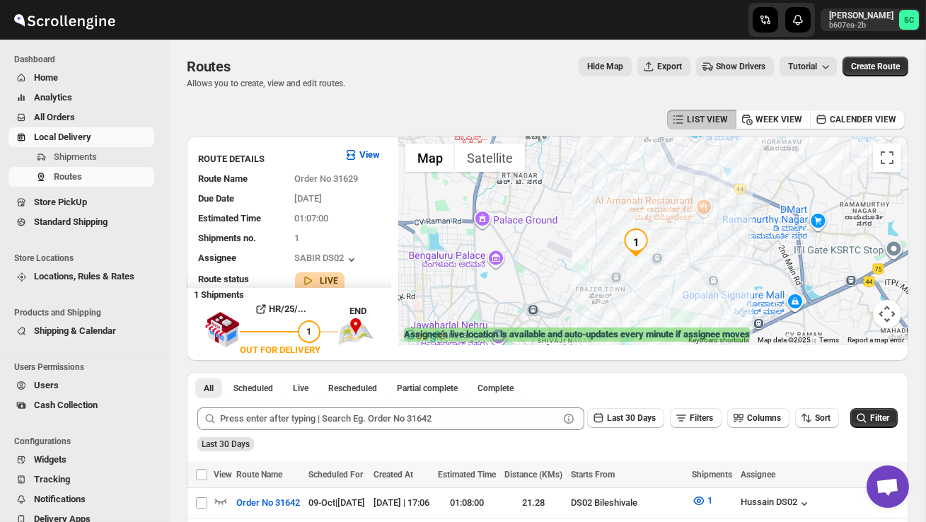
drag, startPoint x: 747, startPoint y: 267, endPoint x: 709, endPoint y: 234, distance: 50.6
click at [710, 234] on div "Assignee : SABIR DS02 Updated at : 09/10/2025, 17:16:09 Duty mode Enabled Batte…" at bounding box center [653, 241] width 510 height 209
click at [705, 243] on div "Assignee : SABIR DS02 Updated at : 09/10/2025, 17:16:09 Duty mode Enabled Batte…" at bounding box center [653, 241] width 510 height 209
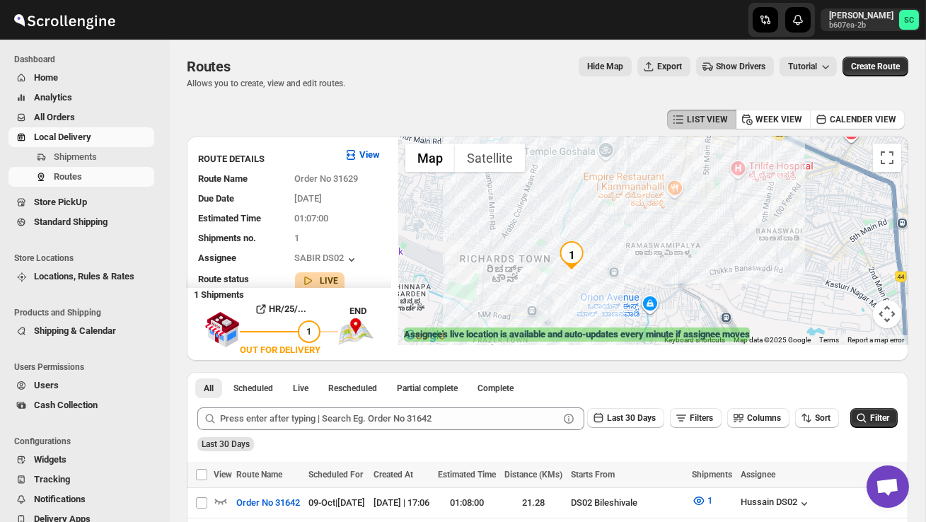
drag, startPoint x: 735, startPoint y: 200, endPoint x: 727, endPoint y: 321, distance: 121.3
click at [727, 316] on div "Assignee : SABIR DS02 Updated at : 09/10/2025, 17:16:09 Duty mode Enabled Batte…" at bounding box center [653, 241] width 510 height 209
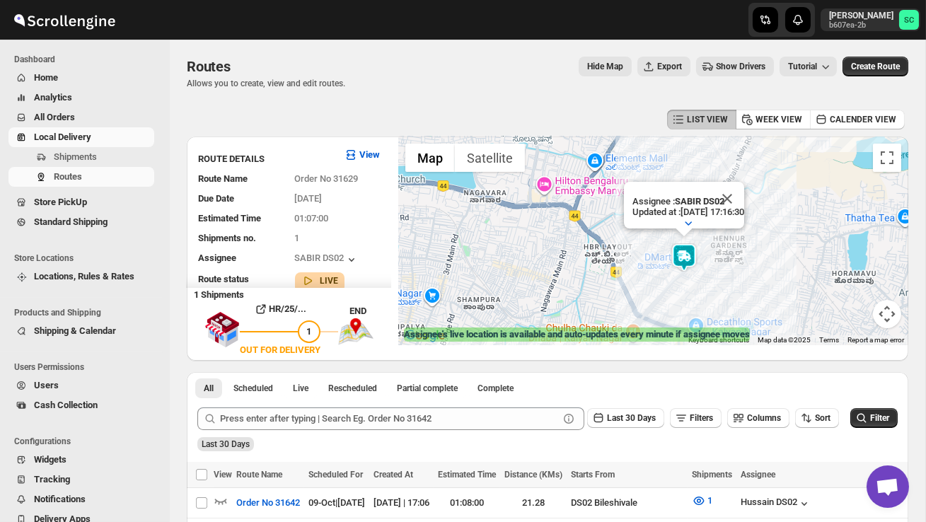
drag, startPoint x: 609, startPoint y: 289, endPoint x: 660, endPoint y: 171, distance: 129.6
click at [660, 171] on div "Assignee : SABIR DS02 Updated at : 09/10/2025, 17:16:30 Duty mode Enabled Batte…" at bounding box center [653, 241] width 510 height 209
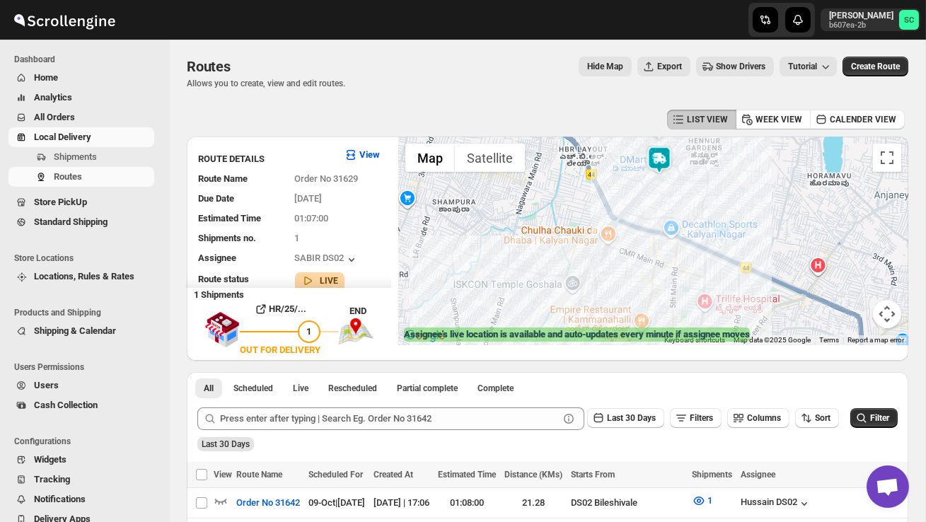
drag, startPoint x: 672, startPoint y: 226, endPoint x: 526, endPoint y: 355, distance: 194.5
click at [526, 355] on div "← Move left → Move right ↑ Move up ↓ Move down + Zoom in - Zoom out Home Jump l…" at bounding box center [653, 249] width 510 height 224
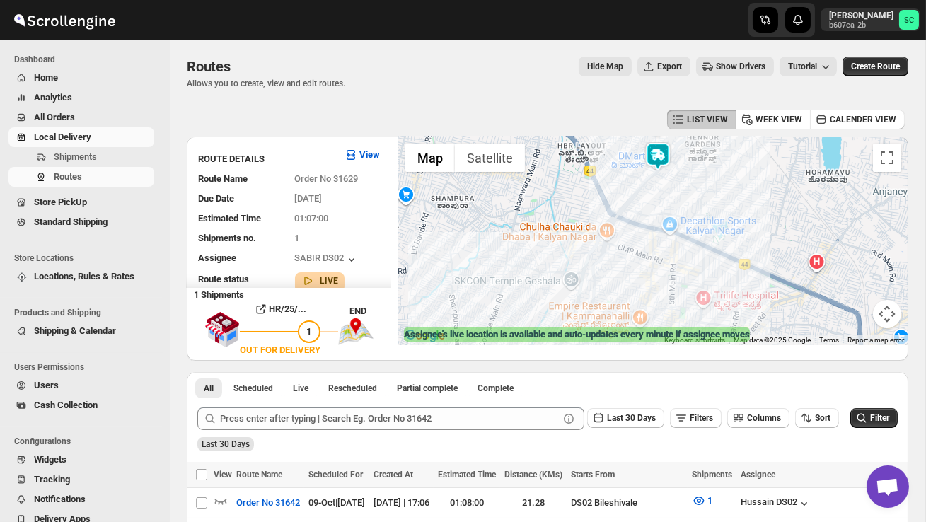
drag, startPoint x: 648, startPoint y: 284, endPoint x: 657, endPoint y: 218, distance: 67.2
click at [648, 265] on div "Assignee : SABIR DS02 Updated at : 09/10/2025, 17:16:30 Duty mode Enabled Batte…" at bounding box center [653, 241] width 510 height 209
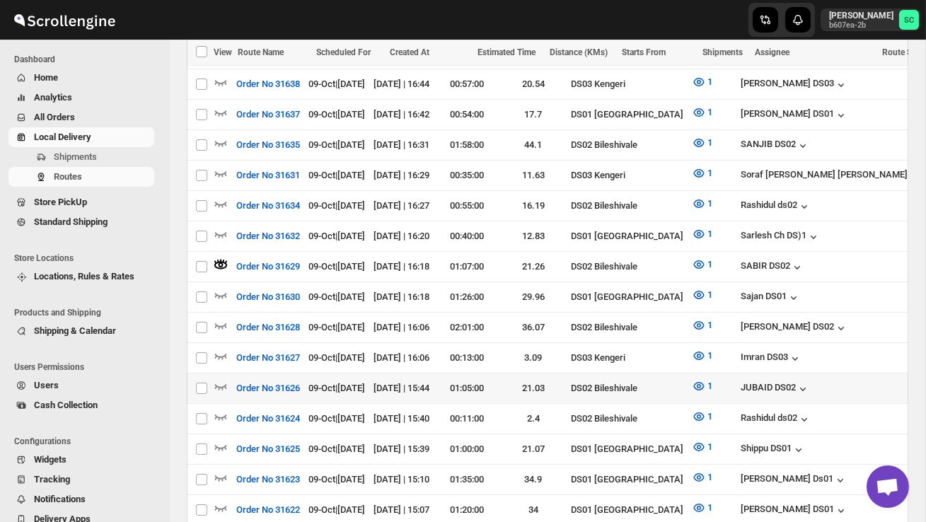
scroll to position [535, 0]
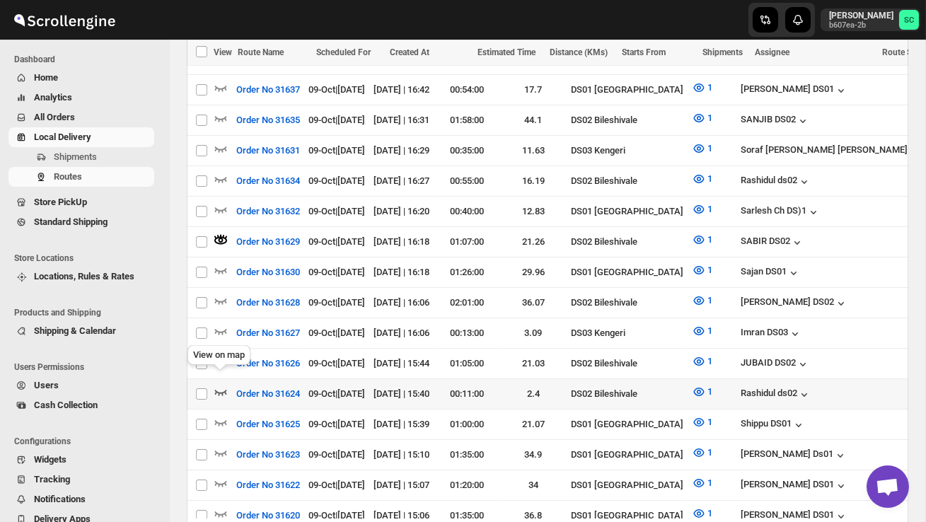
click at [219, 385] on icon "button" at bounding box center [221, 392] width 14 height 14
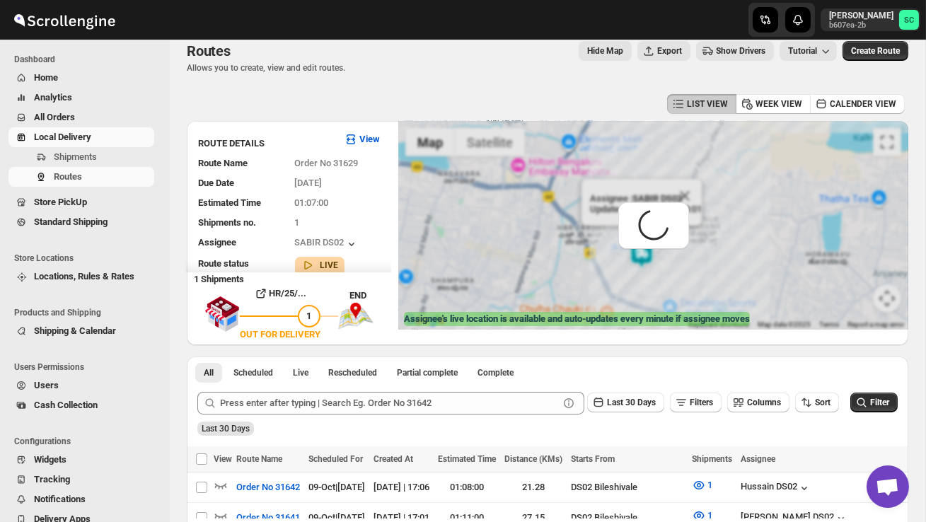
scroll to position [0, 0]
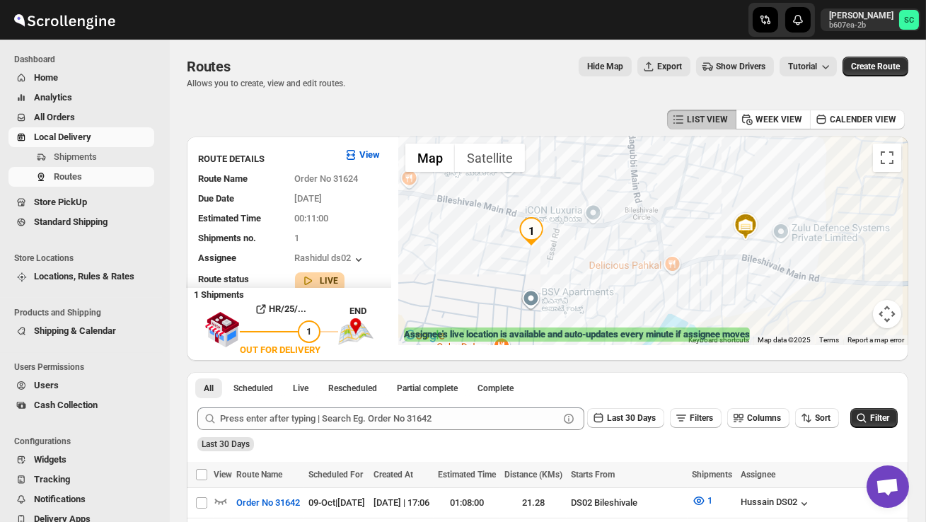
click at [882, 313] on button "Map camera controls" at bounding box center [887, 314] width 28 height 28
click at [850, 302] on button "Zoom out" at bounding box center [852, 314] width 28 height 28
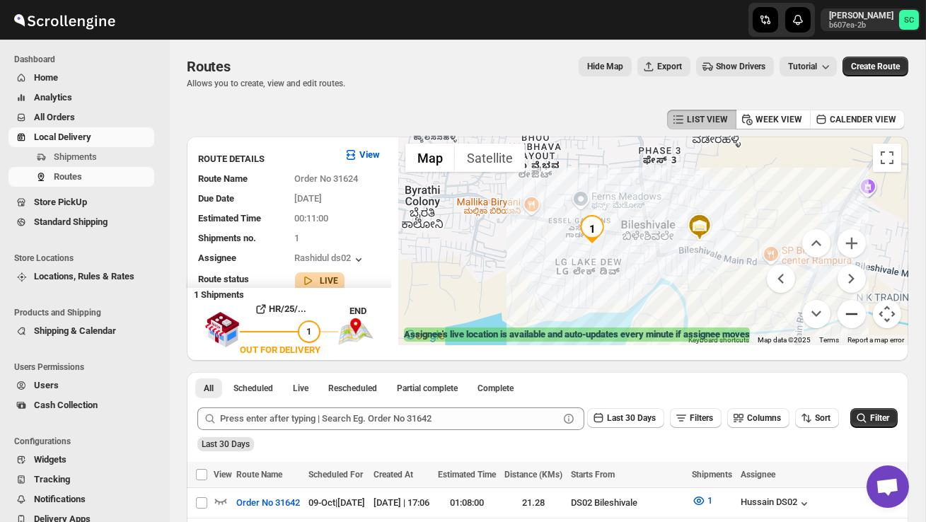
click at [850, 306] on button "Zoom out" at bounding box center [852, 314] width 28 height 28
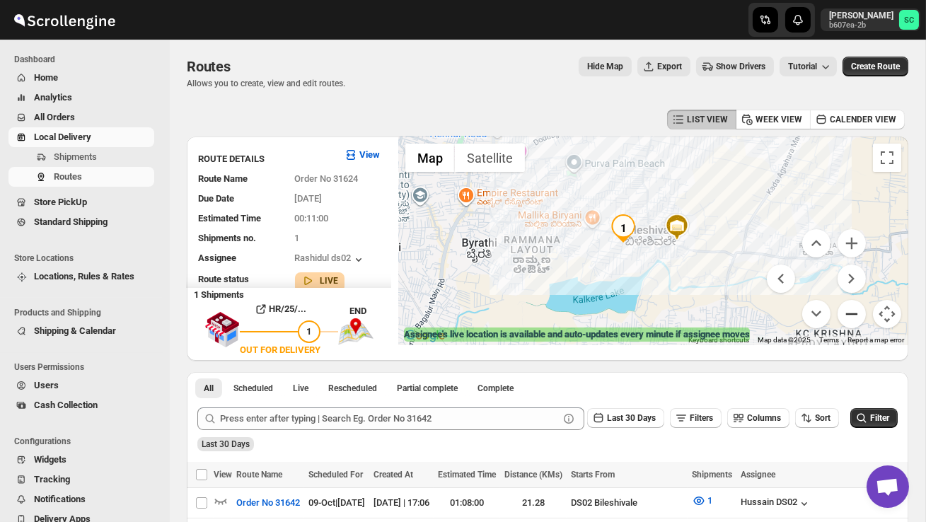
click at [850, 308] on button "Zoom out" at bounding box center [852, 314] width 28 height 28
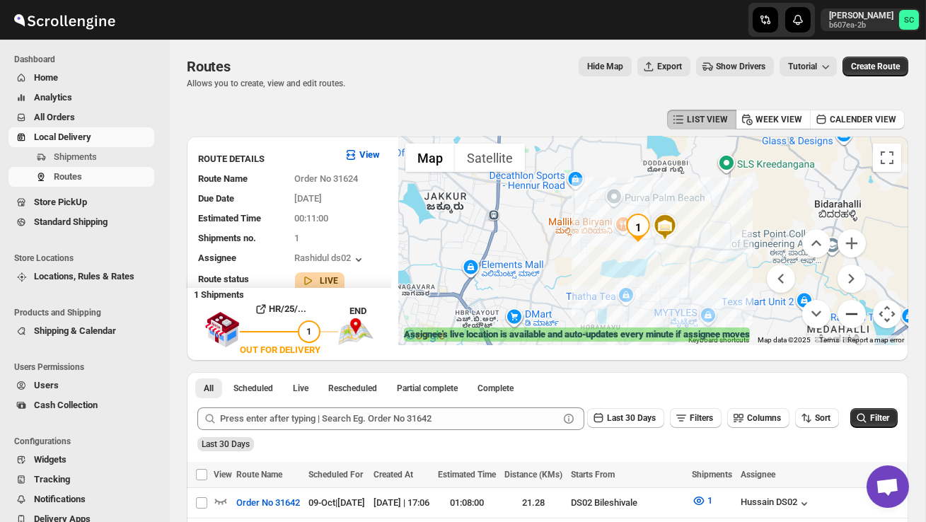
click at [850, 309] on button "Zoom out" at bounding box center [852, 314] width 28 height 28
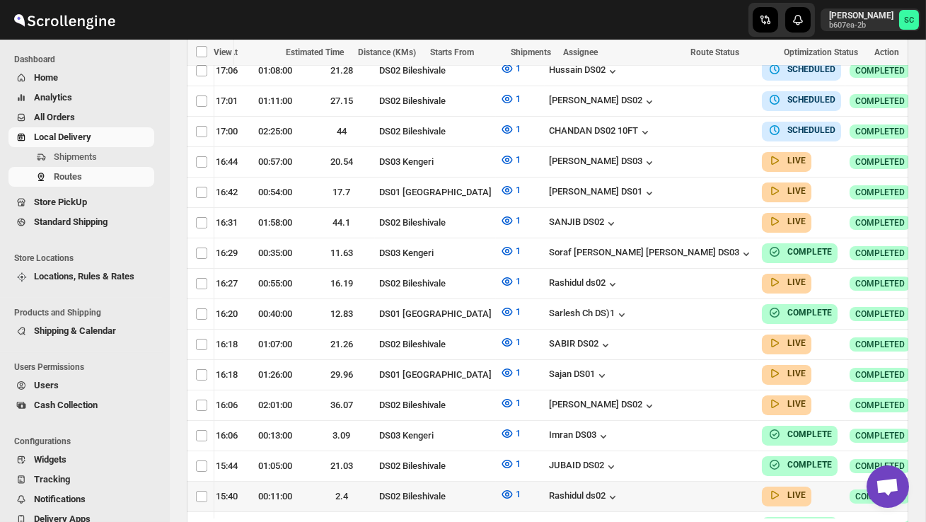
click at [856, 491] on span "COMPLETED" at bounding box center [881, 496] width 50 height 11
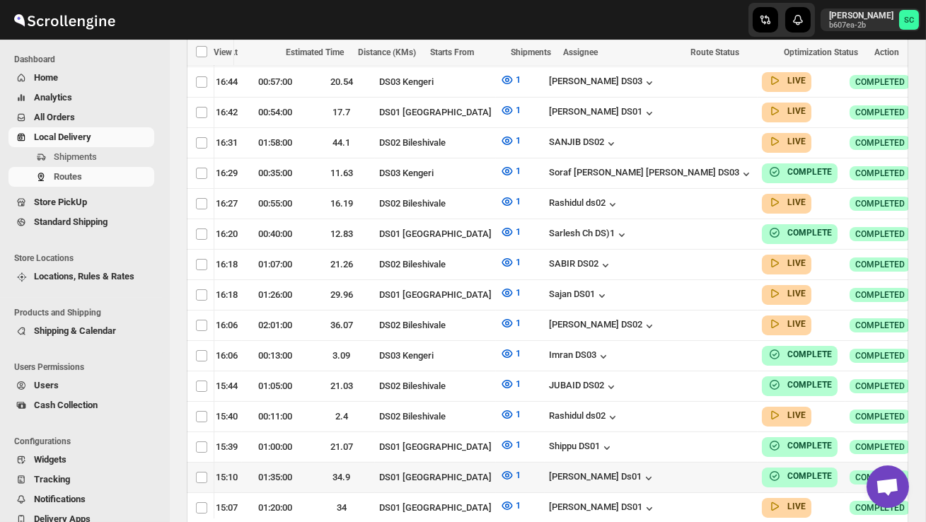
scroll to position [522, 0]
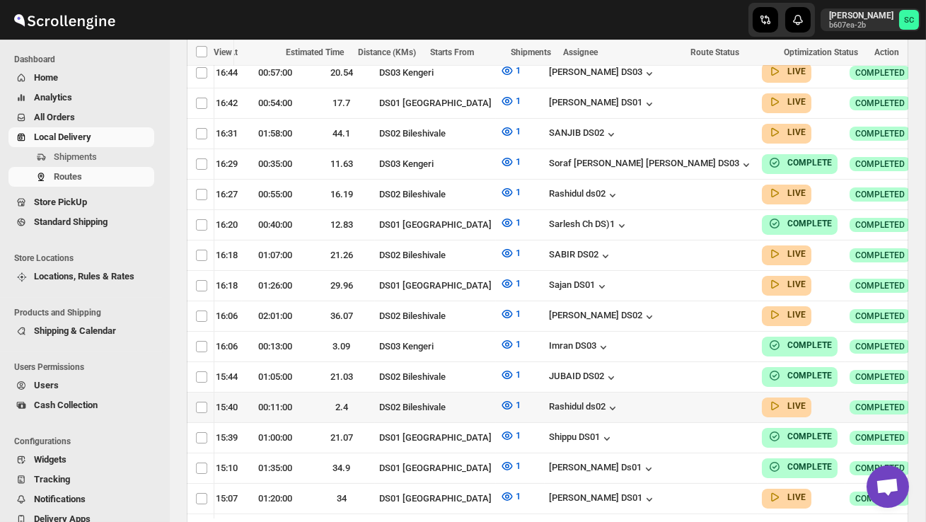
click at [926, 400] on icon "button" at bounding box center [943, 407] width 14 height 14
checkbox input "true"
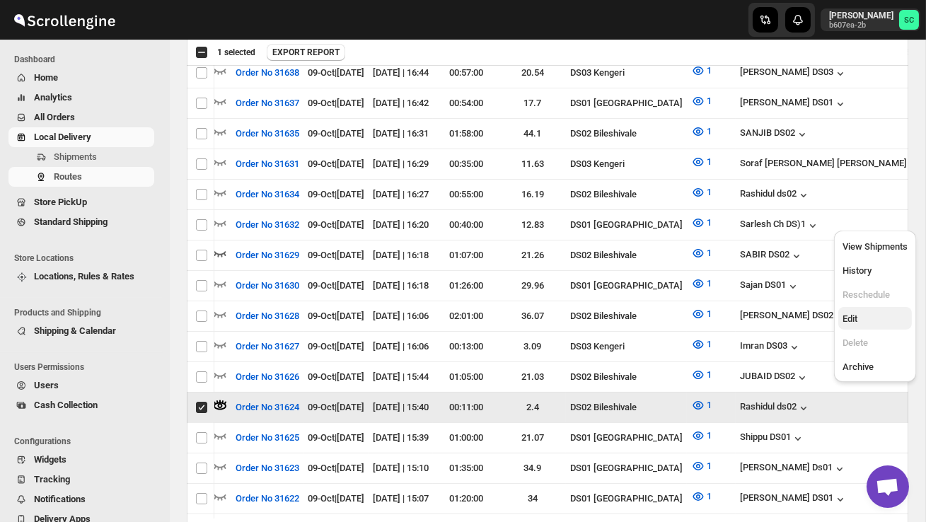
click at [876, 312] on span "Edit" at bounding box center [875, 319] width 65 height 14
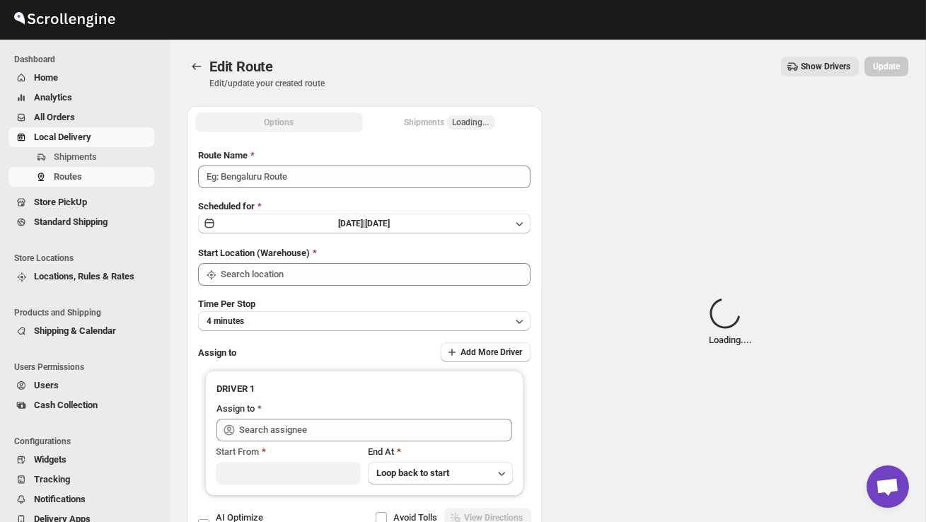
type input "Order No 31624"
type input "DS02 Bileshivale"
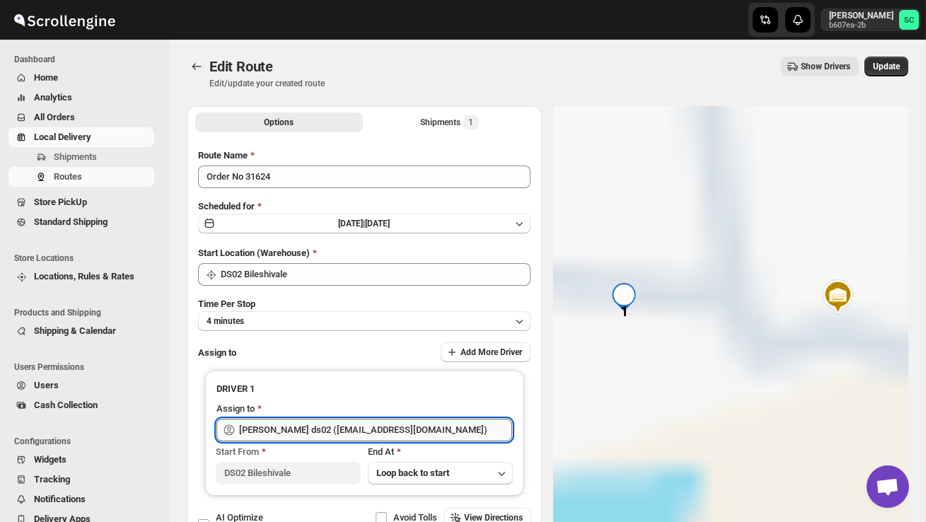
click at [396, 427] on input "[PERSON_NAME] ds02 ([EMAIL_ADDRESS][DOMAIN_NAME])" at bounding box center [375, 430] width 273 height 23
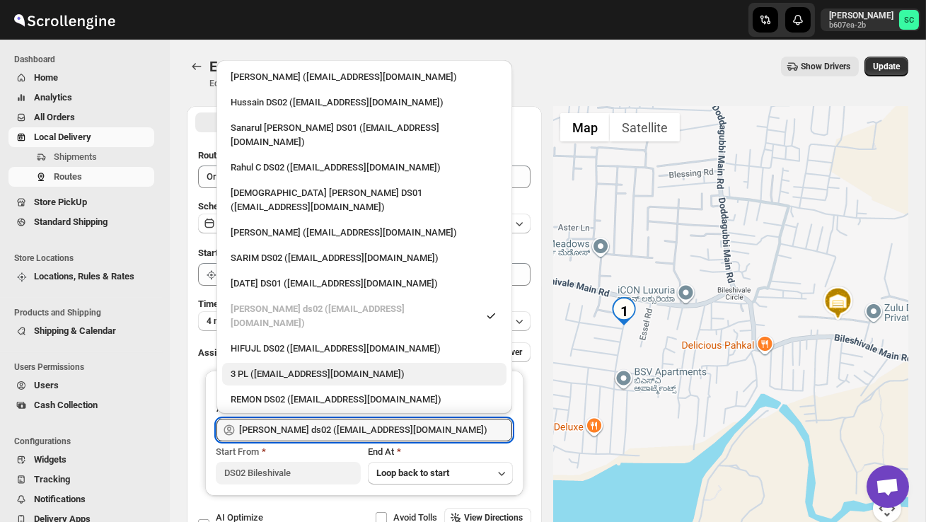
click at [317, 367] on div "3 PL ([EMAIL_ADDRESS][DOMAIN_NAME])" at bounding box center [364, 374] width 267 height 14
type input "3 PL ([EMAIL_ADDRESS][DOMAIN_NAME])"
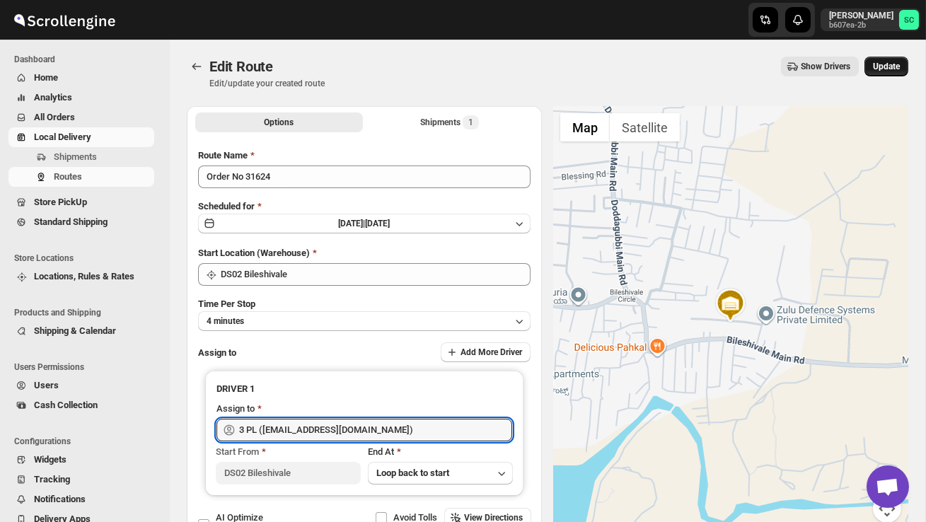
click at [878, 70] on span "Update" at bounding box center [886, 66] width 27 height 11
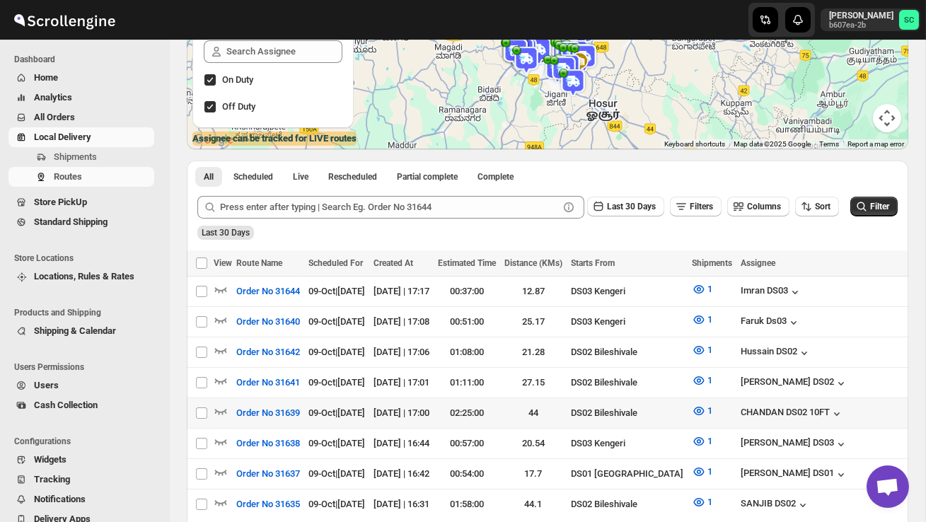
scroll to position [198, 0]
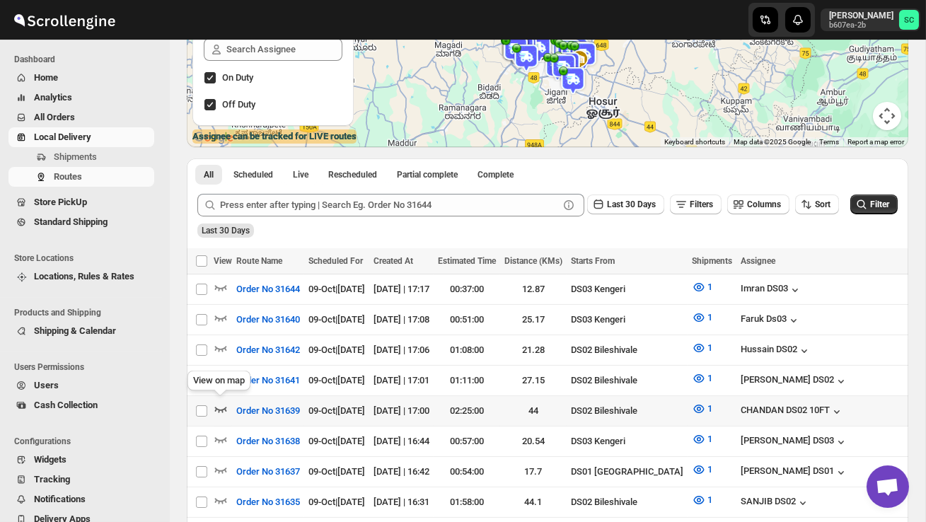
click at [221, 405] on icon "button" at bounding box center [221, 409] width 14 height 14
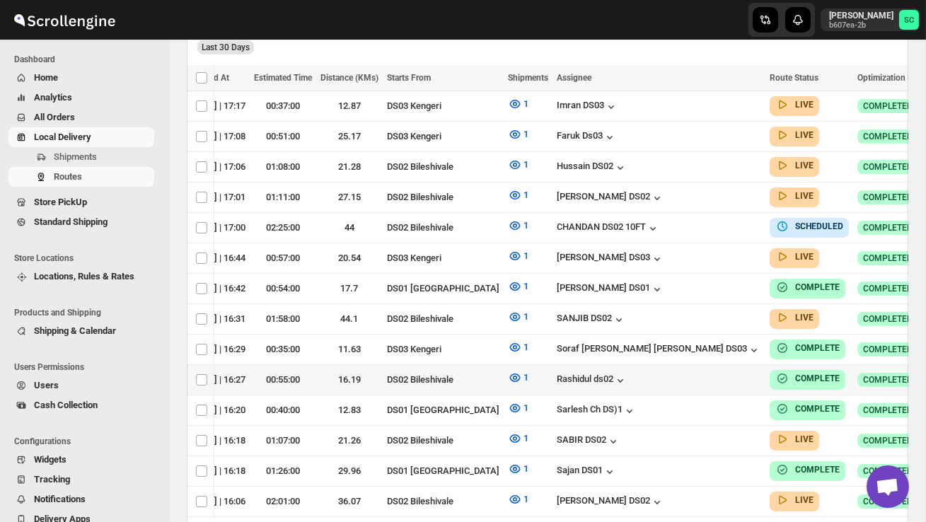
scroll to position [0, 192]
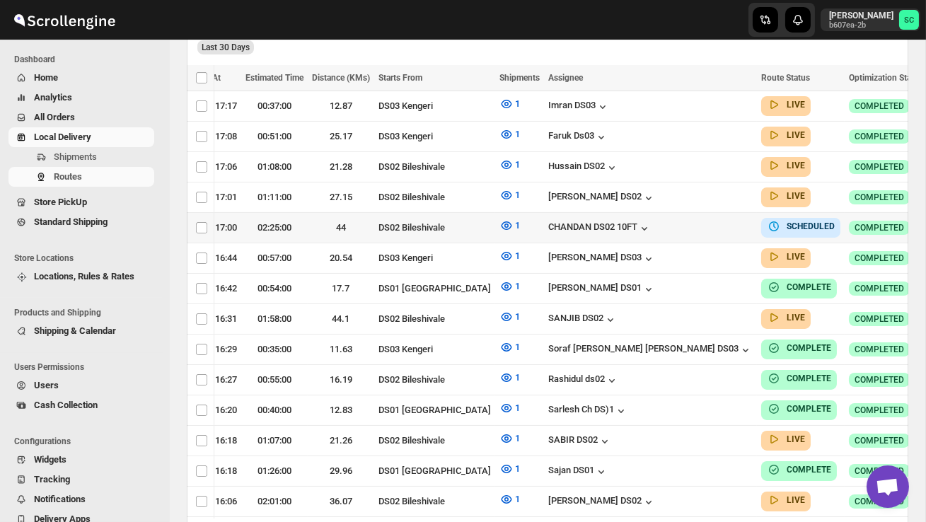
click at [926, 221] on icon "button" at bounding box center [942, 227] width 14 height 14
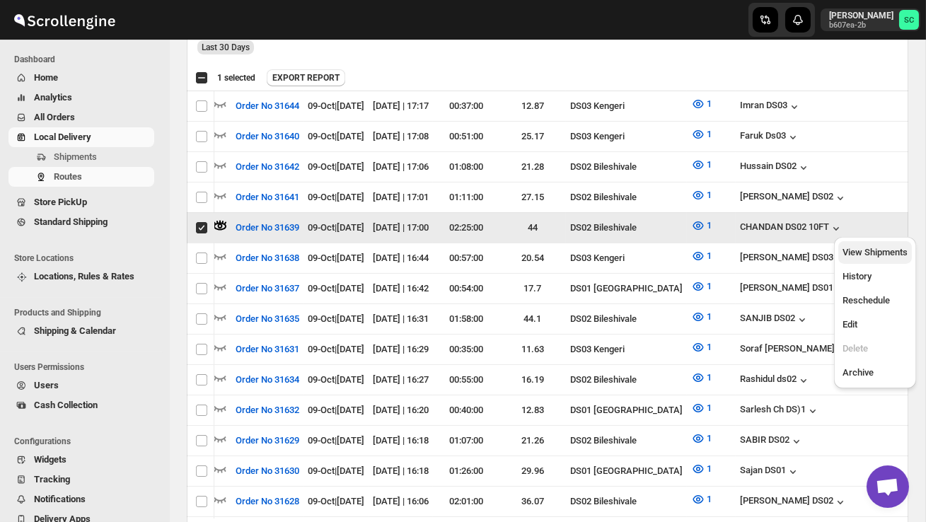
click at [880, 253] on span "View Shipments" at bounding box center [875, 252] width 65 height 11
checkbox input "false"
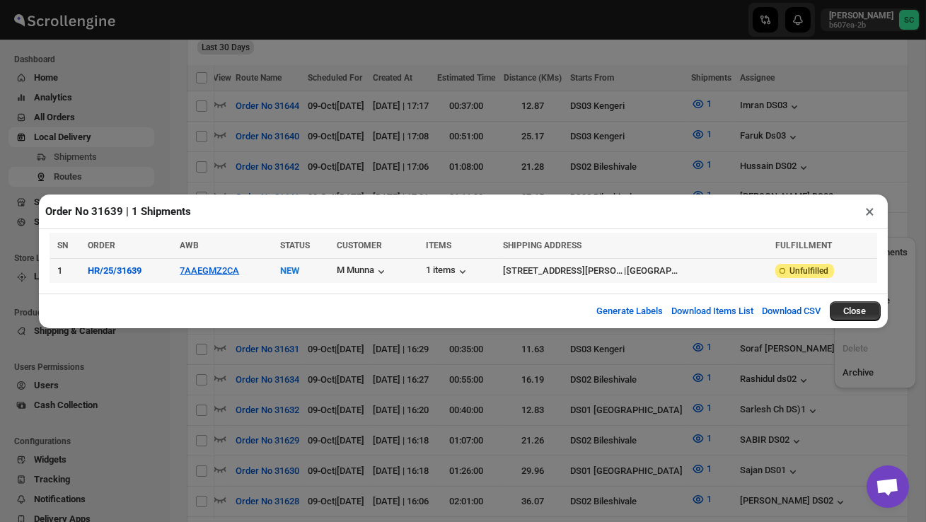
click at [219, 278] on td "7AAEGMZ2CA" at bounding box center [225, 270] width 100 height 25
click at [219, 271] on button "7AAEGMZ2CA" at bounding box center [209, 270] width 59 height 11
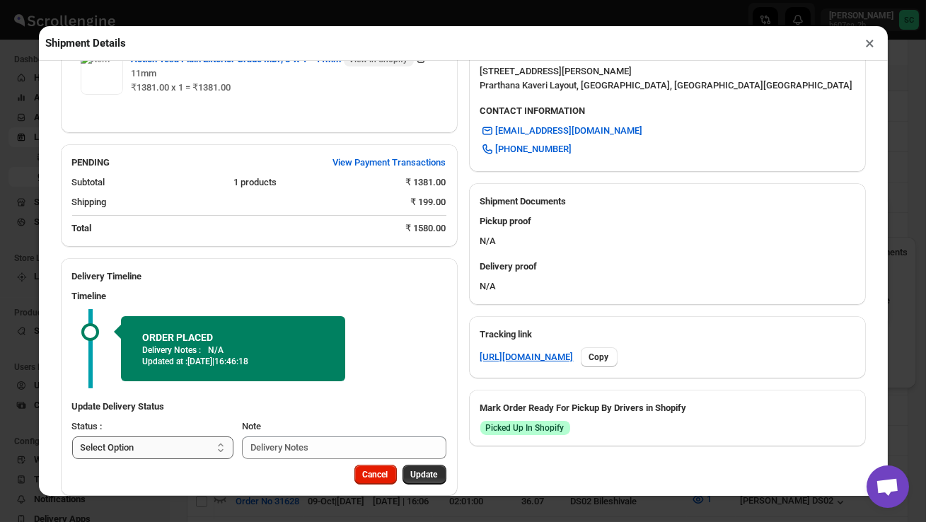
click at [164, 459] on select "Select Option PICKED UP OUT FOR DELIVERY RESCHEDULE DELIVERED CANCELLED" at bounding box center [153, 448] width 162 height 23
select select "PICKED_UP"
click at [400, 480] on span "Pick Products" at bounding box center [411, 474] width 53 height 11
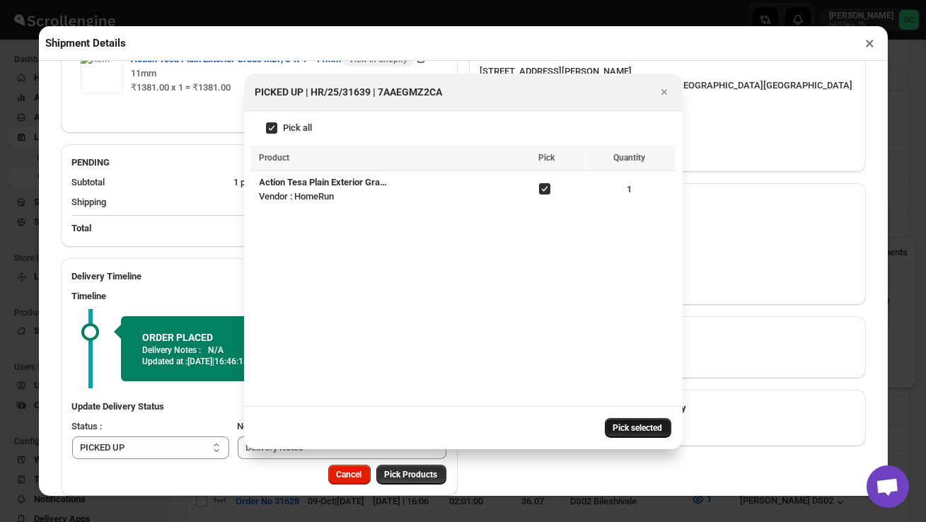
click at [646, 427] on span "Pick selected" at bounding box center [639, 427] width 50 height 11
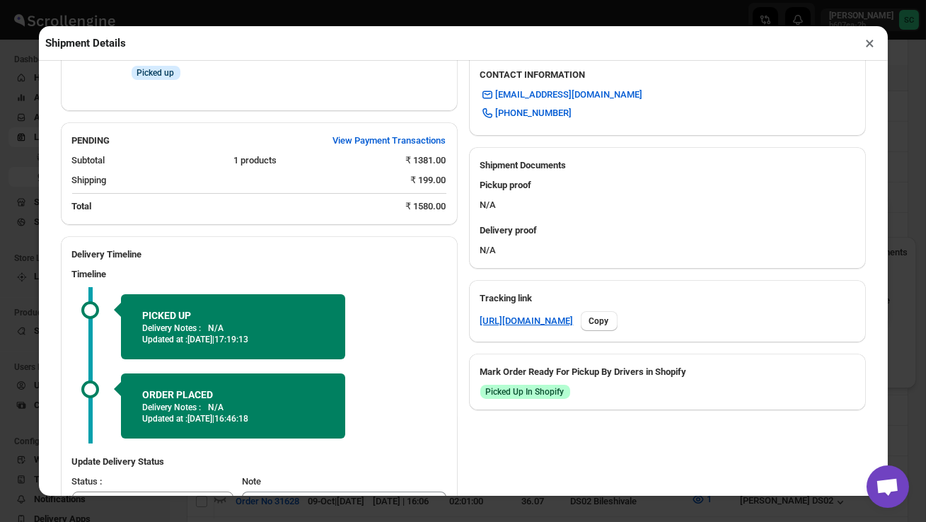
click at [188, 425] on p "Updated at : 09/10/2025 | 16:46:18" at bounding box center [233, 418] width 182 height 11
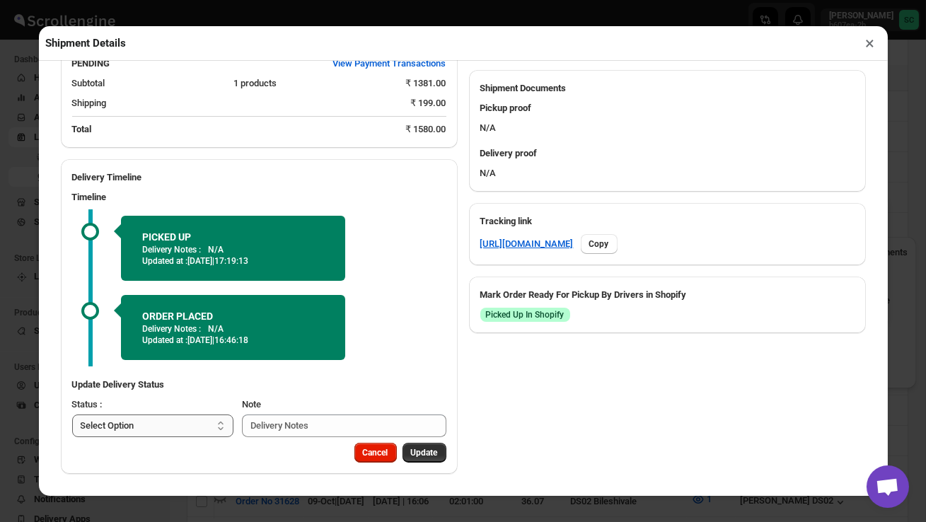
click at [188, 425] on select "Select Option PICKED UP OUT FOR DELIVERY RESCHEDULE DELIVERED CANCELLED" at bounding box center [153, 426] width 162 height 23
select select "OUT_FOR_DELIVERY"
click at [419, 452] on span "Update" at bounding box center [424, 452] width 27 height 11
select select
click at [873, 44] on button "×" at bounding box center [870, 43] width 21 height 20
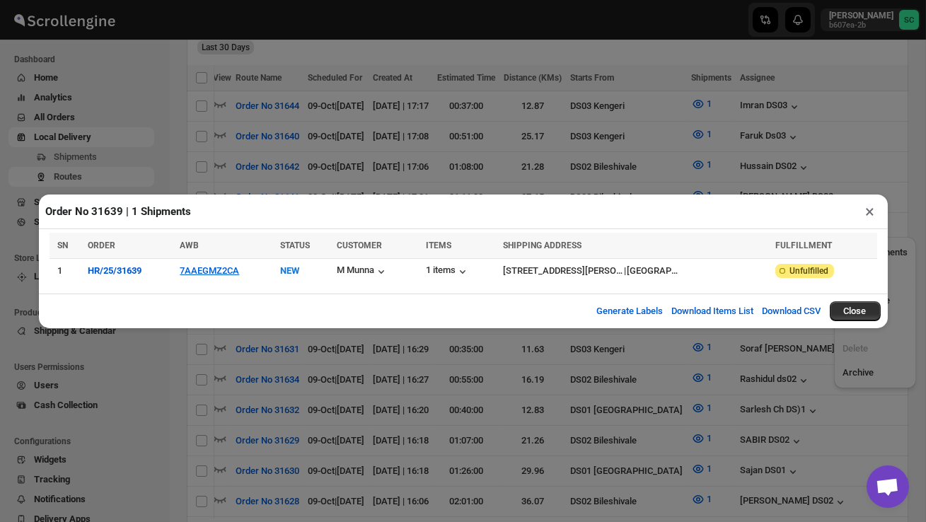
click at [869, 207] on button "×" at bounding box center [870, 212] width 21 height 20
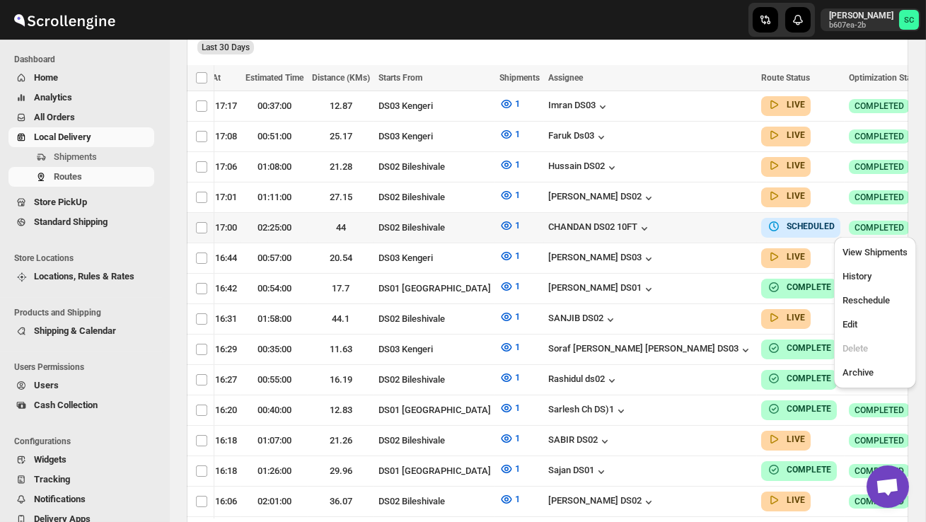
click at [926, 221] on icon "button" at bounding box center [942, 227] width 14 height 14
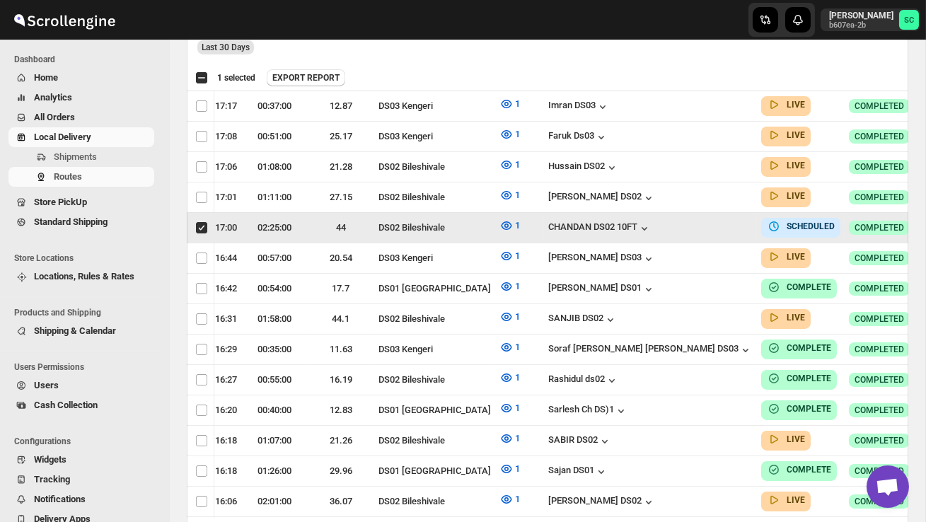
click at [926, 220] on icon "button" at bounding box center [942, 227] width 14 height 14
checkbox input "false"
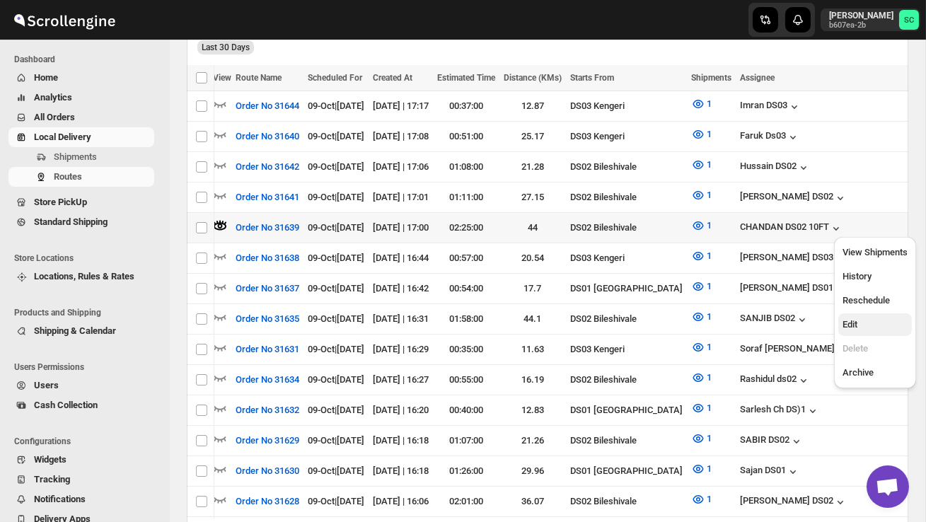
click at [867, 318] on span "Edit" at bounding box center [875, 325] width 65 height 14
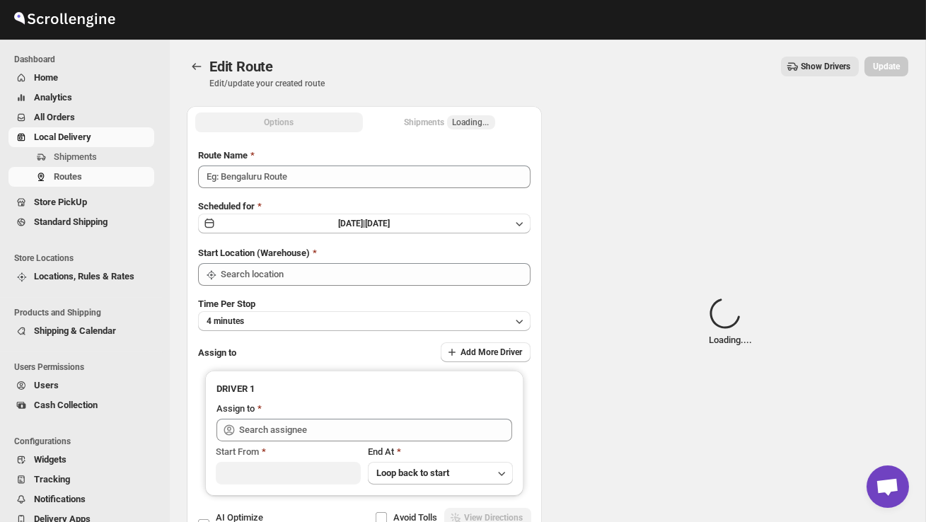
type input "Order No 31639"
type input "DS02 Bileshivale"
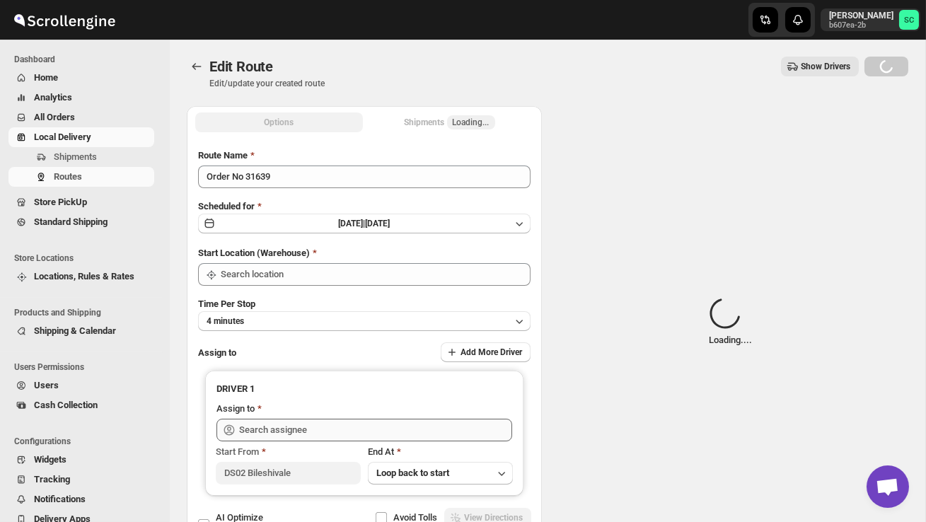
type input "DS02 Bileshivale"
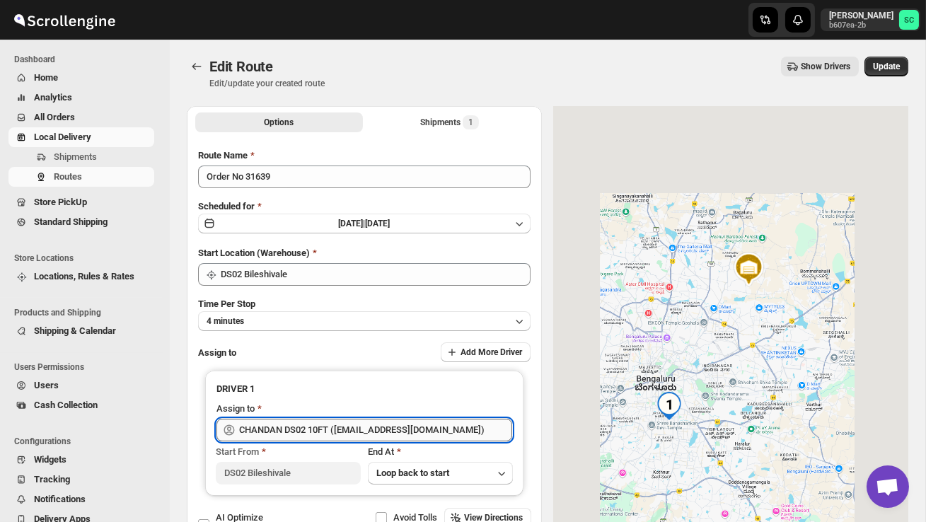
click at [406, 426] on input "CHANDAN DS02 10FT ([EMAIL_ADDRESS][DOMAIN_NAME])" at bounding box center [375, 430] width 273 height 23
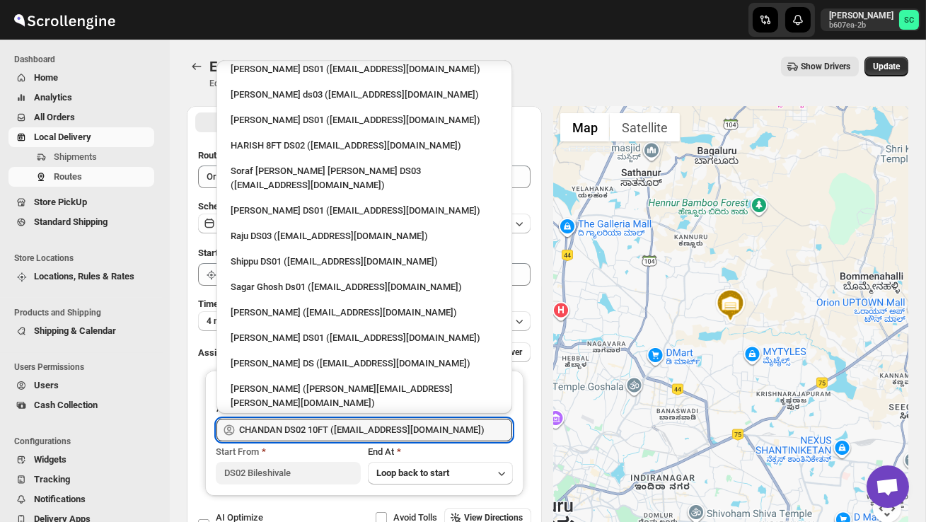
click at [331, 139] on div "HARISH 8FT DS02 ([EMAIL_ADDRESS][DOMAIN_NAME])" at bounding box center [364, 146] width 267 height 14
type input "HARISH 8FT DS02 ([EMAIL_ADDRESS][DOMAIN_NAME])"
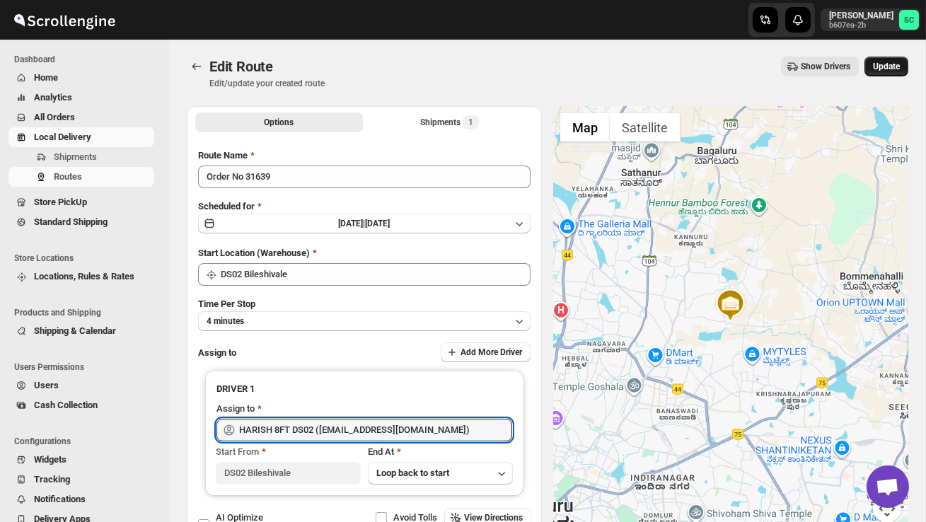
click at [884, 67] on span "Update" at bounding box center [886, 66] width 27 height 11
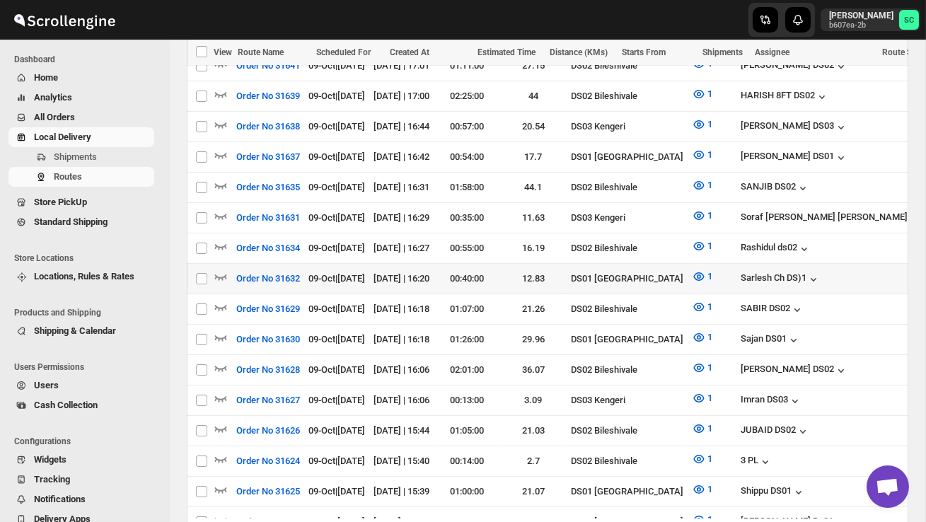
scroll to position [517, 0]
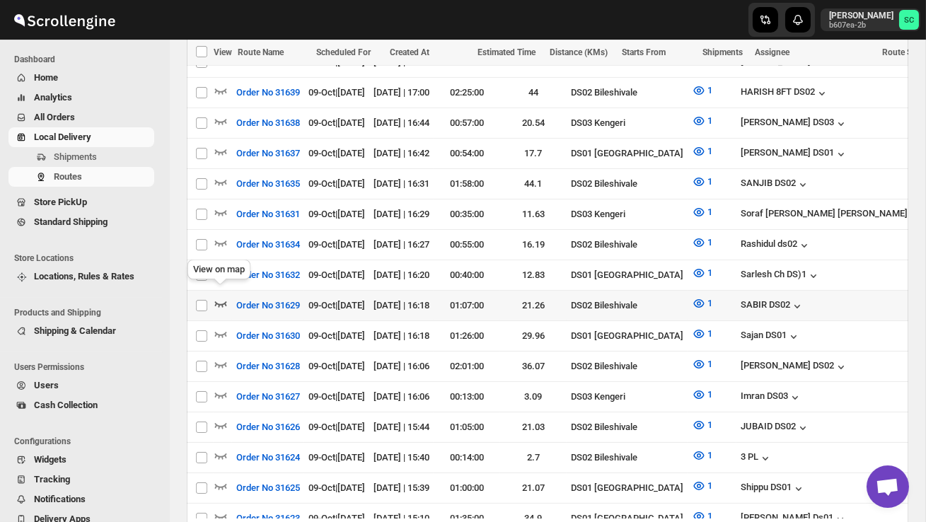
click at [217, 299] on icon "button" at bounding box center [221, 304] width 14 height 14
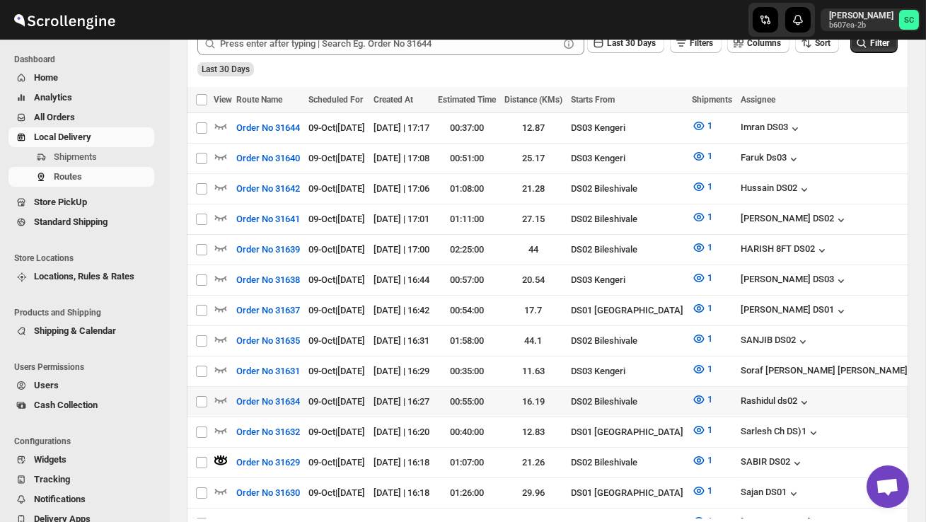
scroll to position [387, 0]
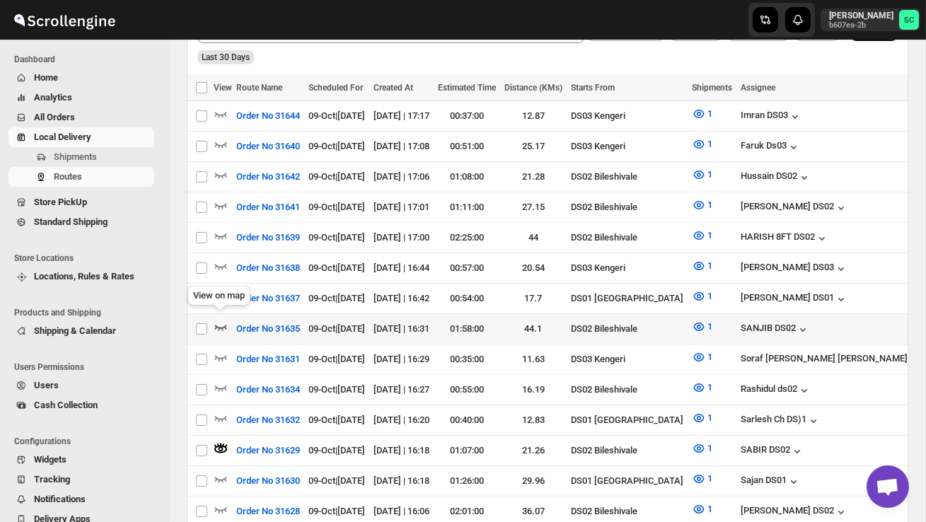
click at [222, 325] on icon "button" at bounding box center [221, 327] width 14 height 14
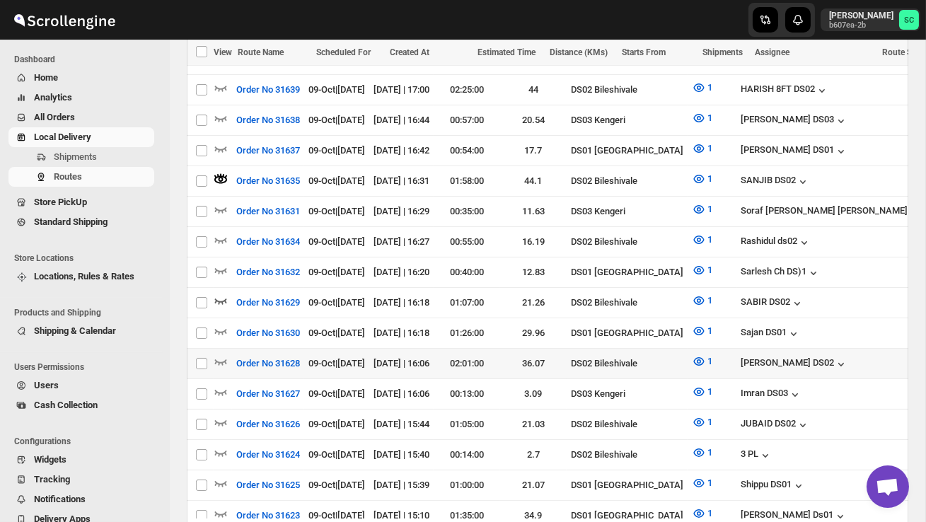
scroll to position [540, 0]
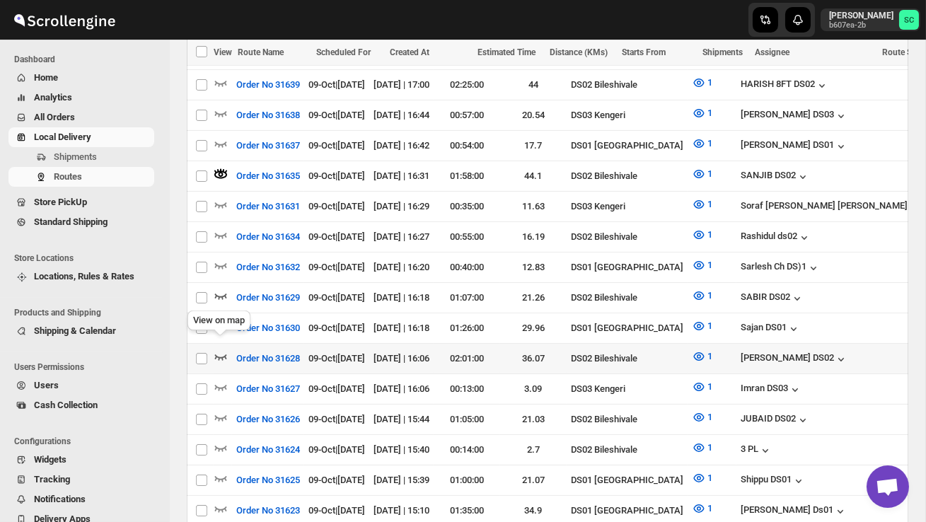
click at [219, 350] on icon "button" at bounding box center [221, 357] width 14 height 14
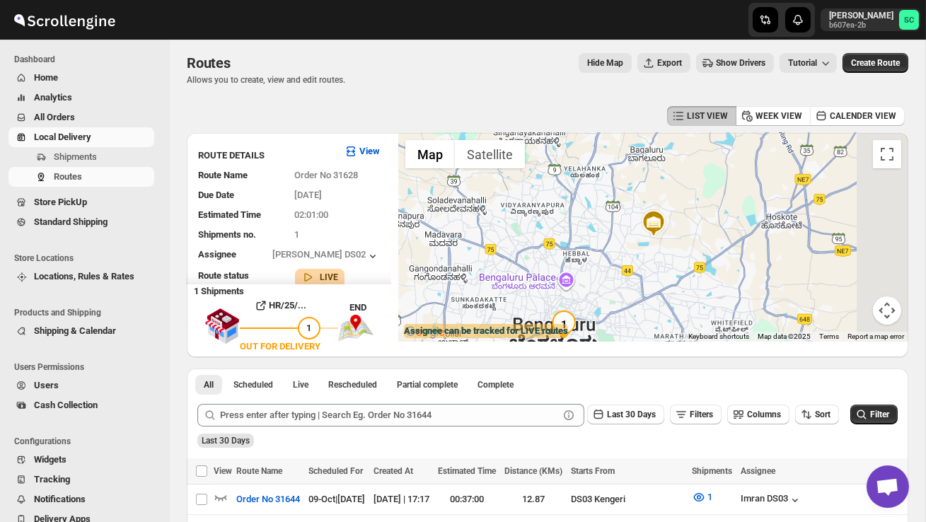
scroll to position [0, 0]
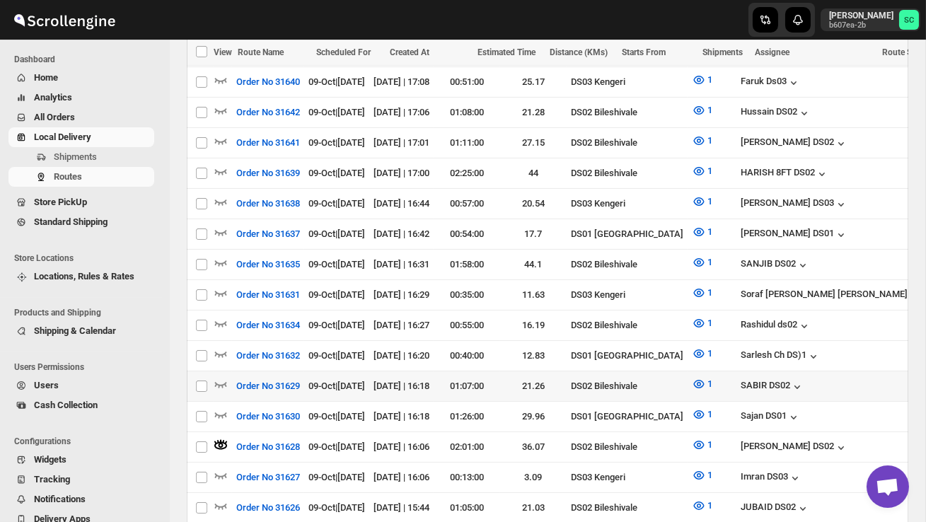
scroll to position [480, 0]
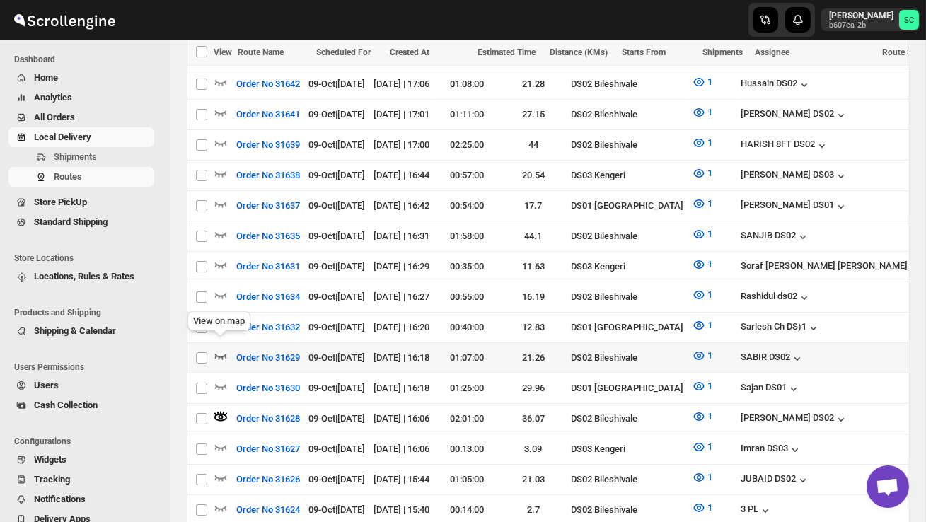
click at [224, 349] on icon "button" at bounding box center [221, 356] width 14 height 14
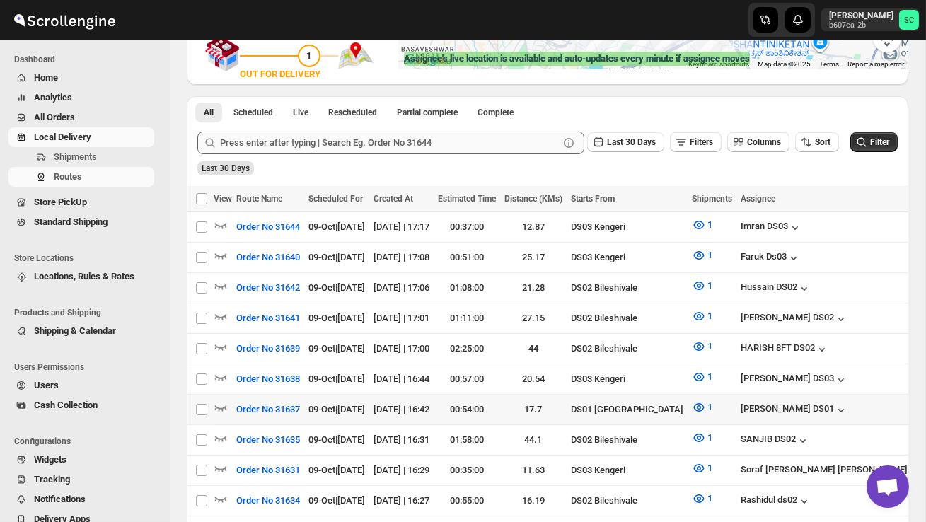
scroll to position [277, 0]
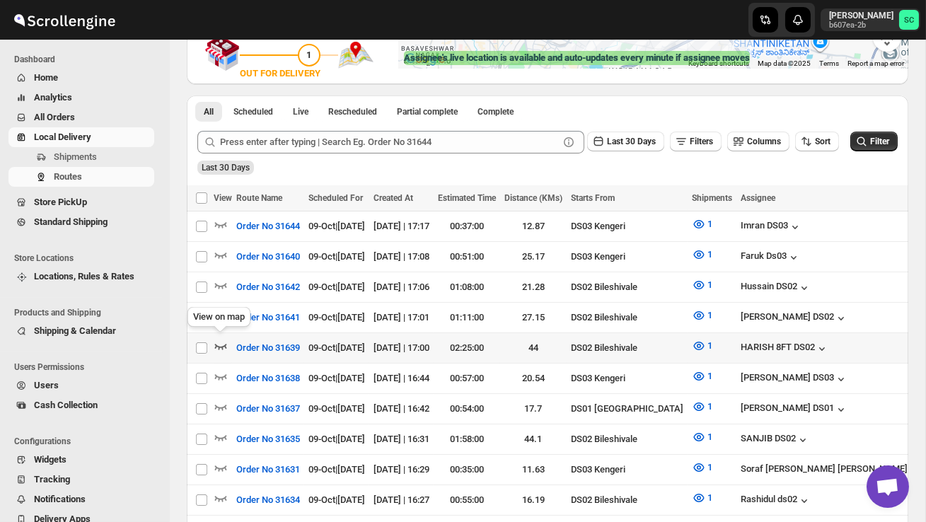
click at [219, 340] on icon "button" at bounding box center [221, 346] width 14 height 14
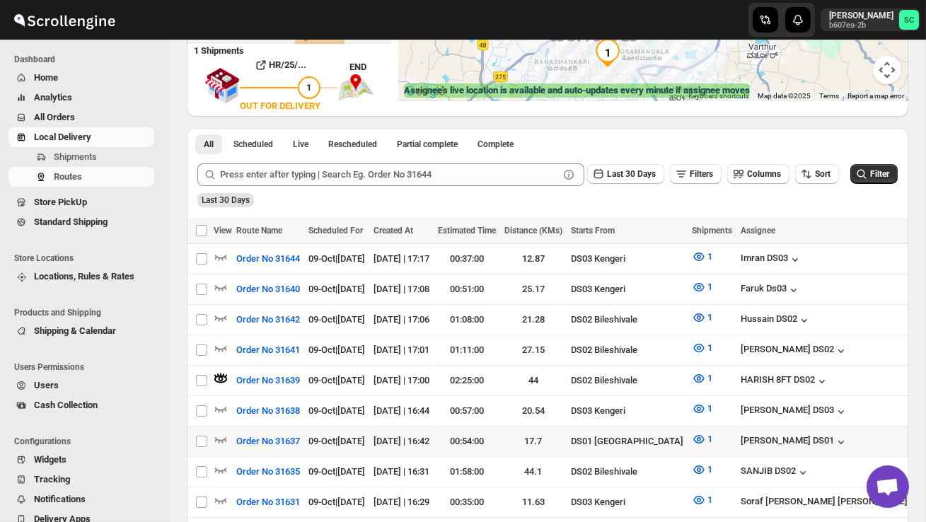
scroll to position [246, 0]
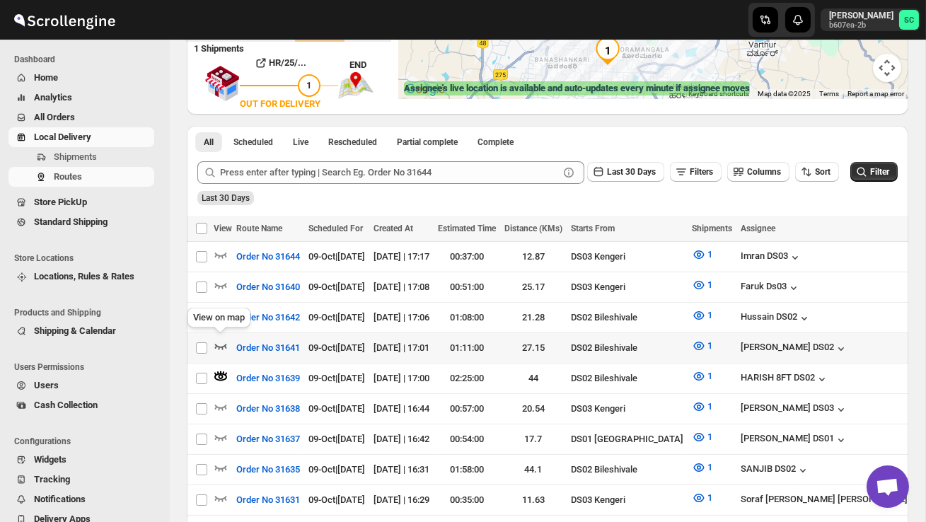
click at [220, 342] on icon "button" at bounding box center [221, 346] width 14 height 14
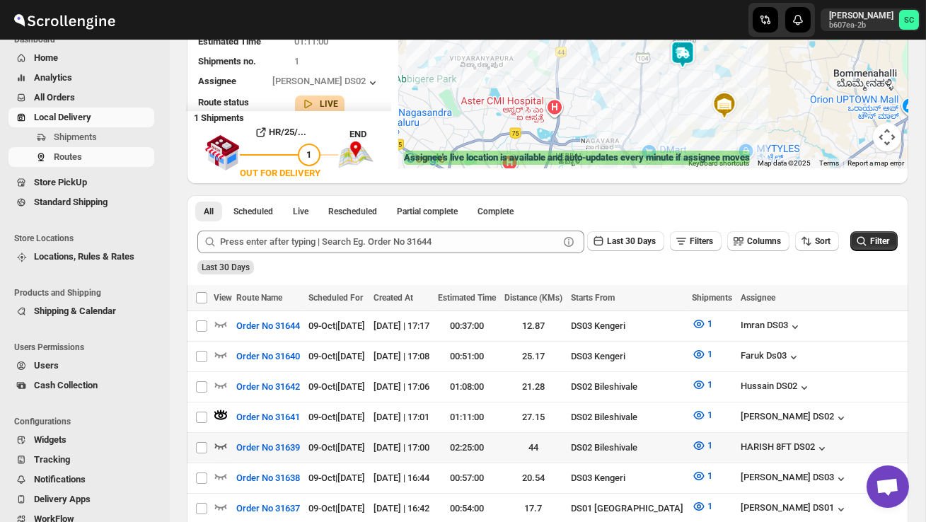
scroll to position [177, 0]
click at [221, 381] on icon "button" at bounding box center [221, 385] width 14 height 14
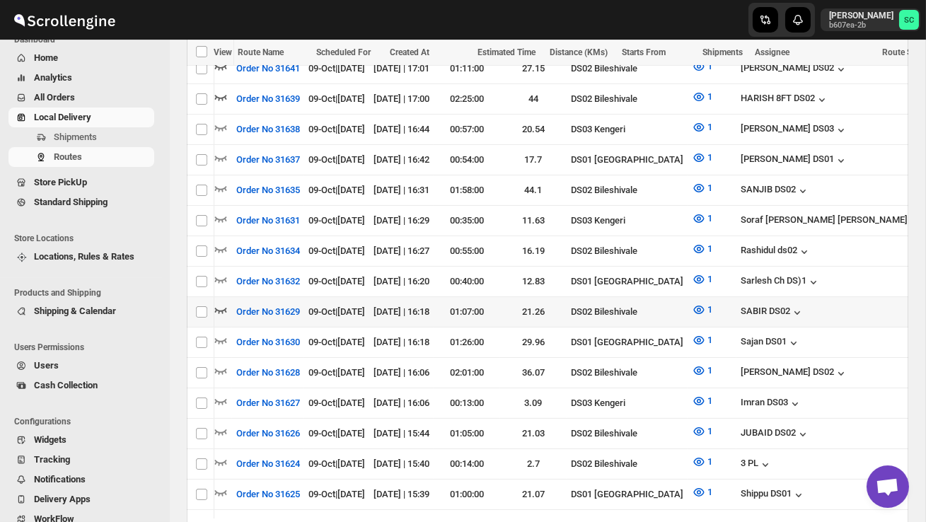
scroll to position [0, 186]
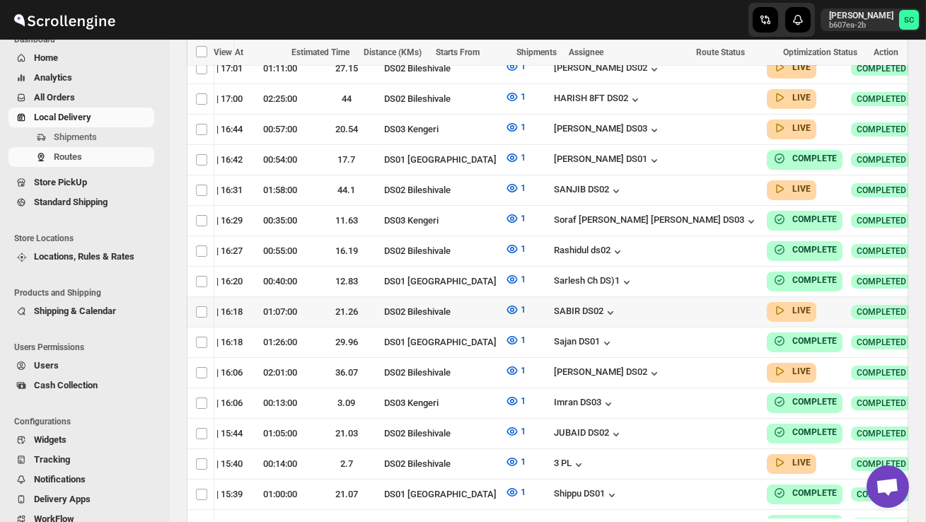
click at [926, 304] on icon "button" at bounding box center [944, 311] width 14 height 14
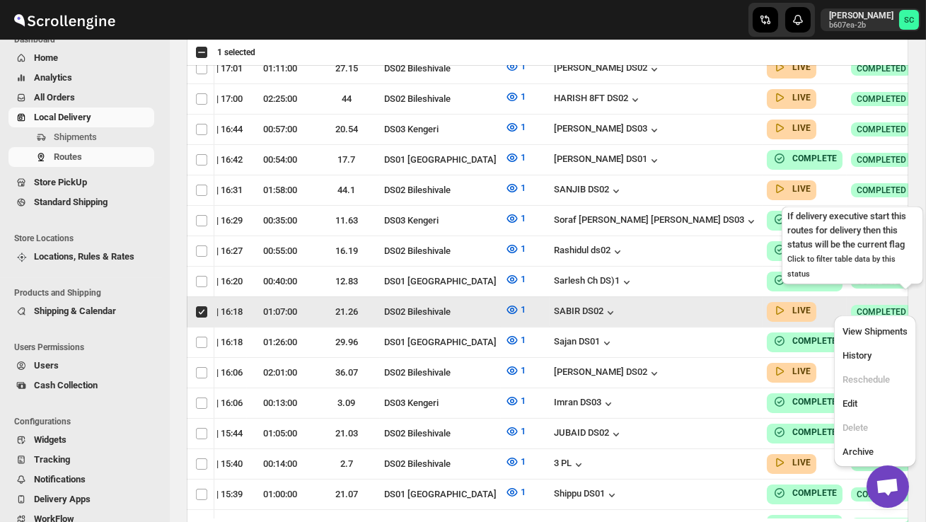
scroll to position [0, 1]
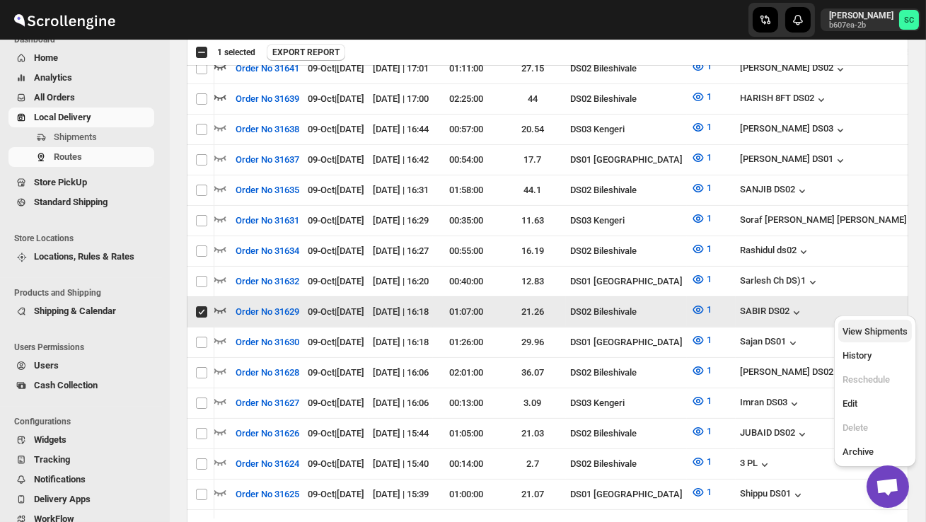
click at [881, 336] on span "View Shipments" at bounding box center [875, 331] width 65 height 11
checkbox input "false"
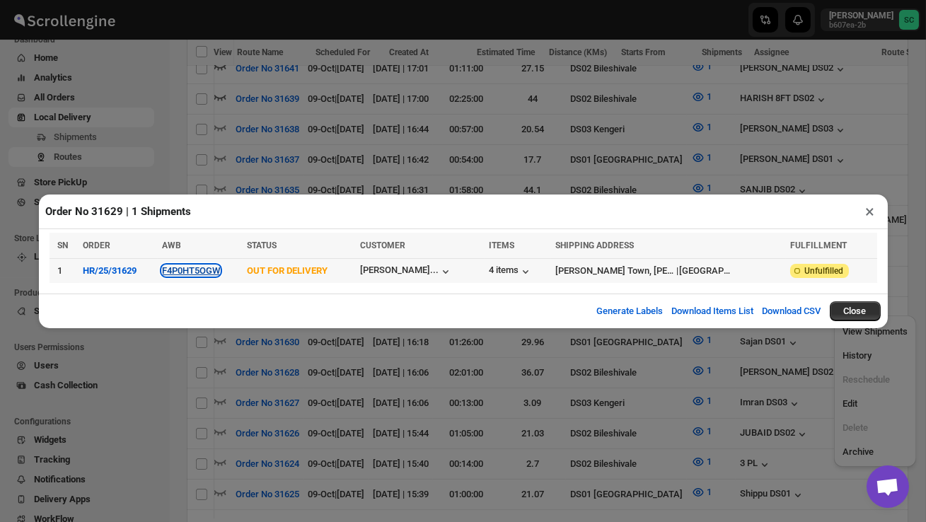
click at [200, 270] on button "F4P0HT5OGW" at bounding box center [191, 270] width 58 height 11
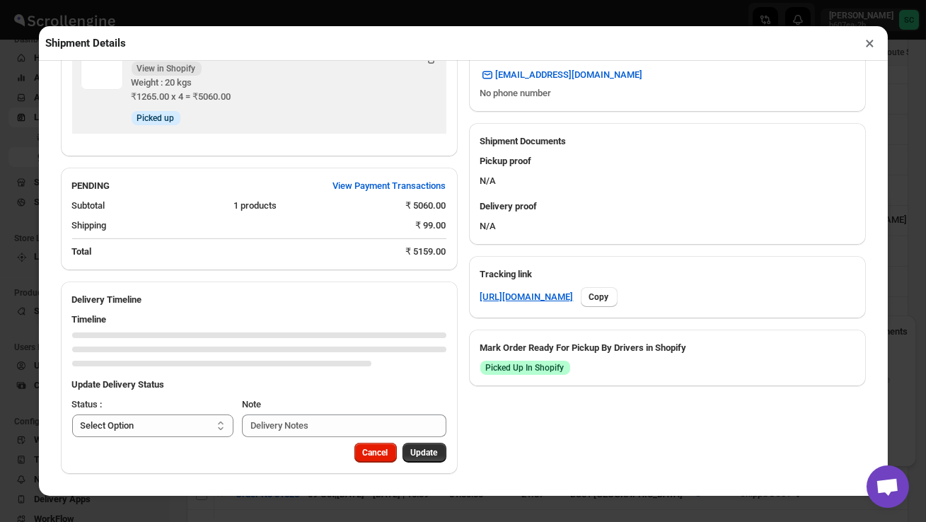
scroll to position [672, 0]
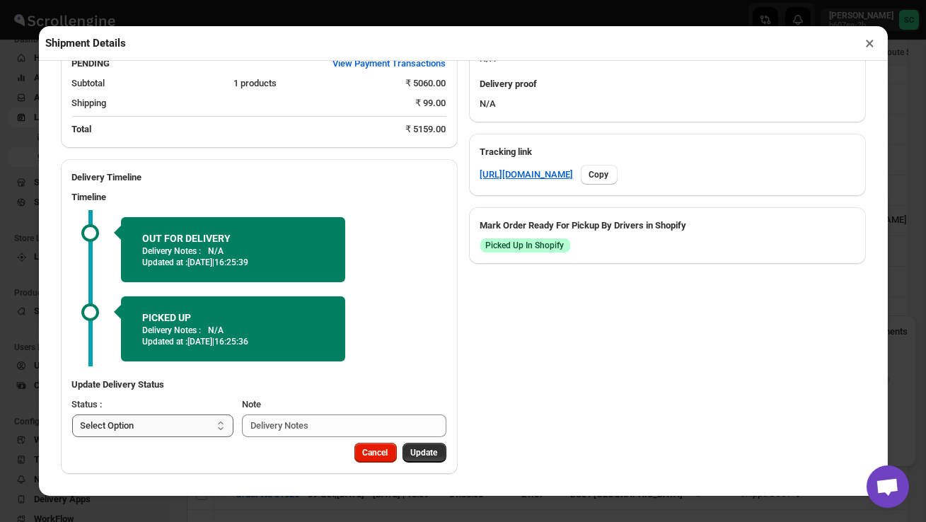
click at [172, 418] on select "Select Option PICKED UP OUT FOR DELIVERY RESCHEDULE DELIVERED CANCELLED" at bounding box center [153, 426] width 162 height 23
select select "DELIVERED"
click at [421, 449] on span "Update" at bounding box center [424, 452] width 27 height 11
select select
click at [873, 43] on button "×" at bounding box center [870, 43] width 21 height 20
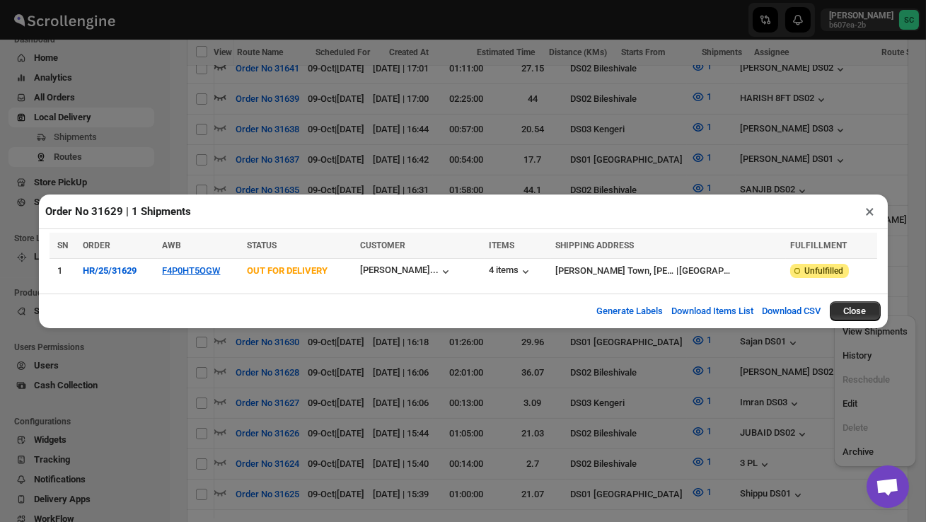
click at [868, 212] on button "×" at bounding box center [870, 212] width 21 height 20
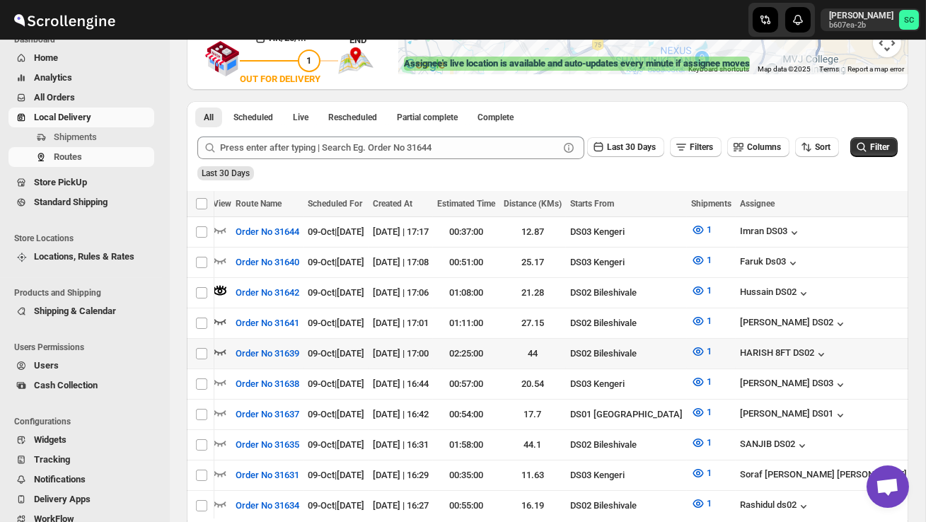
scroll to position [311, 0]
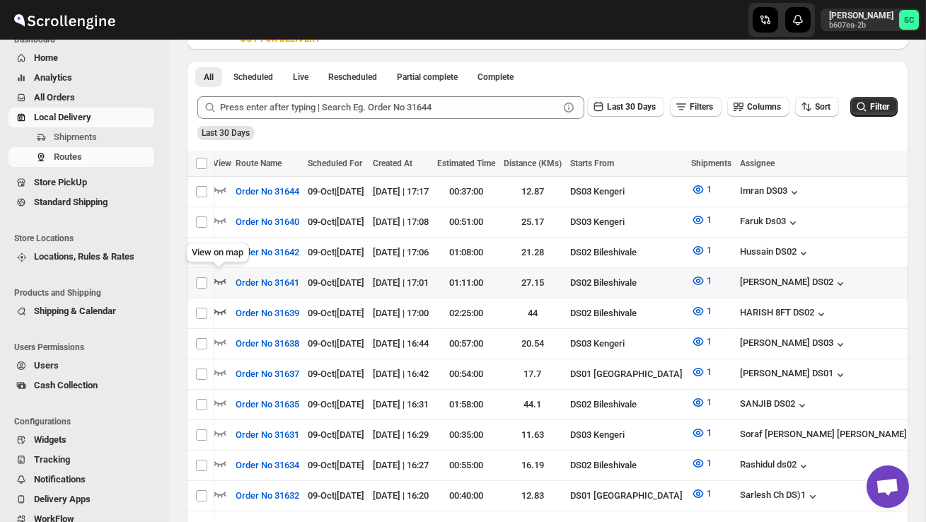
click at [219, 277] on icon "button" at bounding box center [220, 281] width 14 height 14
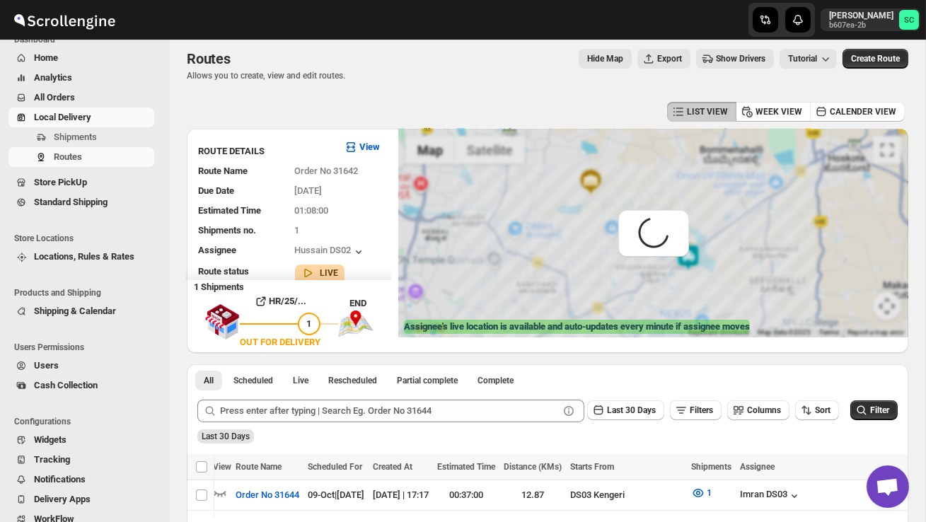
scroll to position [0, 0]
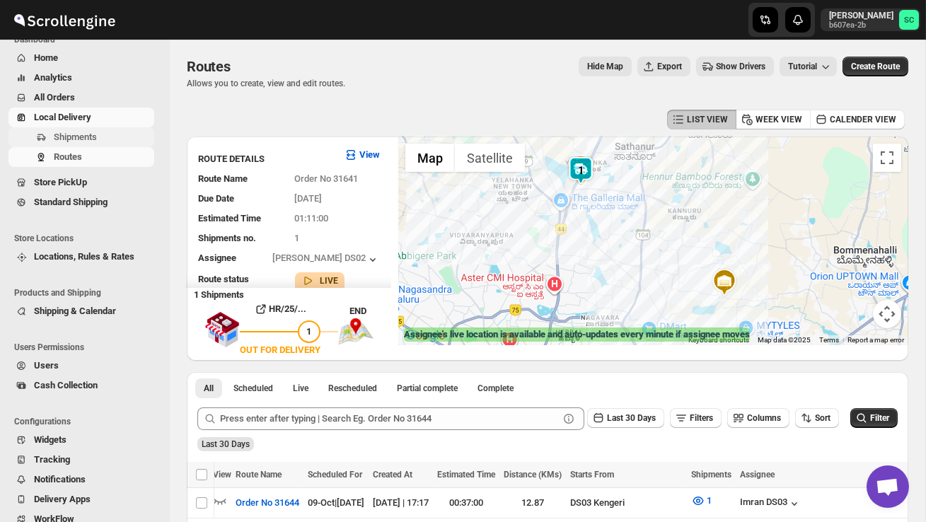
click at [89, 135] on span "Shipments" at bounding box center [75, 137] width 43 height 11
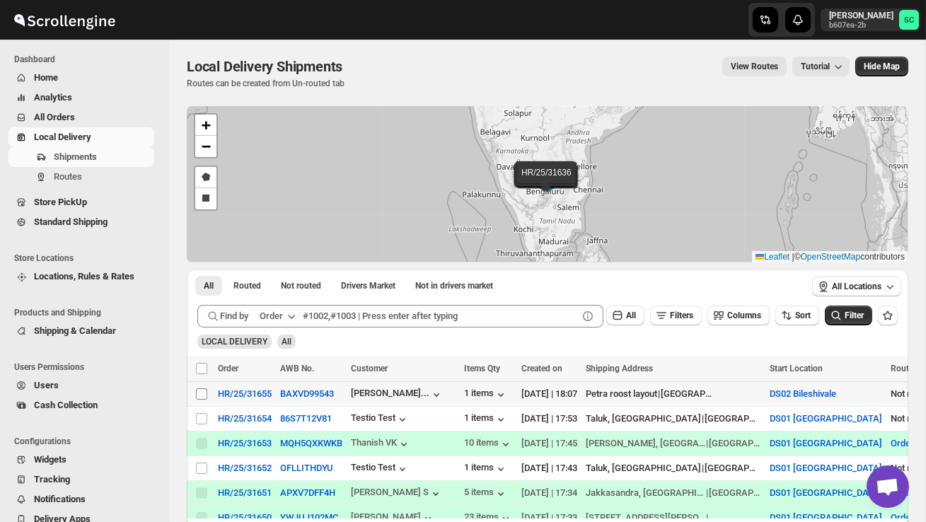
click at [205, 393] on input "Select shipment" at bounding box center [201, 393] width 11 height 11
checkbox input "true"
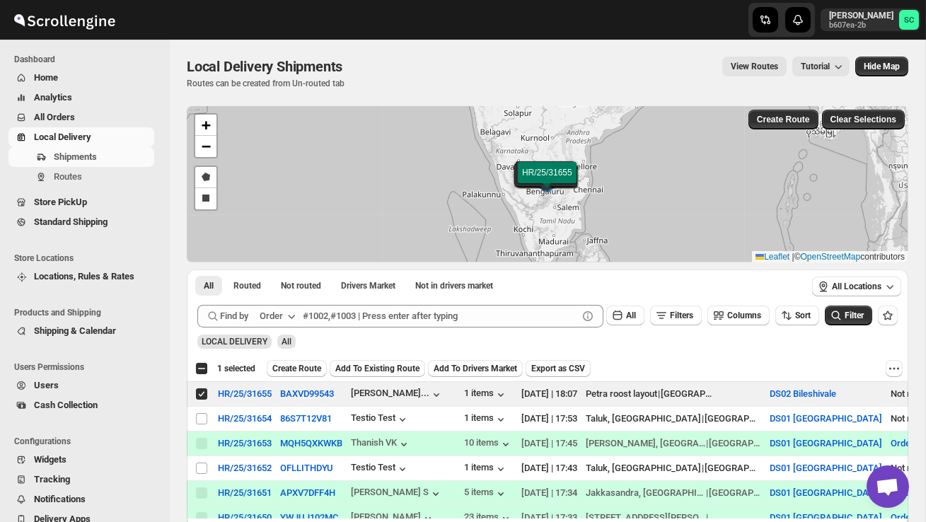
click at [313, 364] on span "Create Route" at bounding box center [296, 368] width 49 height 11
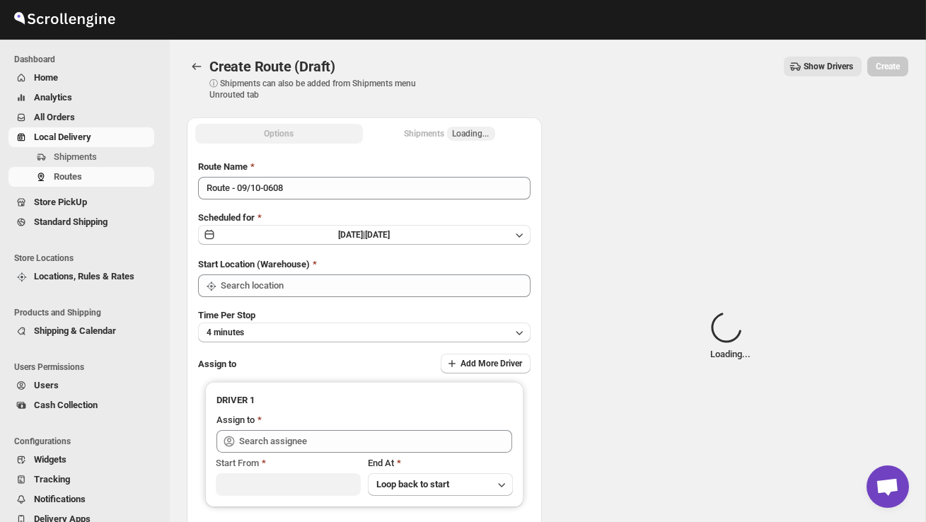
type input "DS02 Bileshivale"
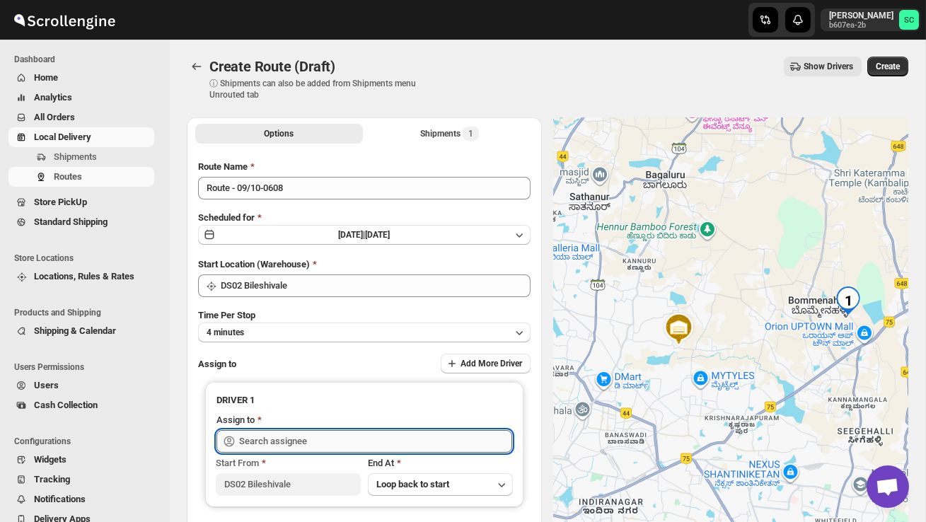
click at [306, 439] on input "text" at bounding box center [375, 441] width 273 height 23
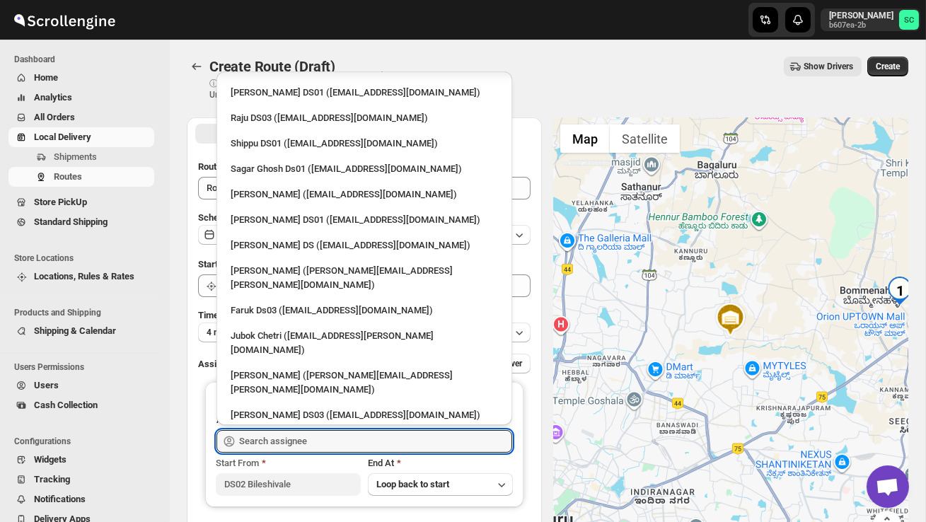
scroll to position [1208, 0]
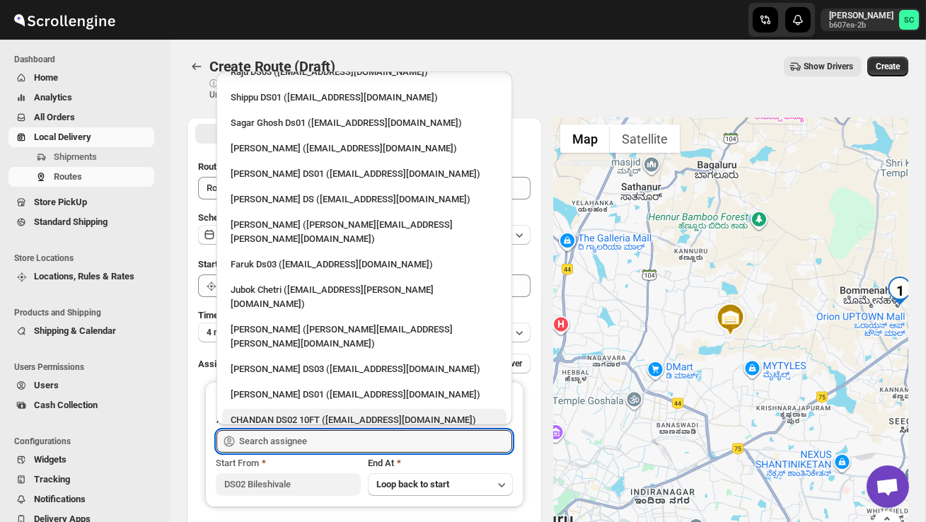
click at [292, 413] on div "CHANDAN DS02 10FT ([EMAIL_ADDRESS][DOMAIN_NAME])" at bounding box center [364, 420] width 267 height 14
type input "CHANDAN DS02 10FT ([EMAIL_ADDRESS][DOMAIN_NAME])"
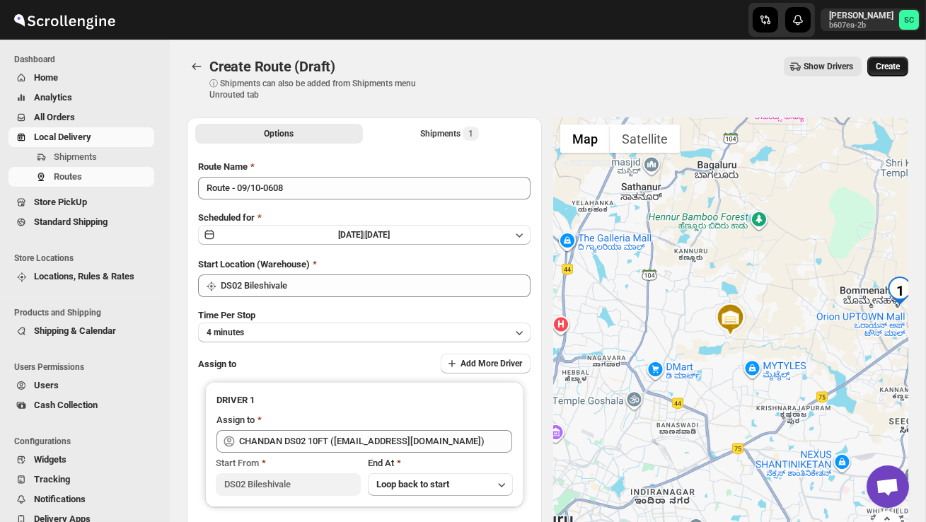
click at [885, 65] on span "Create" at bounding box center [888, 66] width 24 height 11
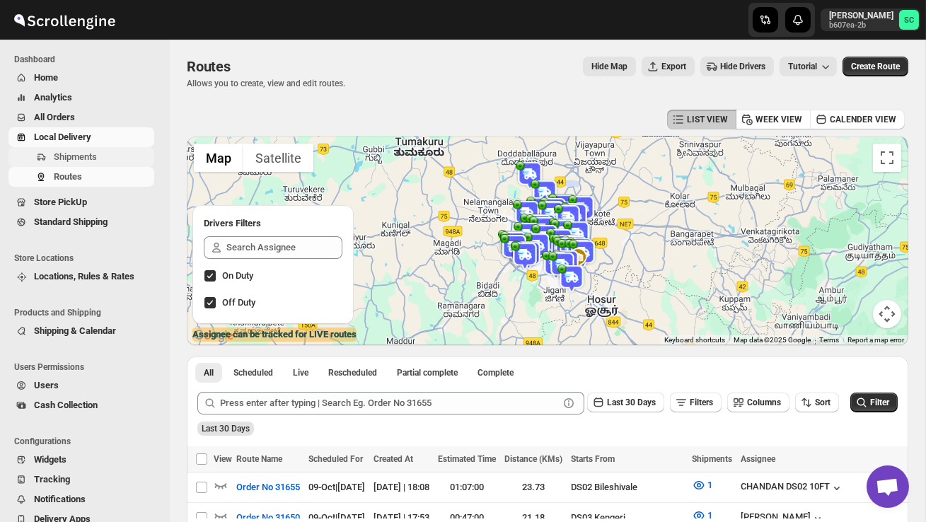
click at [80, 161] on span "Shipments" at bounding box center [75, 156] width 43 height 11
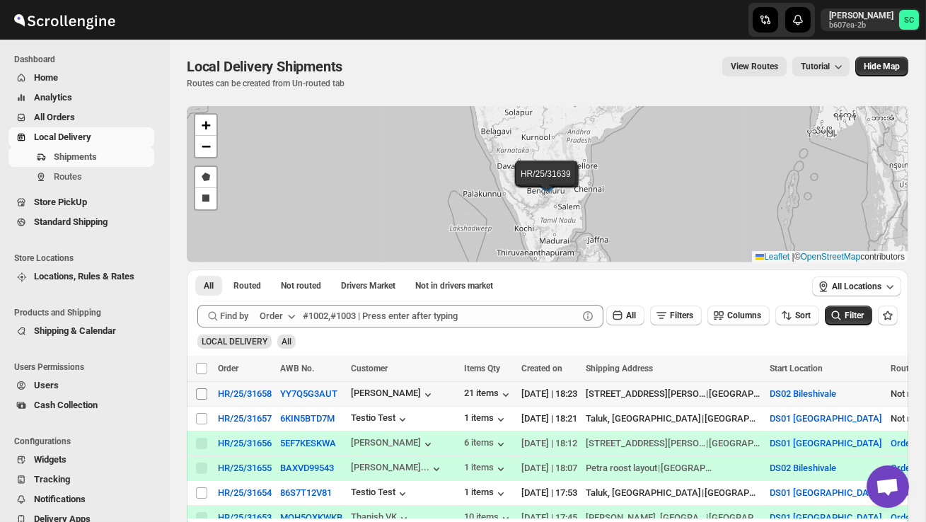
click at [207, 392] on span at bounding box center [201, 394] width 13 height 13
click at [207, 392] on input "Select shipment" at bounding box center [201, 393] width 11 height 11
click at [203, 394] on input "Select shipment" at bounding box center [201, 393] width 11 height 11
checkbox input "true"
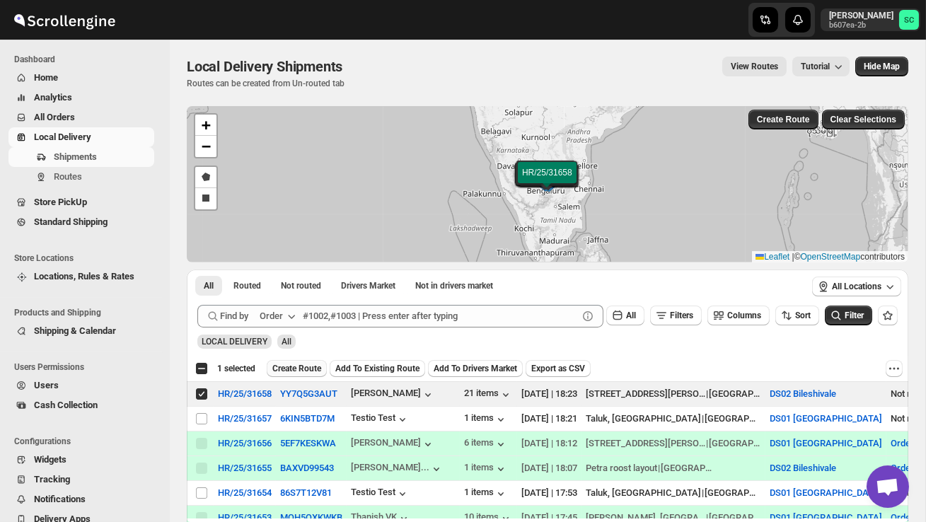
click at [299, 369] on span "Create Route" at bounding box center [296, 368] width 49 height 11
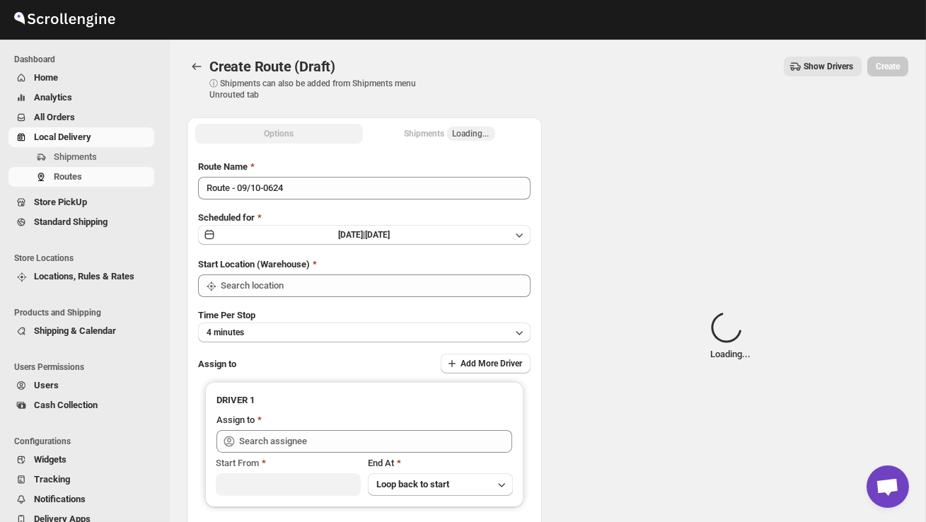
type input "DS02 Bileshivale"
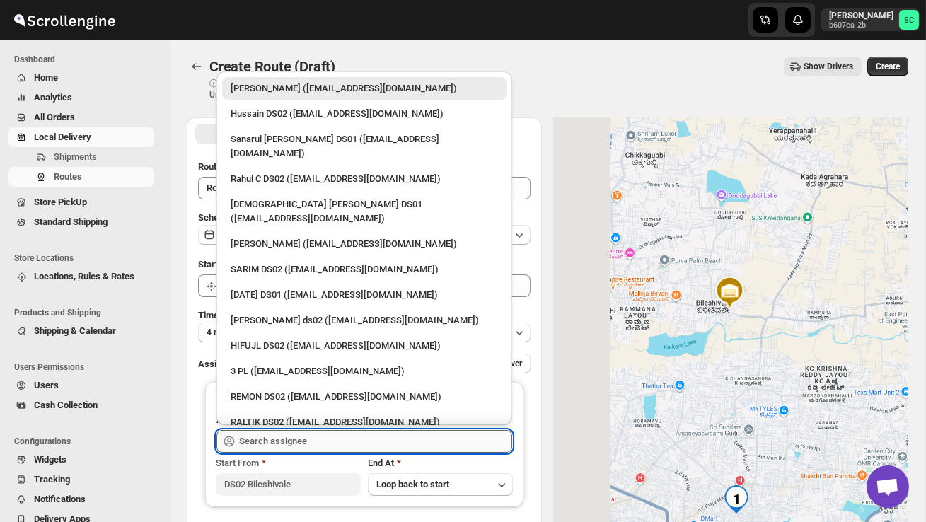
click at [297, 439] on input "text" at bounding box center [375, 441] width 273 height 23
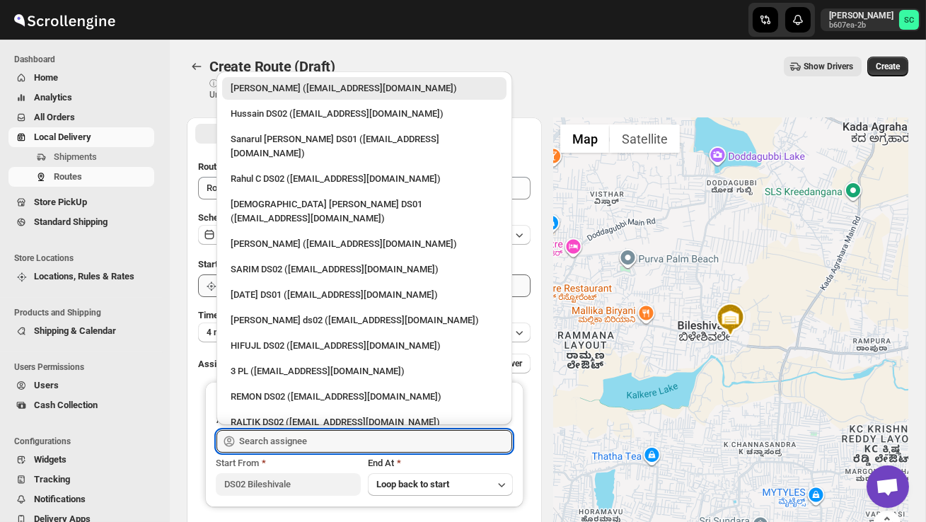
click at [280, 313] on div "[PERSON_NAME] ds02 ([EMAIL_ADDRESS][DOMAIN_NAME])" at bounding box center [364, 320] width 267 height 14
type input "[PERSON_NAME] ds02 ([EMAIL_ADDRESS][DOMAIN_NAME])"
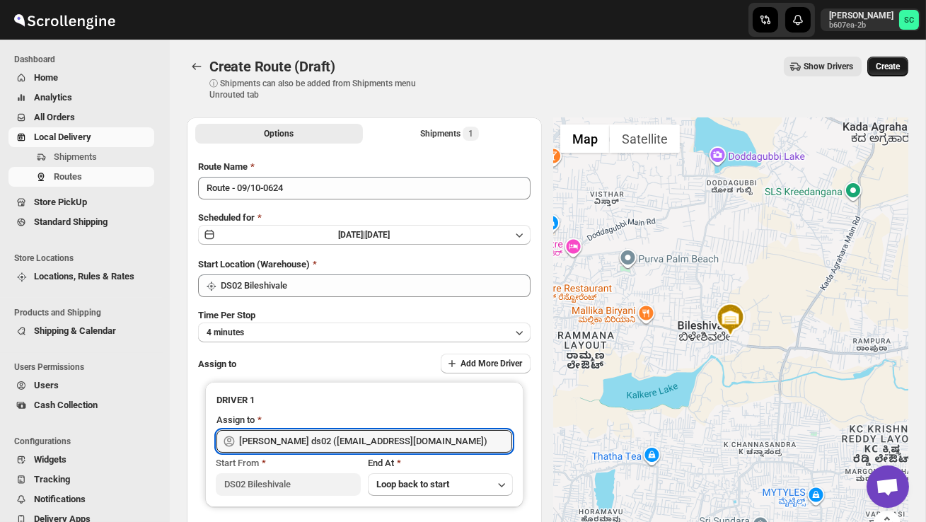
click at [889, 63] on span "Create" at bounding box center [888, 66] width 24 height 11
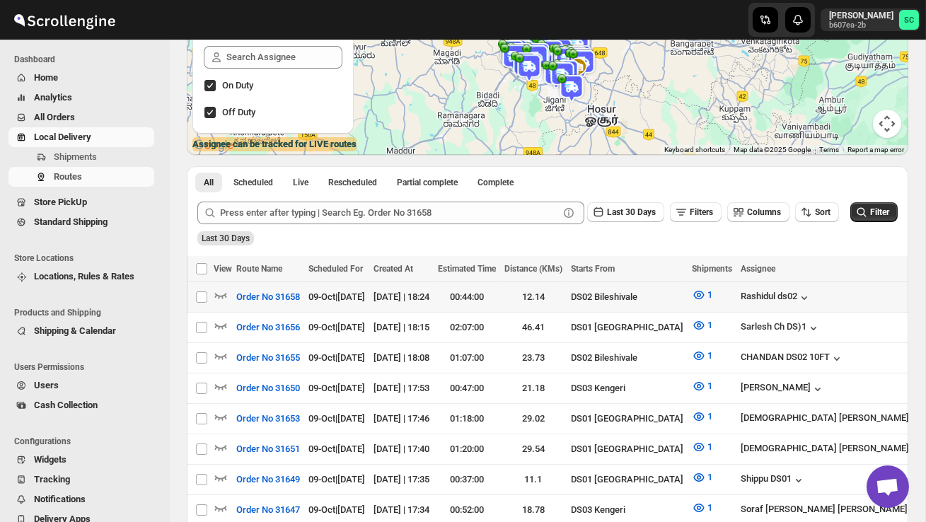
scroll to position [194, 0]
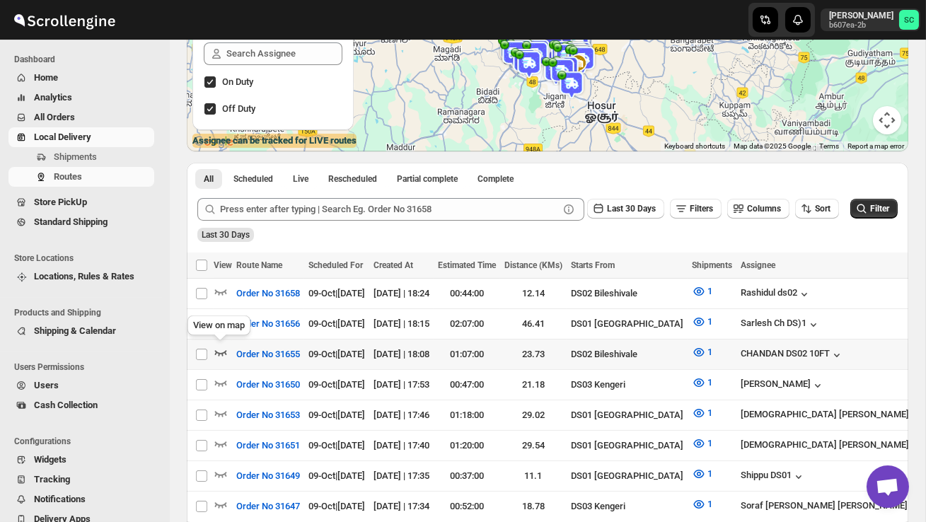
click at [220, 349] on icon "button" at bounding box center [221, 352] width 14 height 14
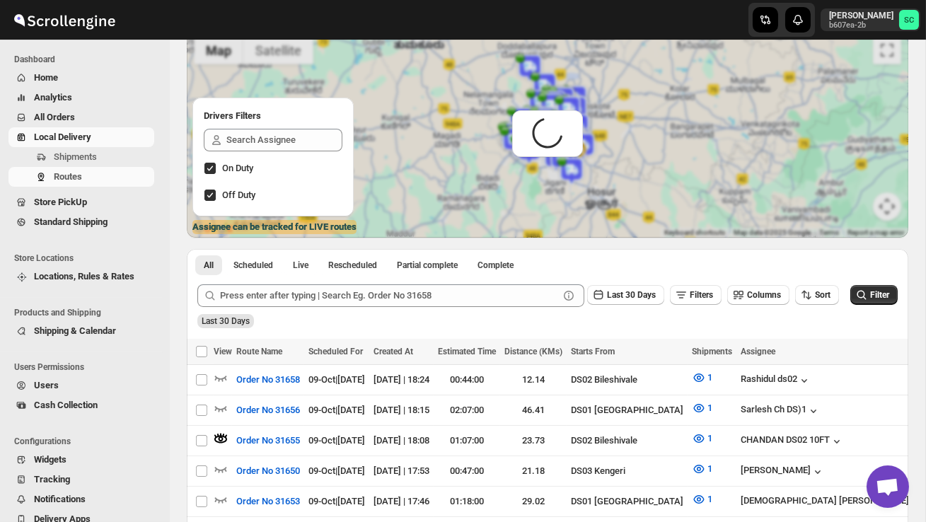
scroll to position [0, 0]
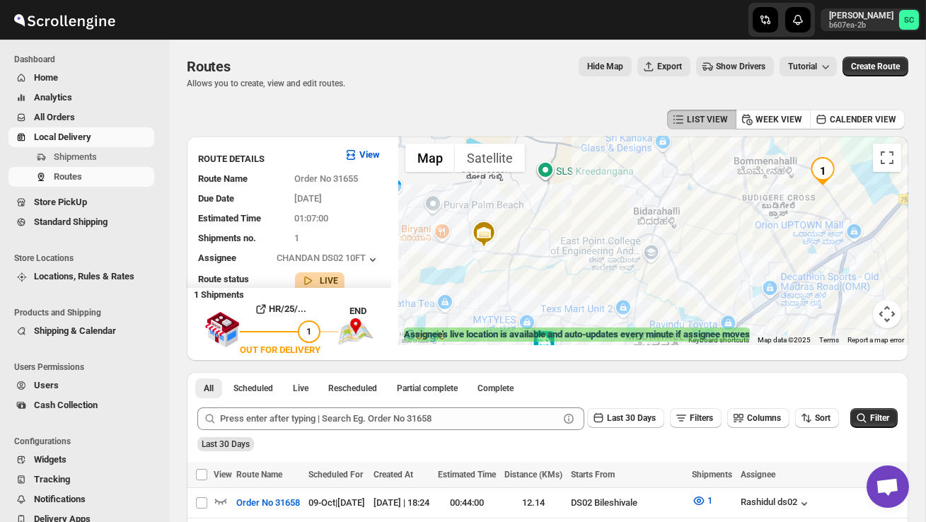
drag, startPoint x: 581, startPoint y: 310, endPoint x: 580, endPoint y: 246, distance: 64.4
click at [580, 247] on div at bounding box center [653, 241] width 510 height 209
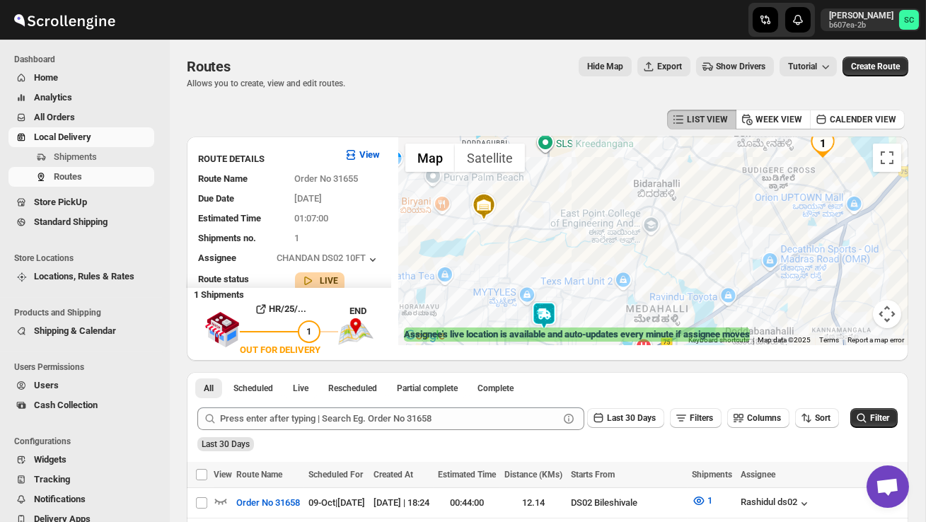
click at [550, 309] on img at bounding box center [544, 315] width 28 height 28
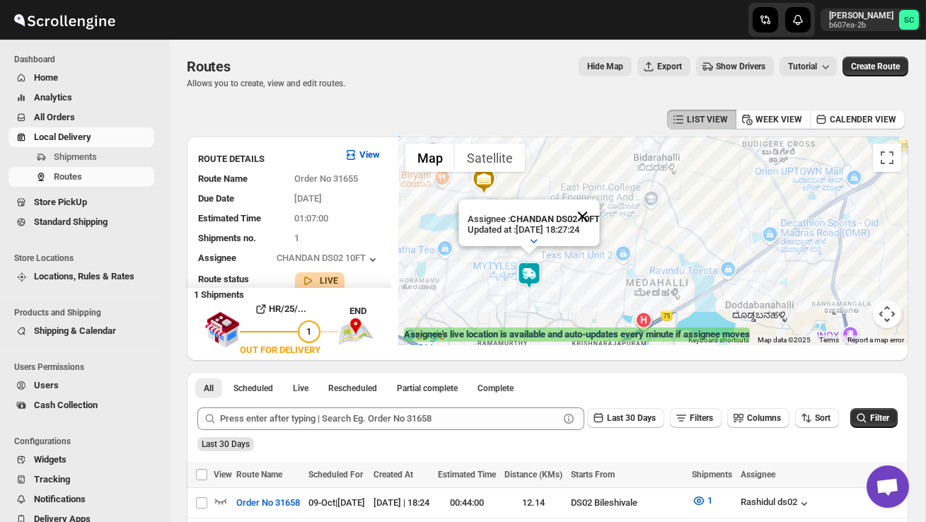
click at [592, 214] on button "Close" at bounding box center [582, 217] width 34 height 34
click at [572, 272] on div "To navigate, press the arrow keys." at bounding box center [653, 241] width 510 height 209
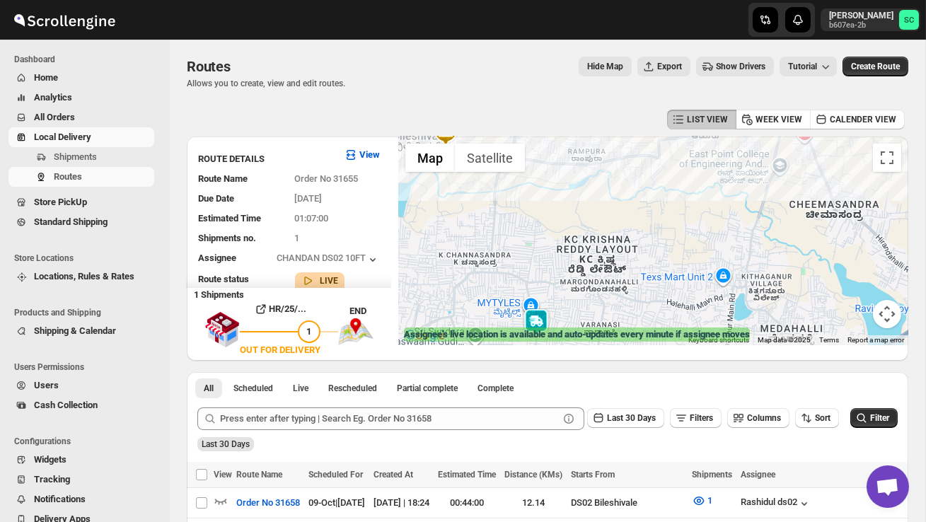
drag, startPoint x: 539, startPoint y: 274, endPoint x: 589, endPoint y: 298, distance: 55.1
click at [589, 299] on div at bounding box center [653, 241] width 510 height 209
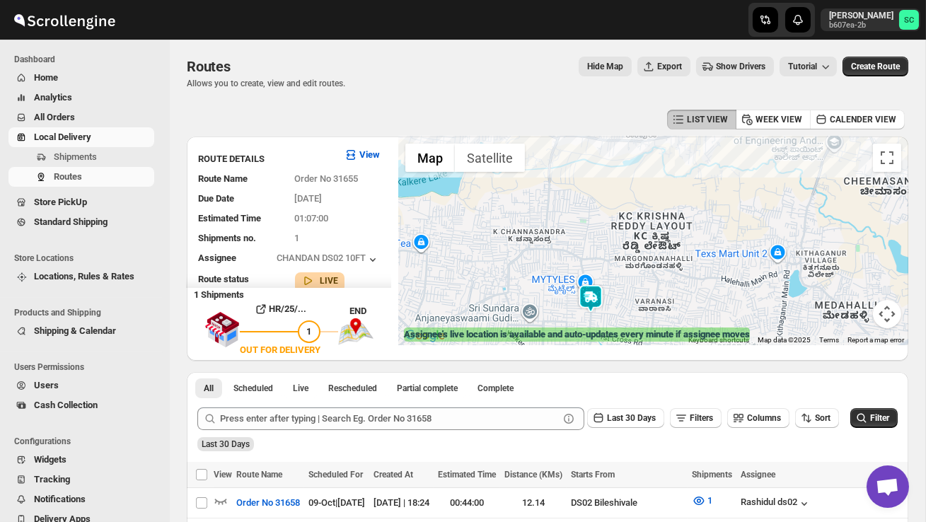
drag, startPoint x: 524, startPoint y: 251, endPoint x: 582, endPoint y: 229, distance: 61.6
click at [581, 229] on div at bounding box center [653, 241] width 510 height 209
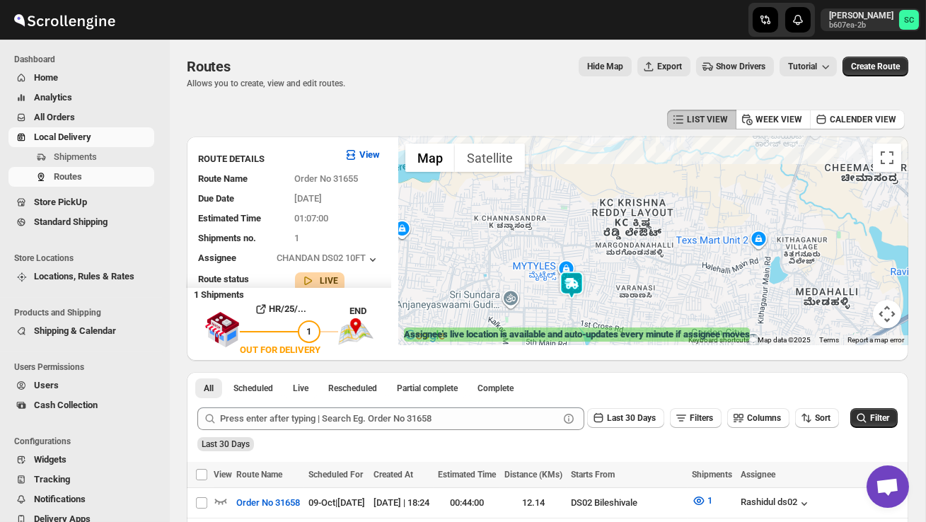
click at [582, 277] on img at bounding box center [572, 285] width 28 height 28
click at [575, 276] on img at bounding box center [572, 285] width 28 height 28
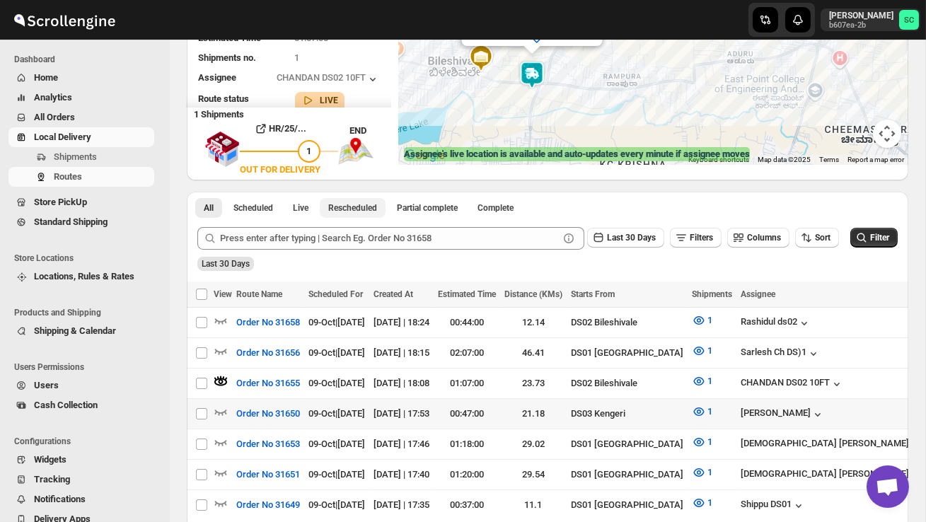
scroll to position [183, 0]
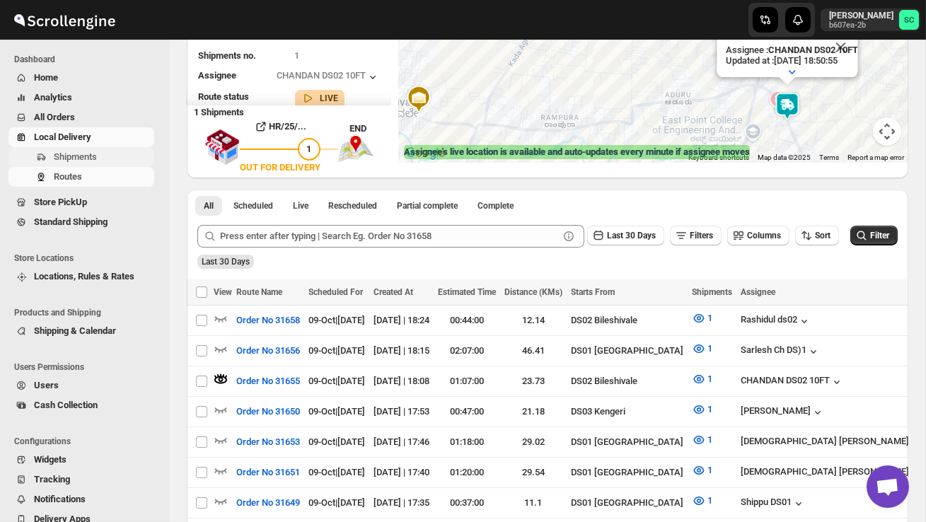
click at [75, 161] on span "Shipments" at bounding box center [75, 156] width 43 height 11
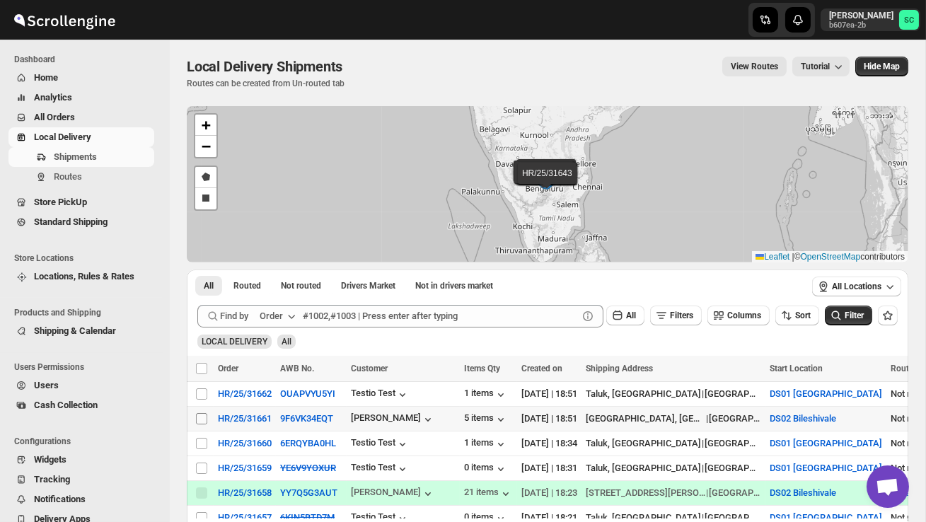
click at [200, 418] on input "Select shipment" at bounding box center [201, 418] width 11 height 11
checkbox input "true"
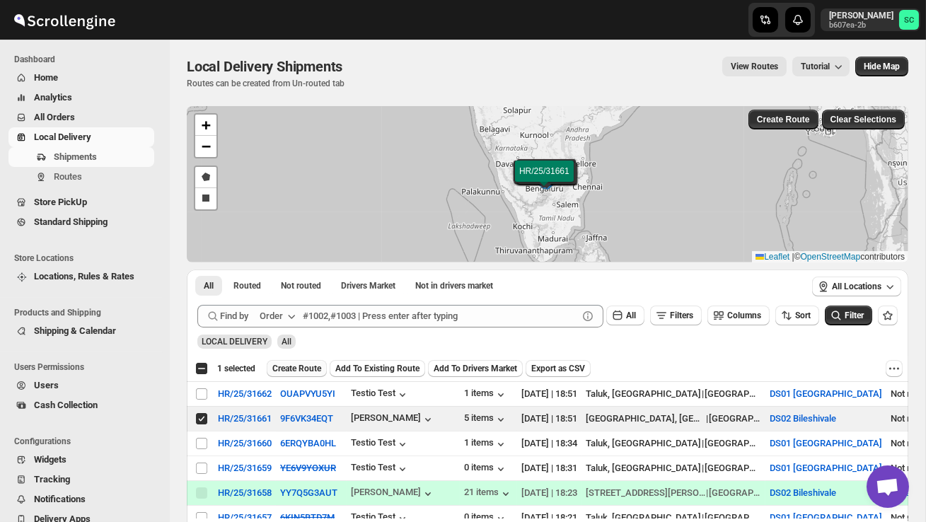
click at [304, 364] on span "Create Route" at bounding box center [296, 368] width 49 height 11
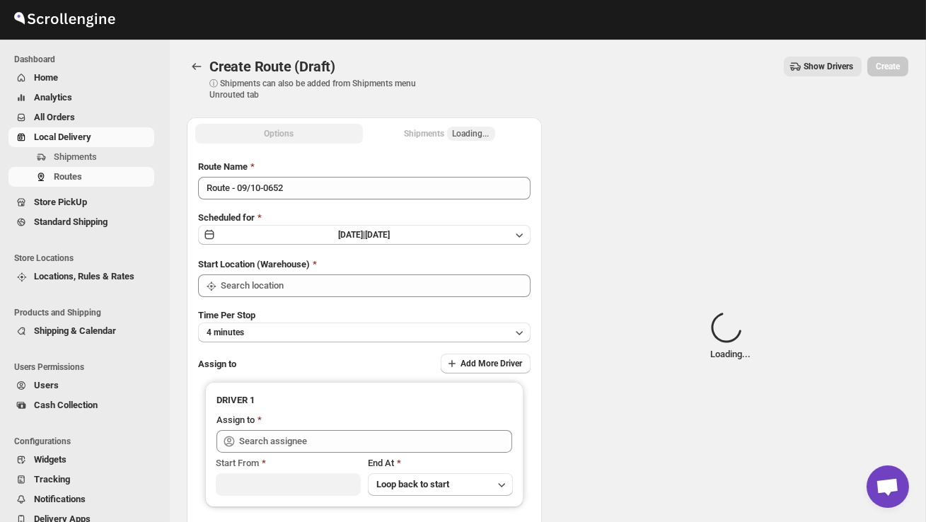
type input "DS02 Bileshivale"
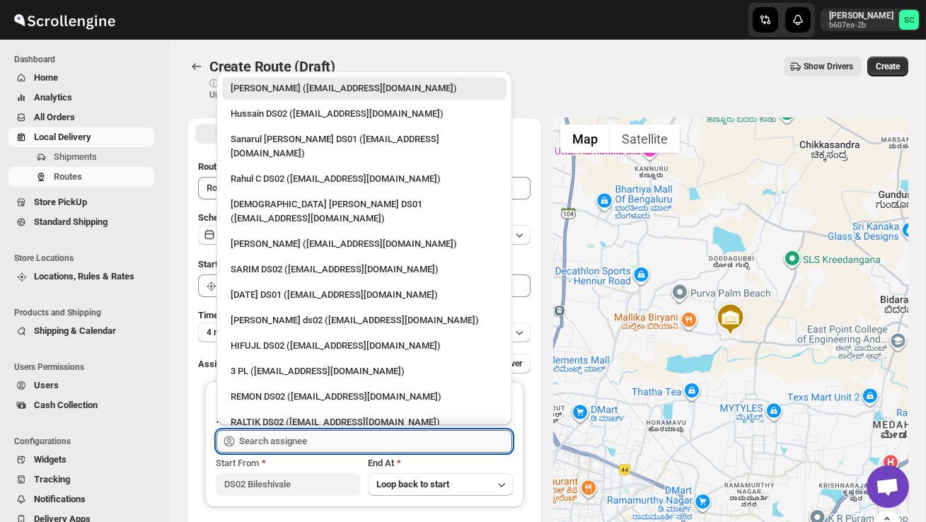
click at [344, 442] on input "text" at bounding box center [375, 441] width 273 height 23
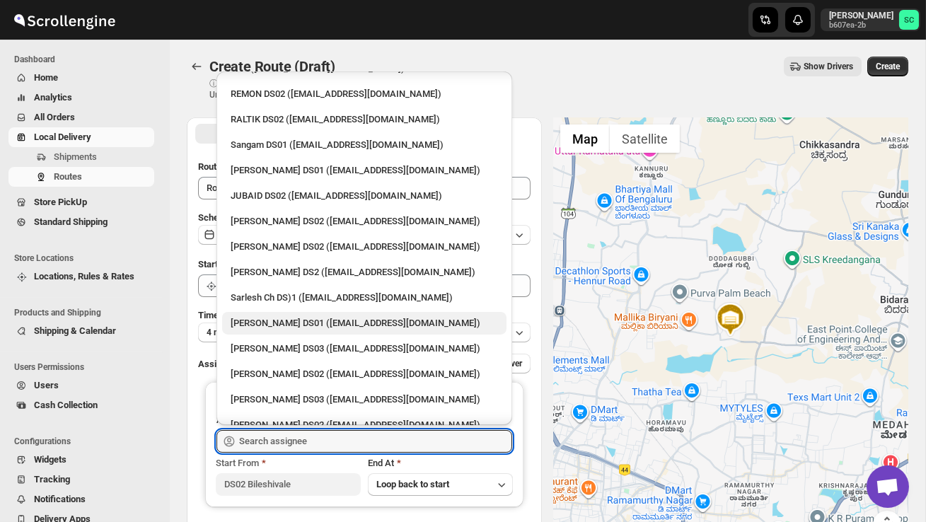
scroll to position [443, 0]
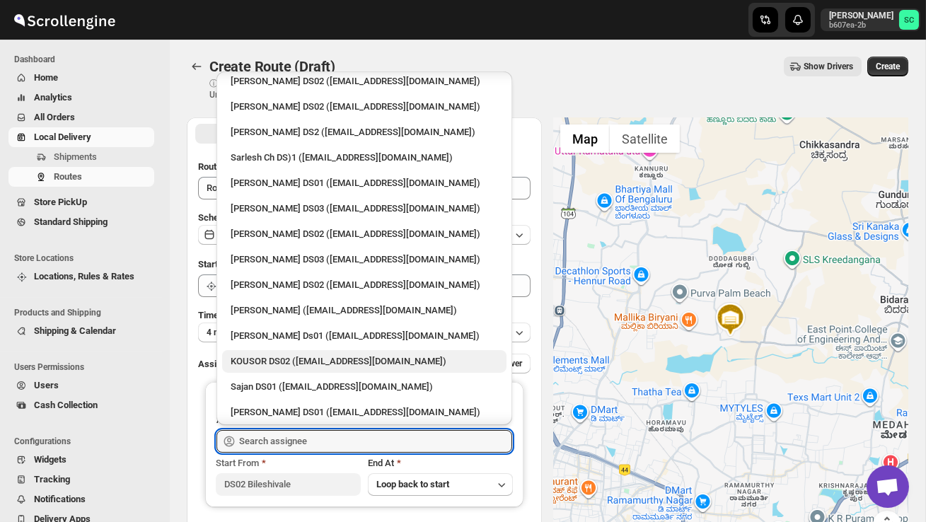
click at [289, 350] on div "KOUSOR DS02 ([EMAIL_ADDRESS][DOMAIN_NAME])" at bounding box center [364, 361] width 284 height 23
type input "KOUSOR DS02 ([EMAIL_ADDRESS][DOMAIN_NAME])"
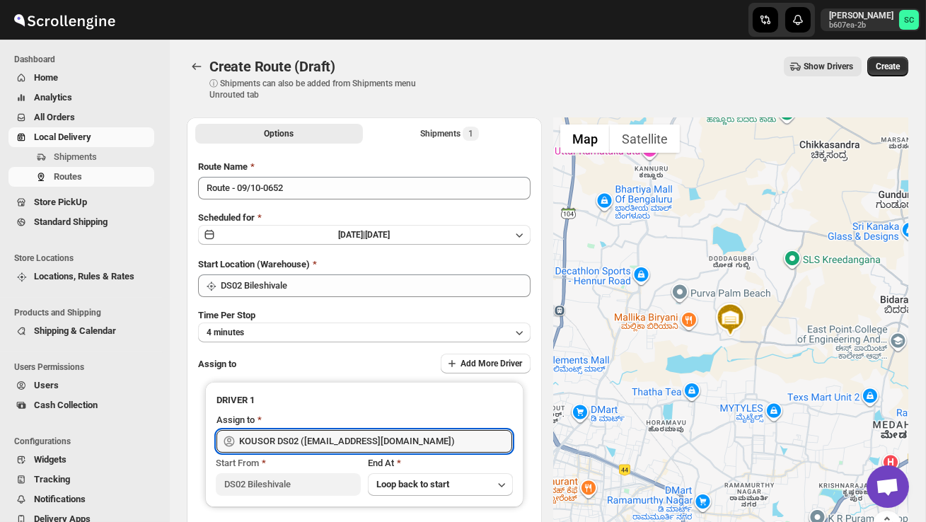
click at [904, 59] on button "Create" at bounding box center [888, 67] width 41 height 20
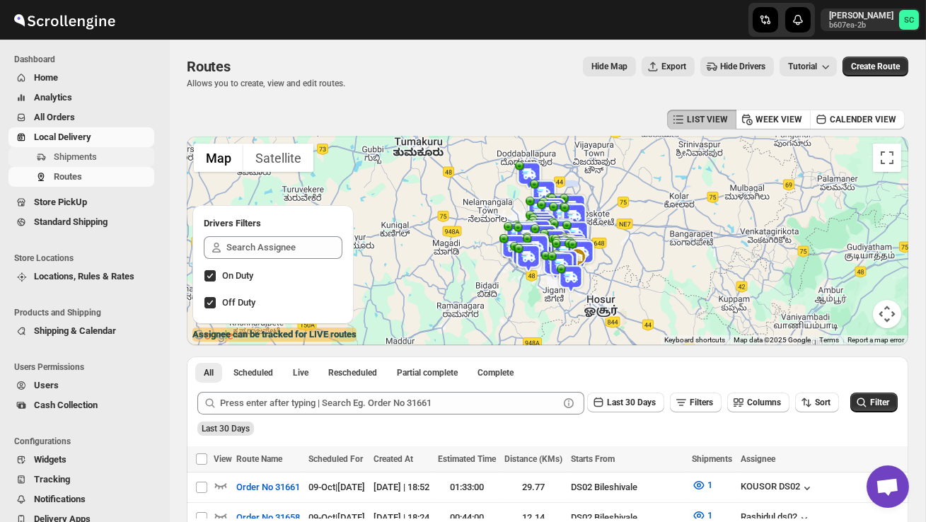
click at [90, 163] on span "Shipments" at bounding box center [103, 157] width 98 height 14
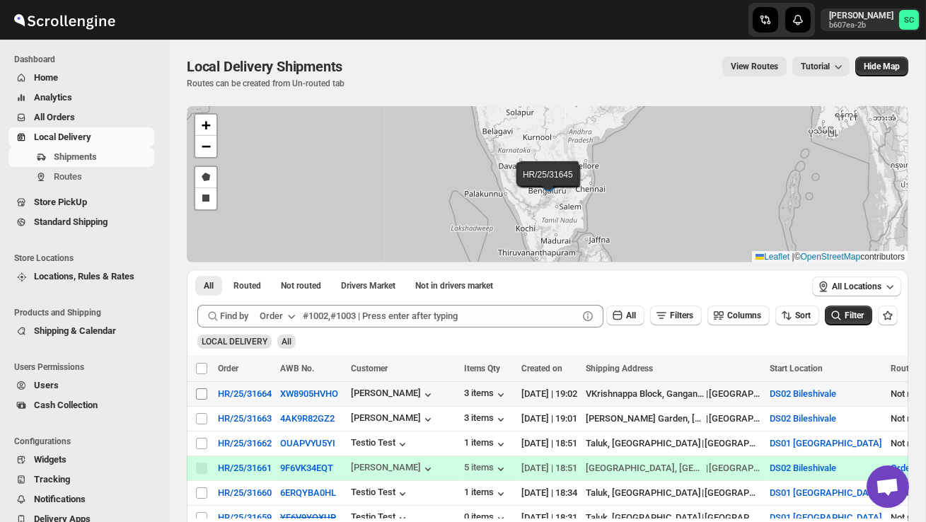
click at [201, 393] on input "Select shipment" at bounding box center [201, 393] width 11 height 11
checkbox input "true"
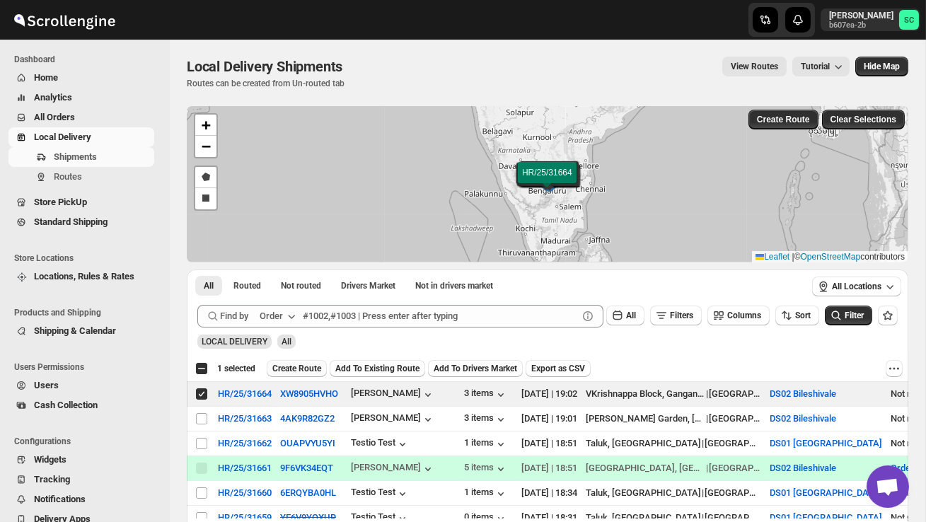
click at [304, 370] on span "Create Route" at bounding box center [296, 368] width 49 height 11
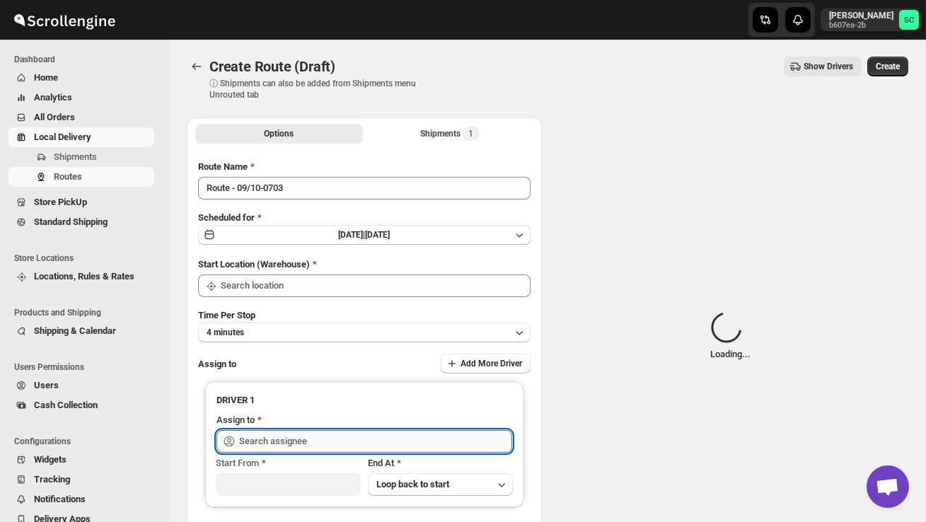
click at [290, 434] on input "text" at bounding box center [375, 441] width 273 height 23
type input "DS02 Bileshivale"
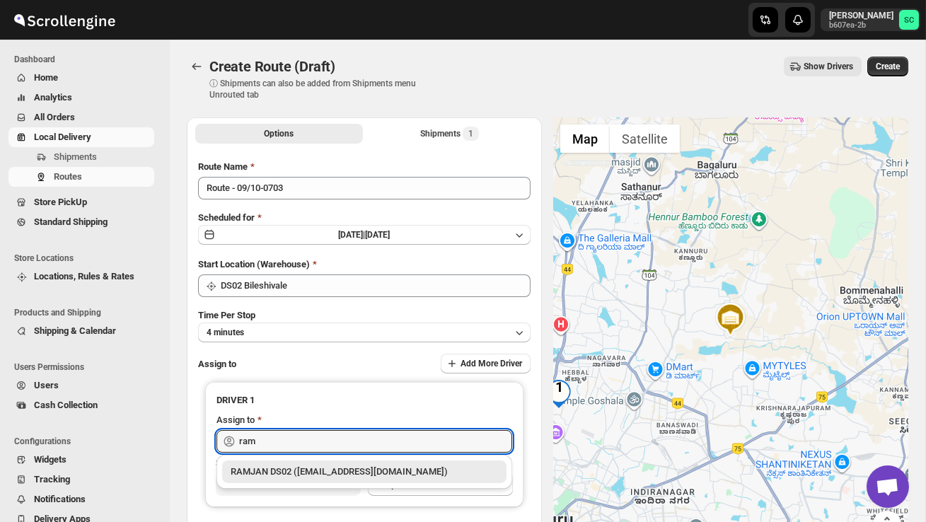
click at [319, 478] on div "RAMJAN DS02 ([EMAIL_ADDRESS][DOMAIN_NAME])" at bounding box center [364, 472] width 267 height 14
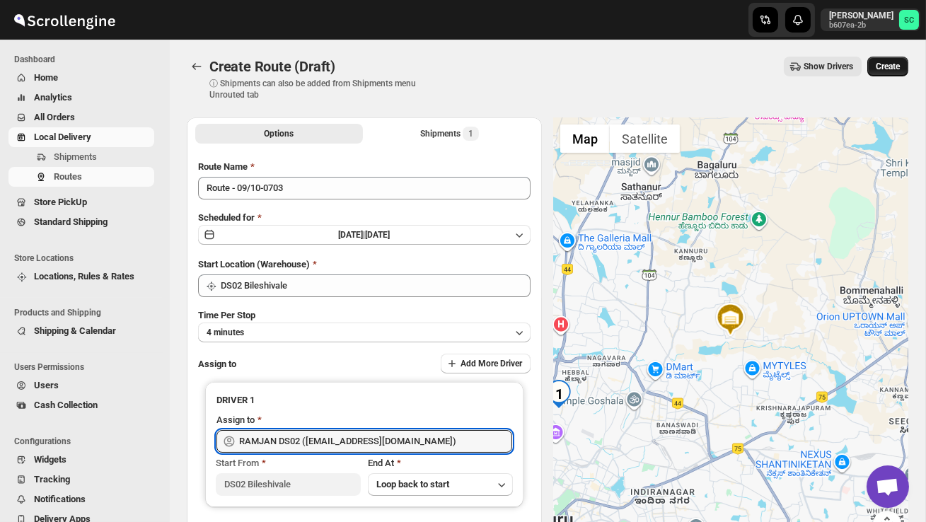
type input "RAMJAN DS02 ([EMAIL_ADDRESS][DOMAIN_NAME])"
click at [890, 69] on span "Create" at bounding box center [888, 66] width 24 height 11
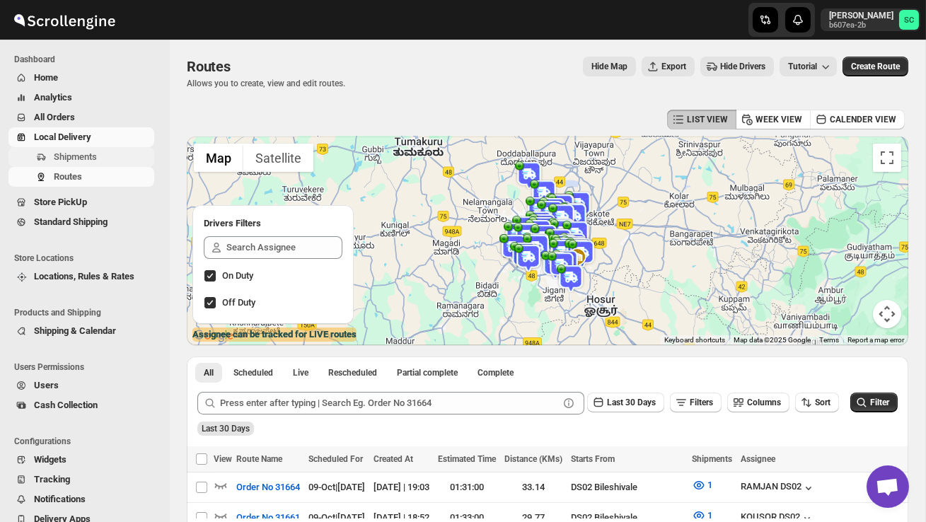
click at [97, 154] on span "Shipments" at bounding box center [75, 156] width 43 height 11
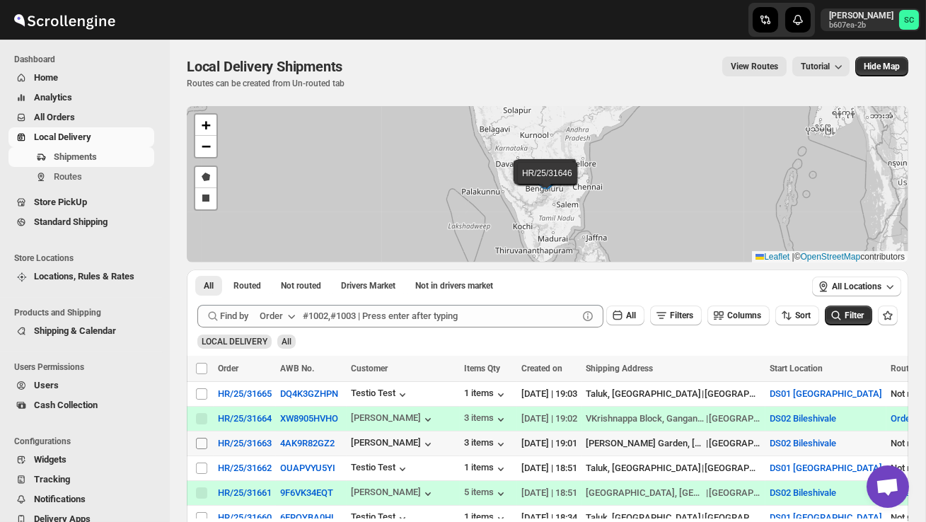
click at [203, 442] on input "Select shipment" at bounding box center [201, 443] width 11 height 11
checkbox input "true"
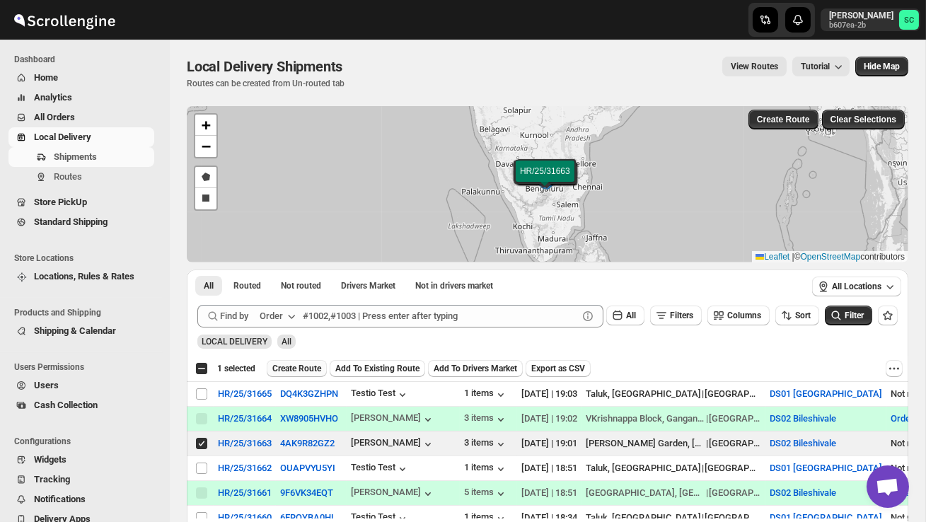
click at [309, 370] on span "Create Route" at bounding box center [296, 368] width 49 height 11
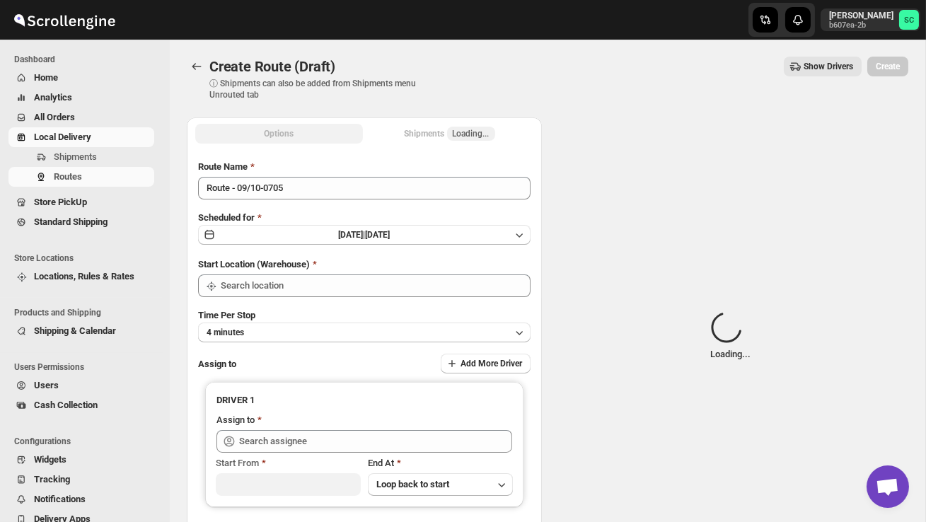
type input "DS02 Bileshivale"
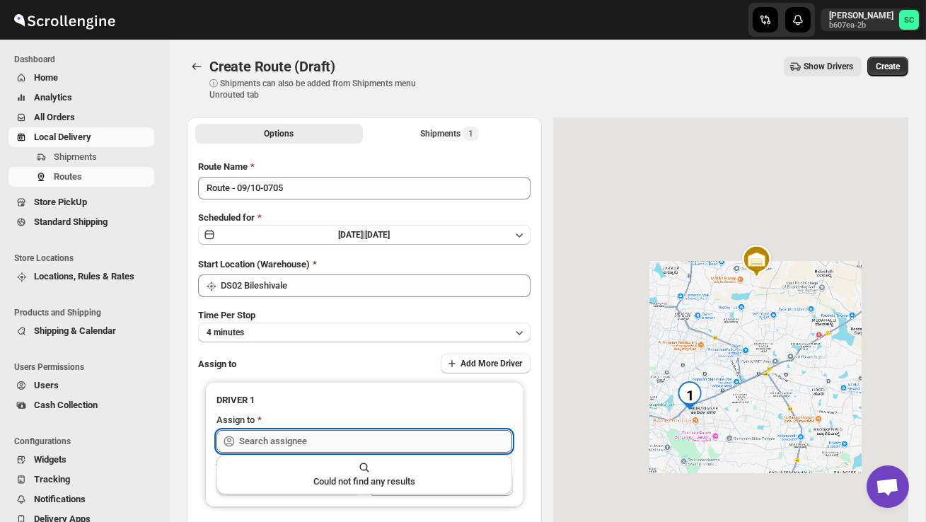
click at [297, 437] on input "text" at bounding box center [375, 441] width 273 height 23
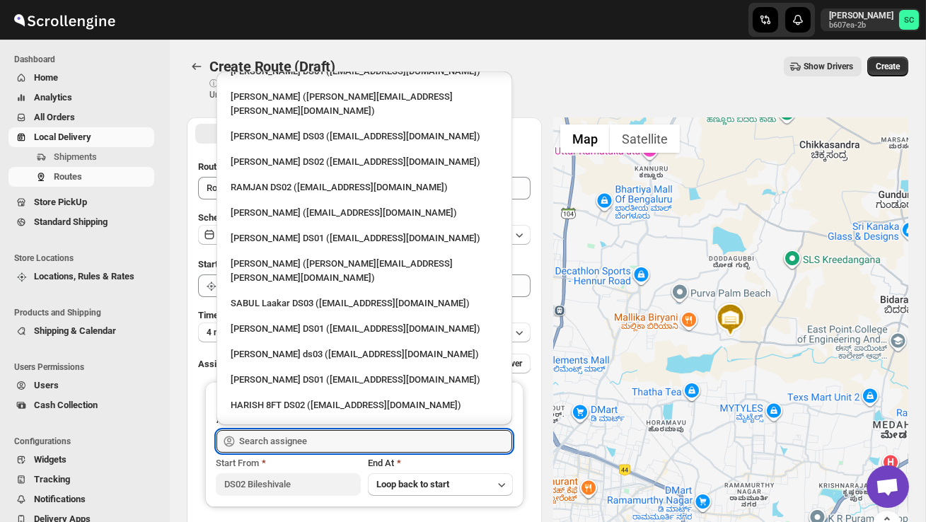
scroll to position [785, 0]
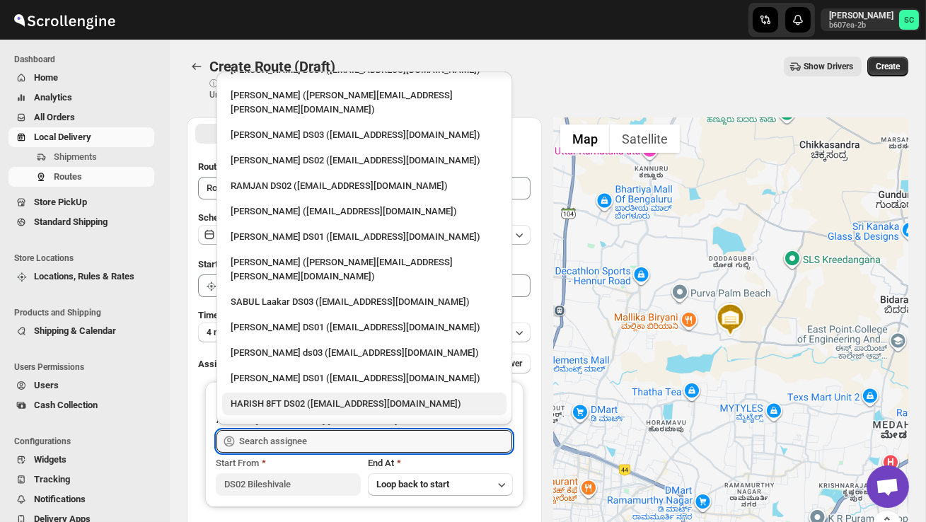
click at [297, 397] on div "HARISH 8FT DS02 ([EMAIL_ADDRESS][DOMAIN_NAME])" at bounding box center [364, 404] width 267 height 14
type input "HARISH 8FT DS02 ([EMAIL_ADDRESS][DOMAIN_NAME])"
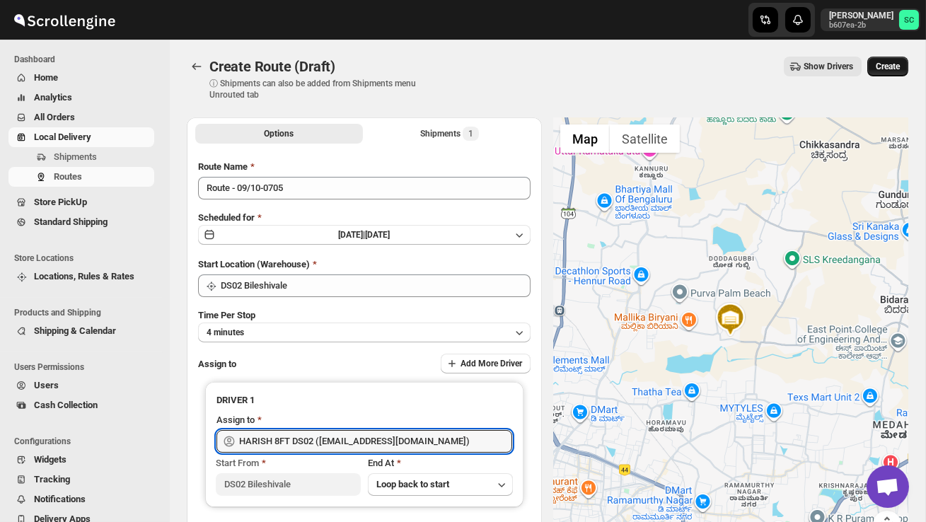
click at [882, 69] on span "Create" at bounding box center [888, 66] width 24 height 11
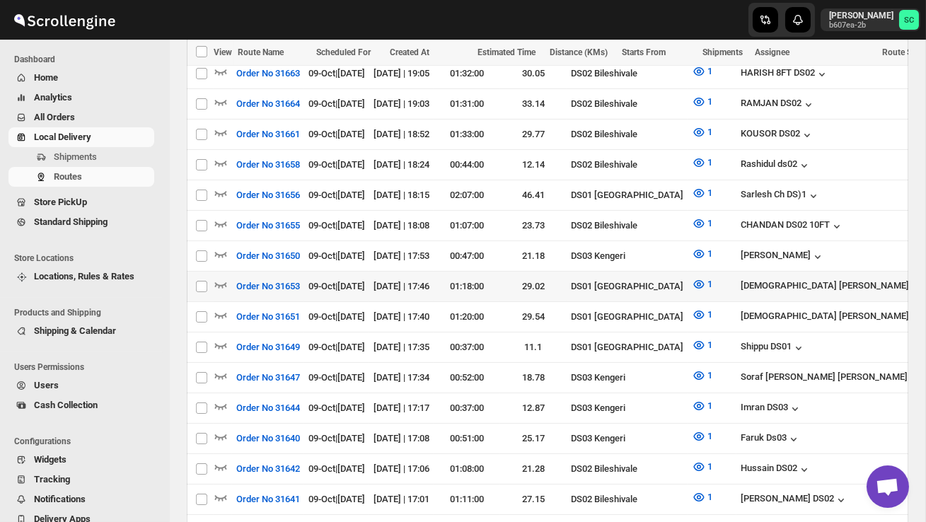
scroll to position [415, 0]
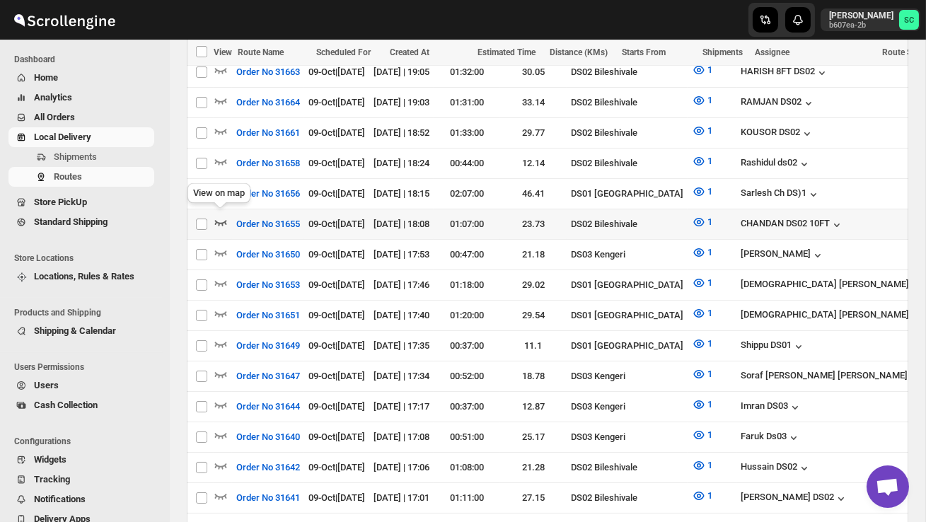
click at [224, 215] on icon "button" at bounding box center [221, 222] width 14 height 14
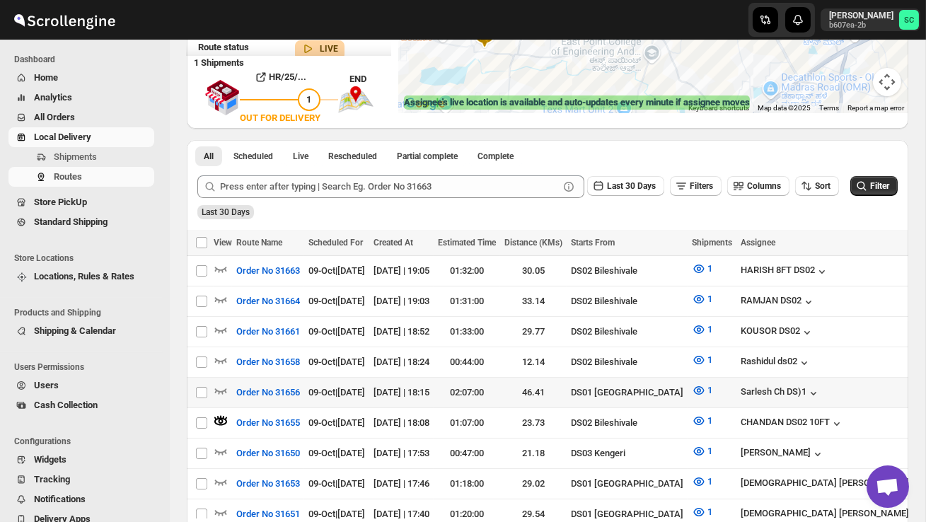
scroll to position [234, 0]
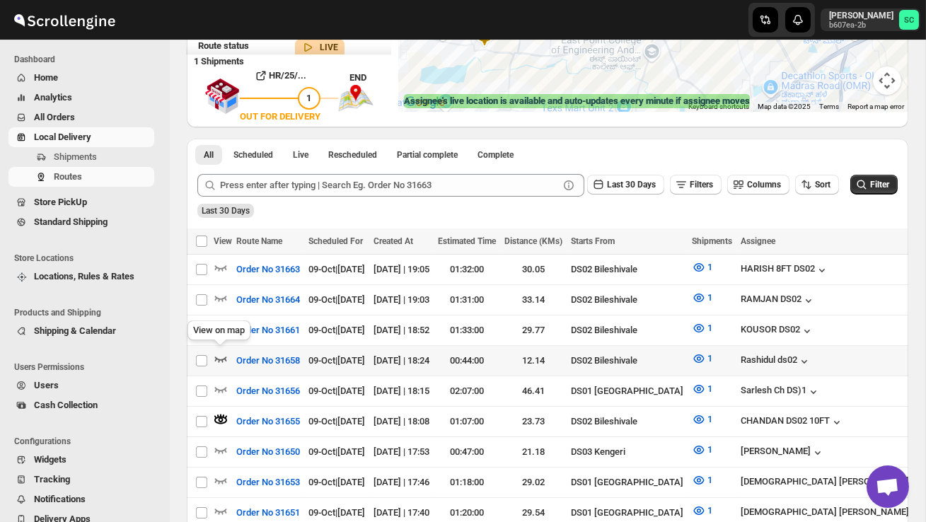
click at [223, 355] on icon "button" at bounding box center [221, 359] width 14 height 14
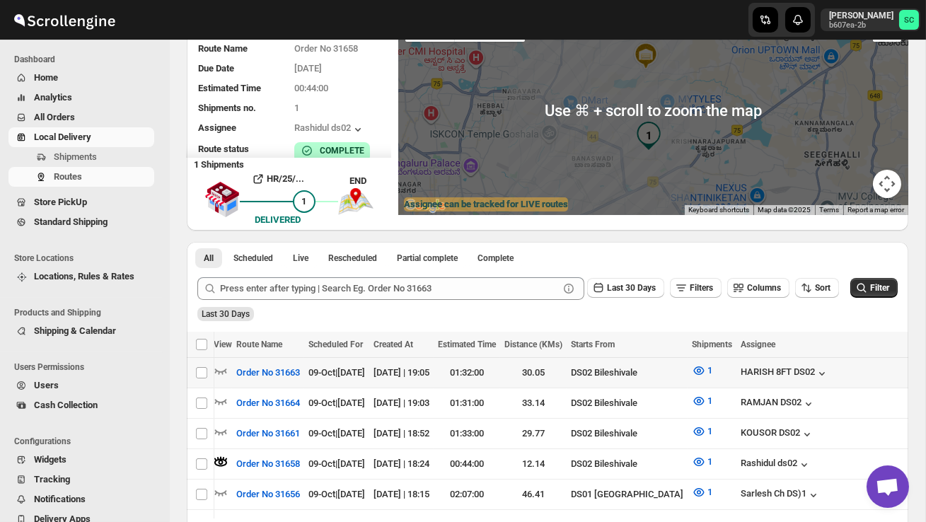
scroll to position [0, 192]
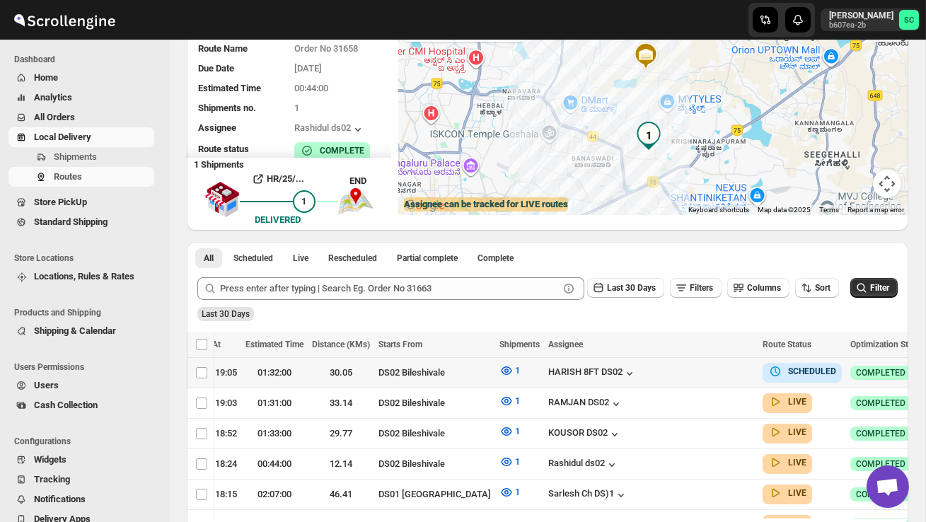
click at [926, 372] on icon "button" at bounding box center [943, 372] width 14 height 14
checkbox input "true"
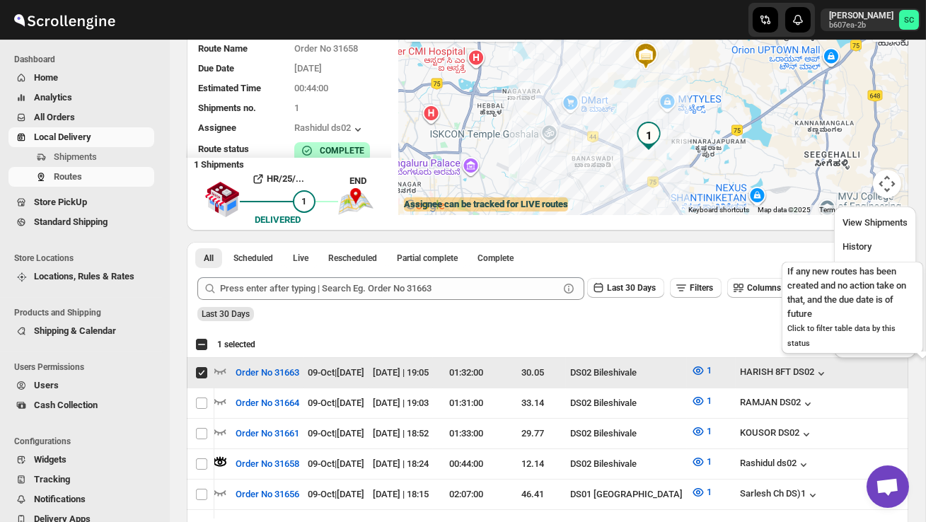
scroll to position [0, 1]
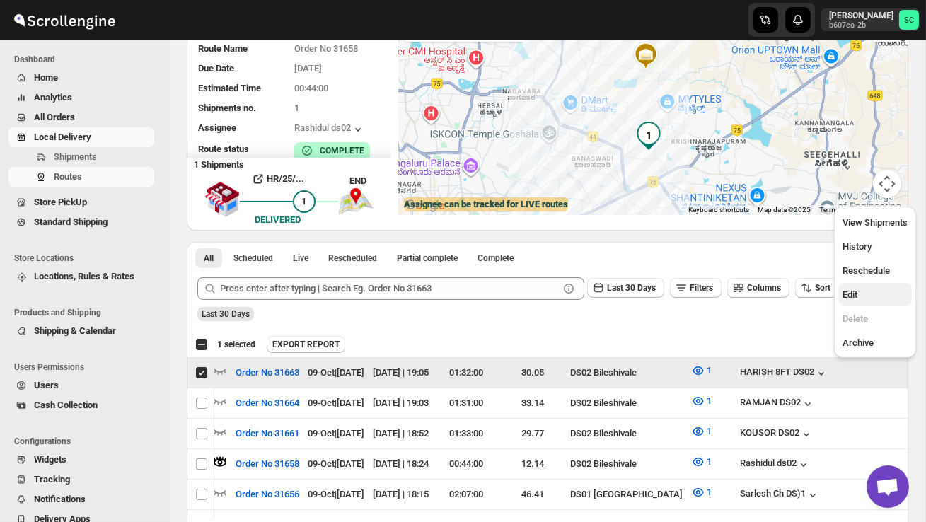
click at [868, 292] on span "Edit" at bounding box center [875, 295] width 65 height 14
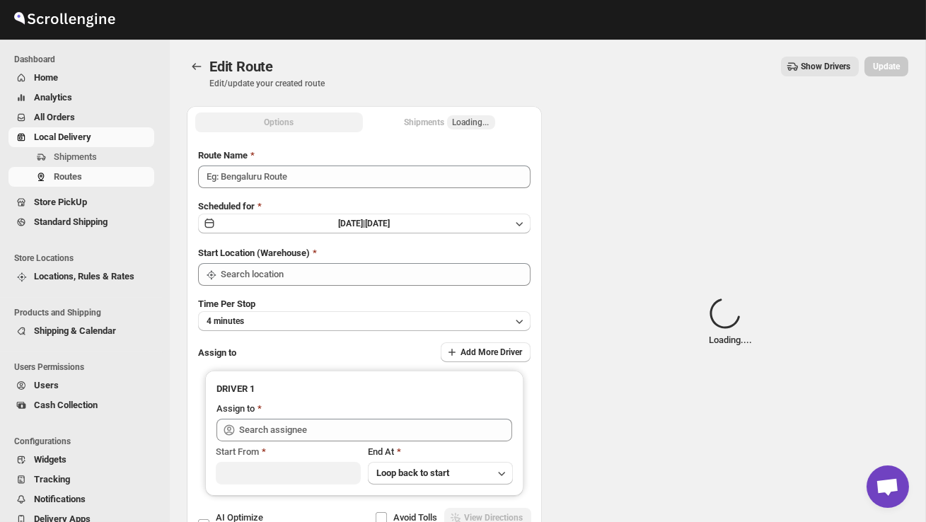
type input "Order No 31663"
type input "DS02 Bileshivale"
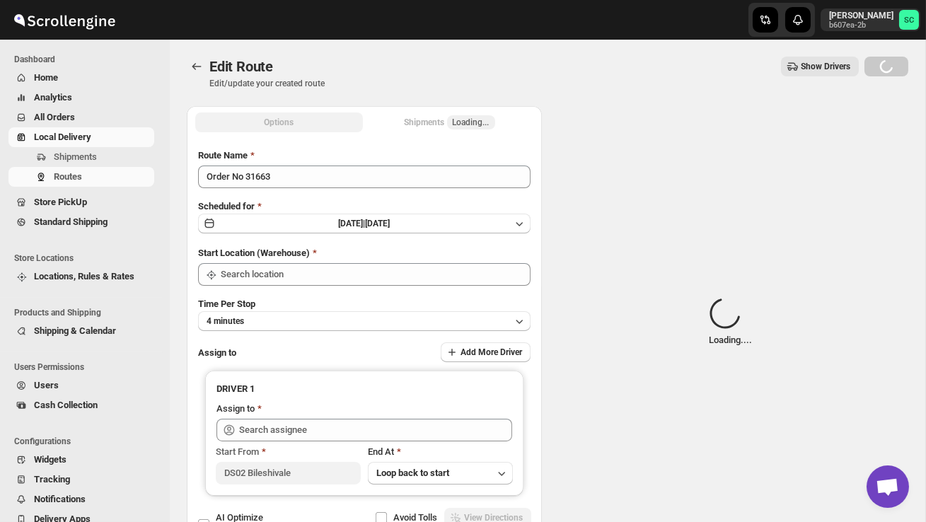
type input "DS02 Bileshivale"
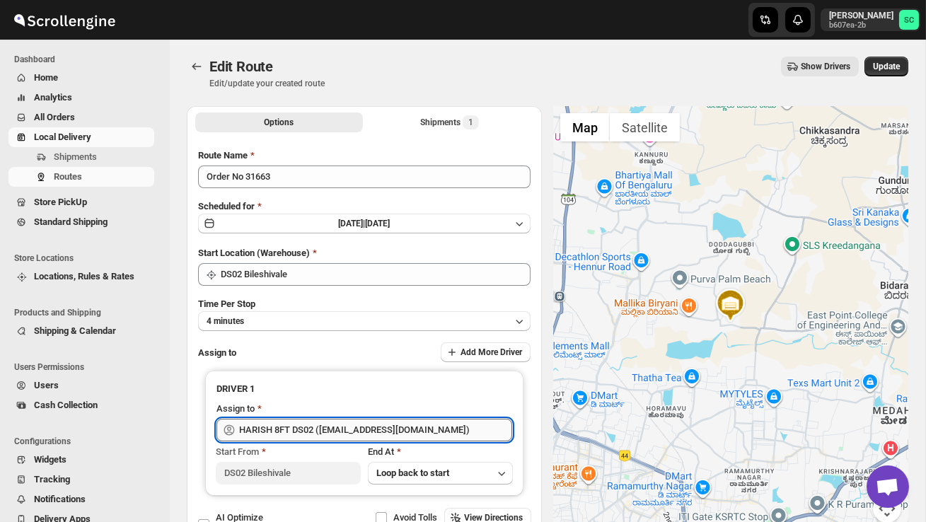
click at [433, 428] on input "HARISH 8FT DS02 ([EMAIL_ADDRESS][DOMAIN_NAME])" at bounding box center [375, 430] width 273 height 23
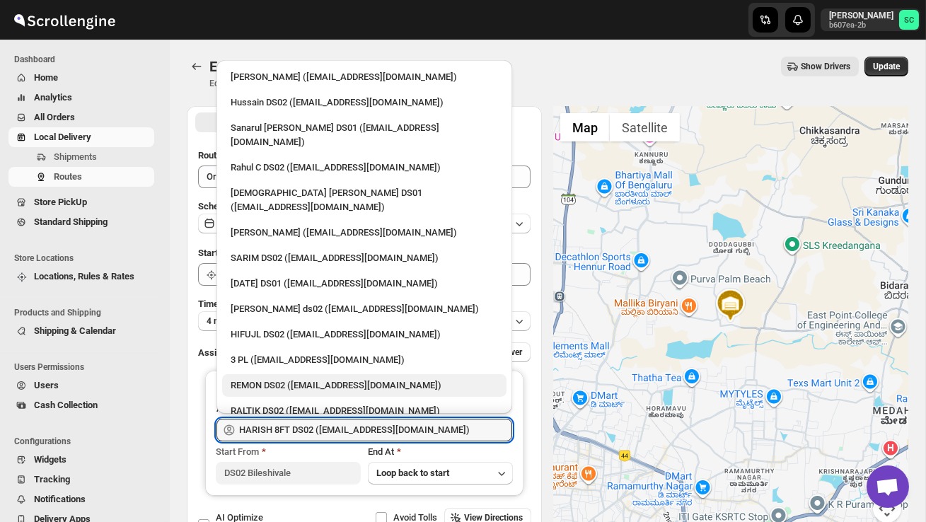
click at [367, 379] on div "REMON DS02 ([EMAIL_ADDRESS][DOMAIN_NAME])" at bounding box center [364, 386] width 267 height 14
type input "REMON DS02 ([EMAIL_ADDRESS][DOMAIN_NAME])"
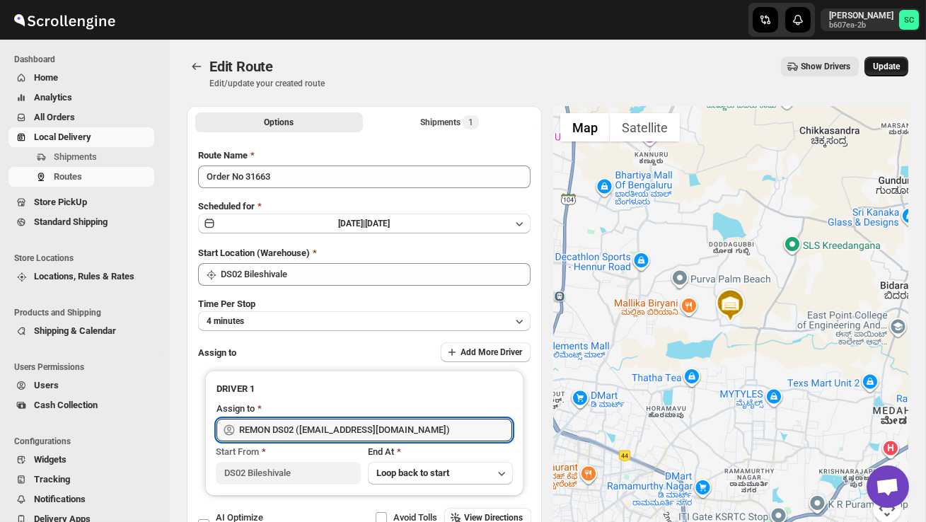
click at [892, 64] on span "Update" at bounding box center [886, 66] width 27 height 11
